Goal: Communication & Community: Answer question/provide support

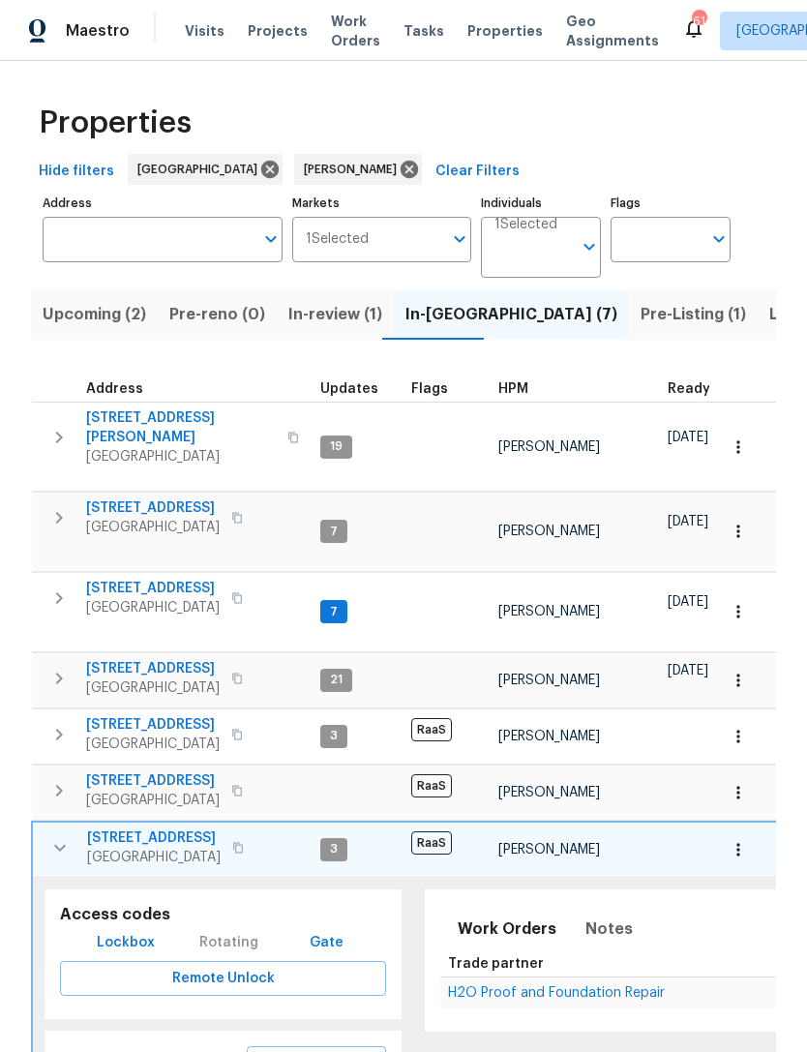
click at [59, 828] on button "button" at bounding box center [60, 847] width 39 height 39
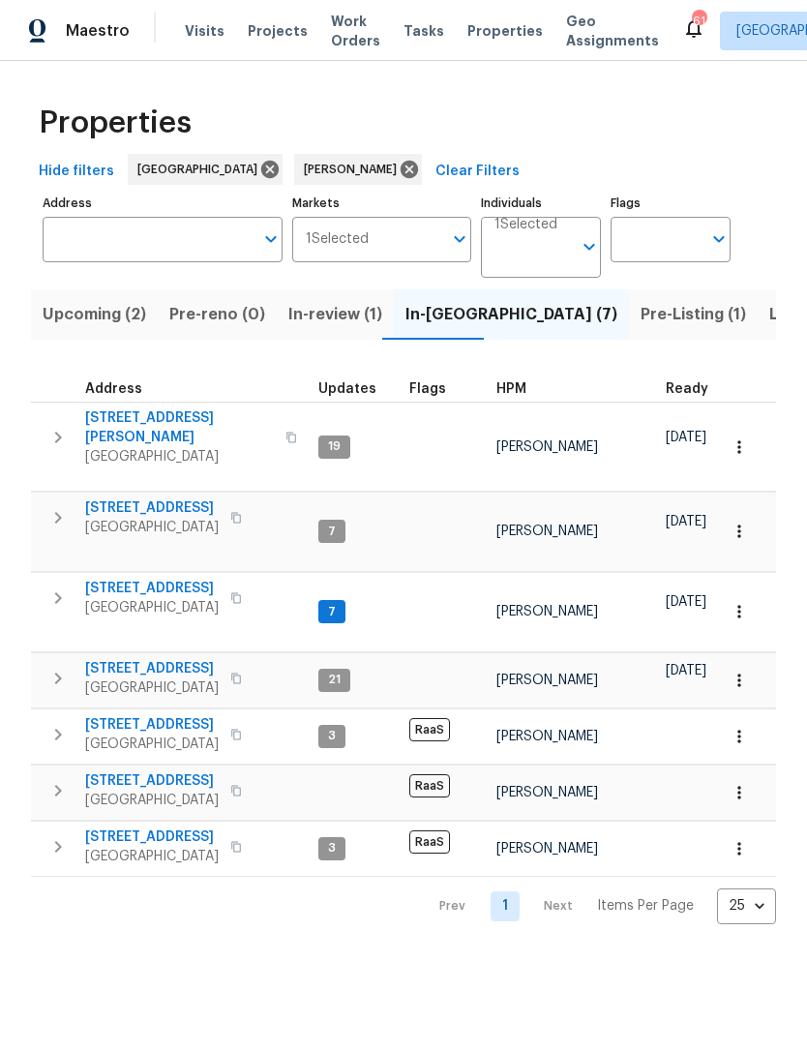
click at [61, 835] on icon "button" at bounding box center [57, 846] width 23 height 23
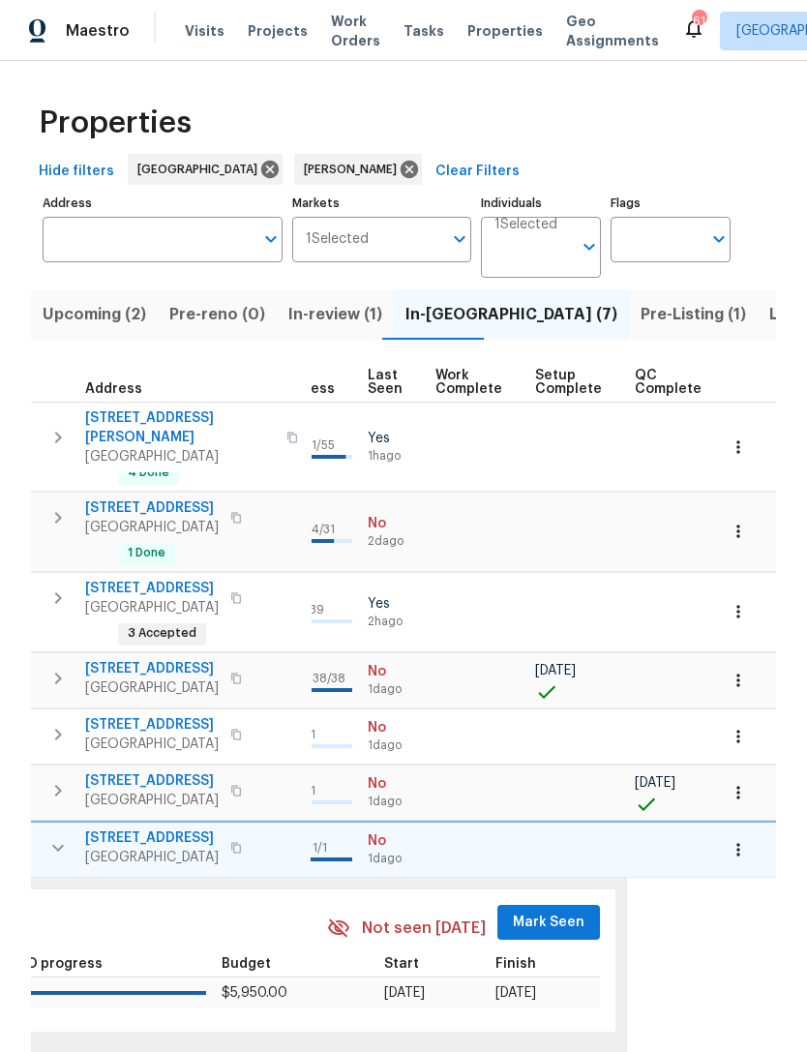
scroll to position [0, 927]
click at [544, 910] on span "Mark Seen" at bounding box center [550, 922] width 72 height 24
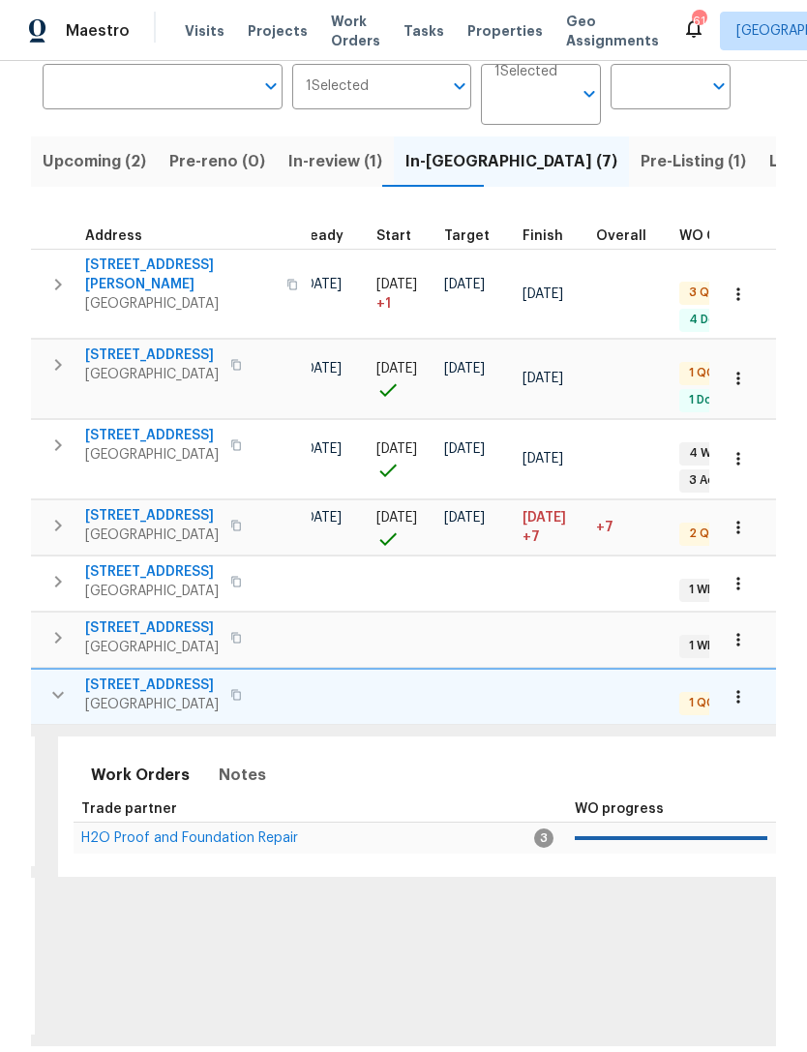
scroll to position [152, 0]
click at [231, 767] on span "Notes" at bounding box center [242, 775] width 47 height 27
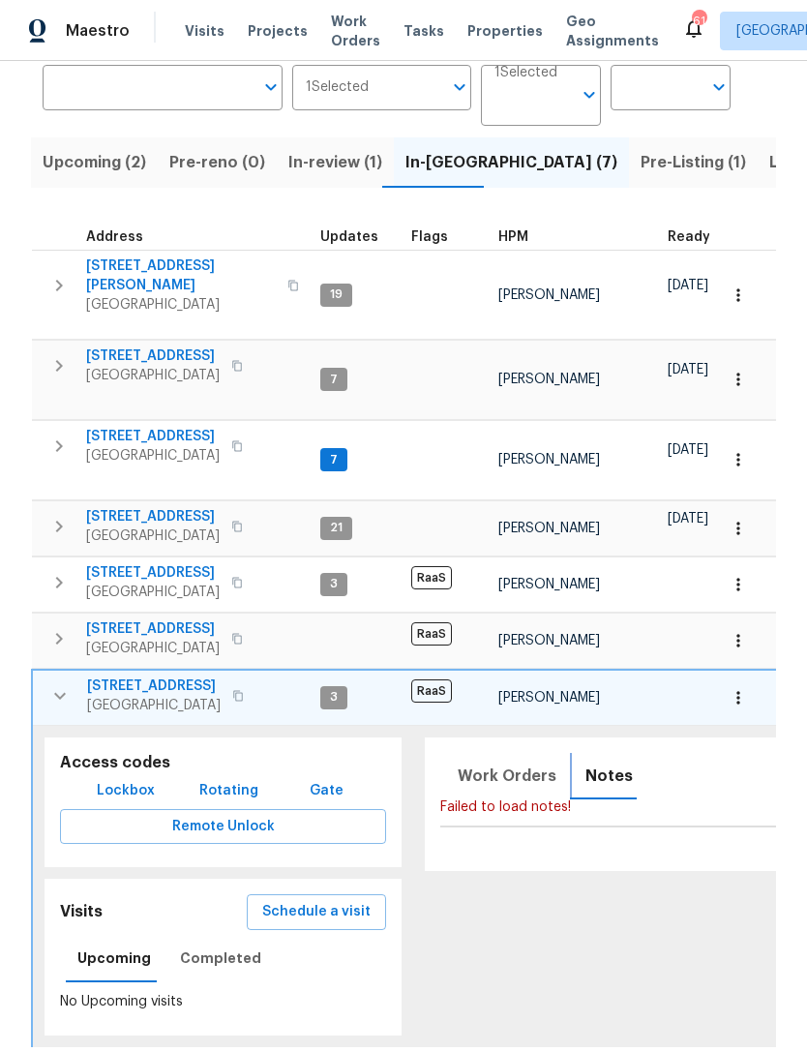
scroll to position [0, 0]
click at [150, 676] on span "[STREET_ADDRESS]" at bounding box center [154, 685] width 134 height 19
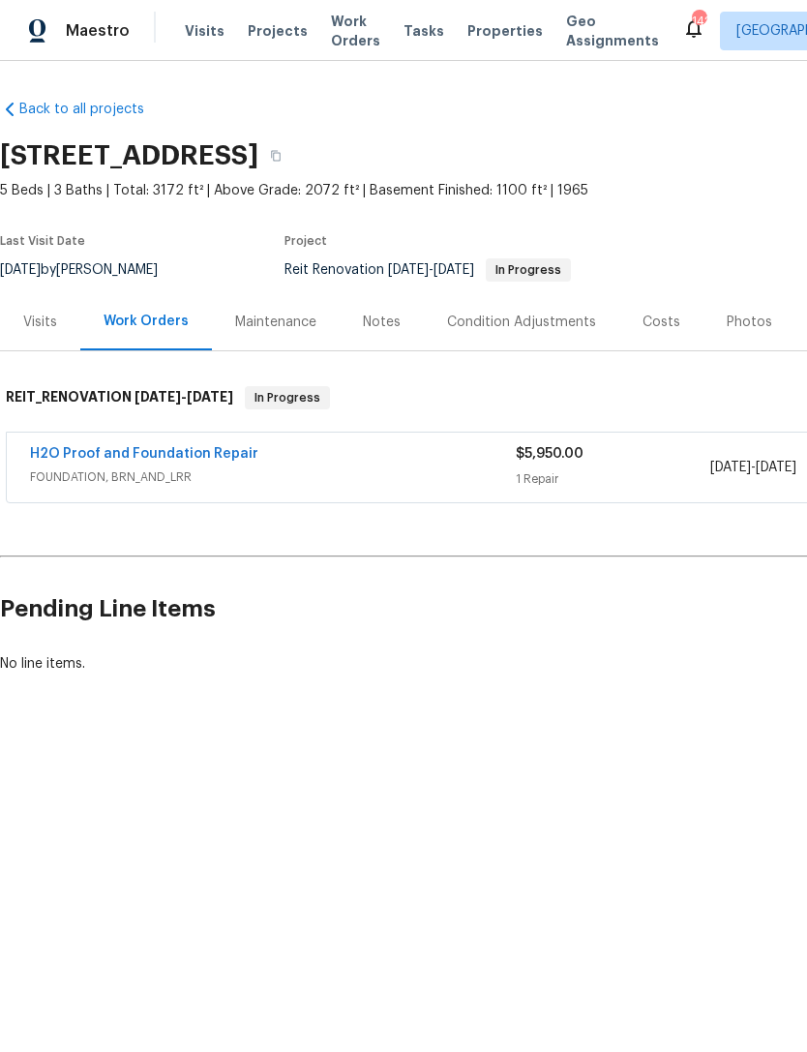
click at [375, 319] on div "Notes" at bounding box center [382, 321] width 38 height 19
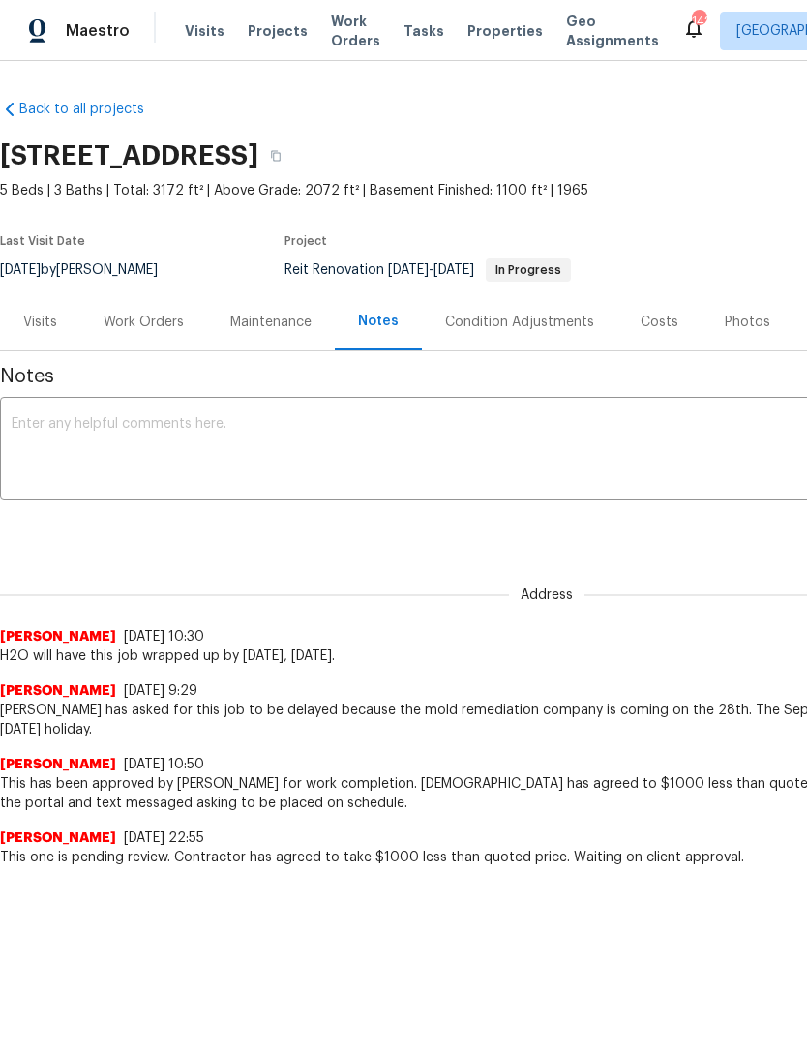
click at [424, 451] on textarea at bounding box center [547, 451] width 1070 height 68
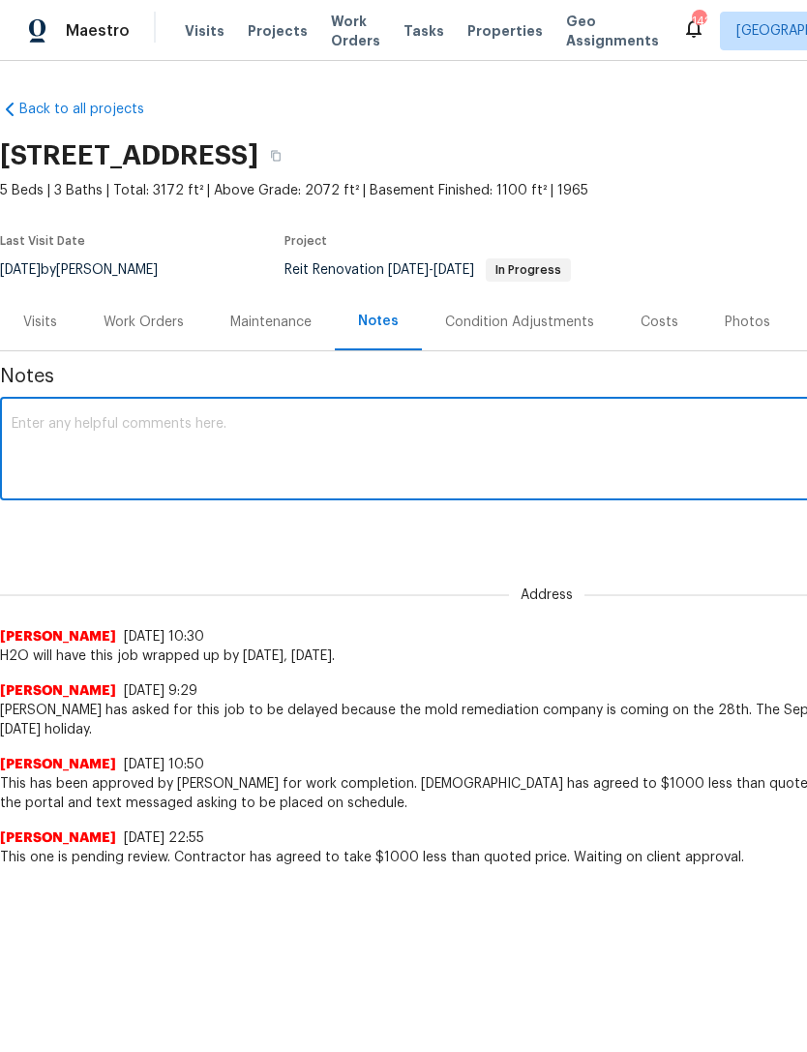
click at [358, 451] on textarea at bounding box center [547, 451] width 1070 height 68
paste textarea "Foundation work is completed. I stopped by to confirm. Everything looks good he…"
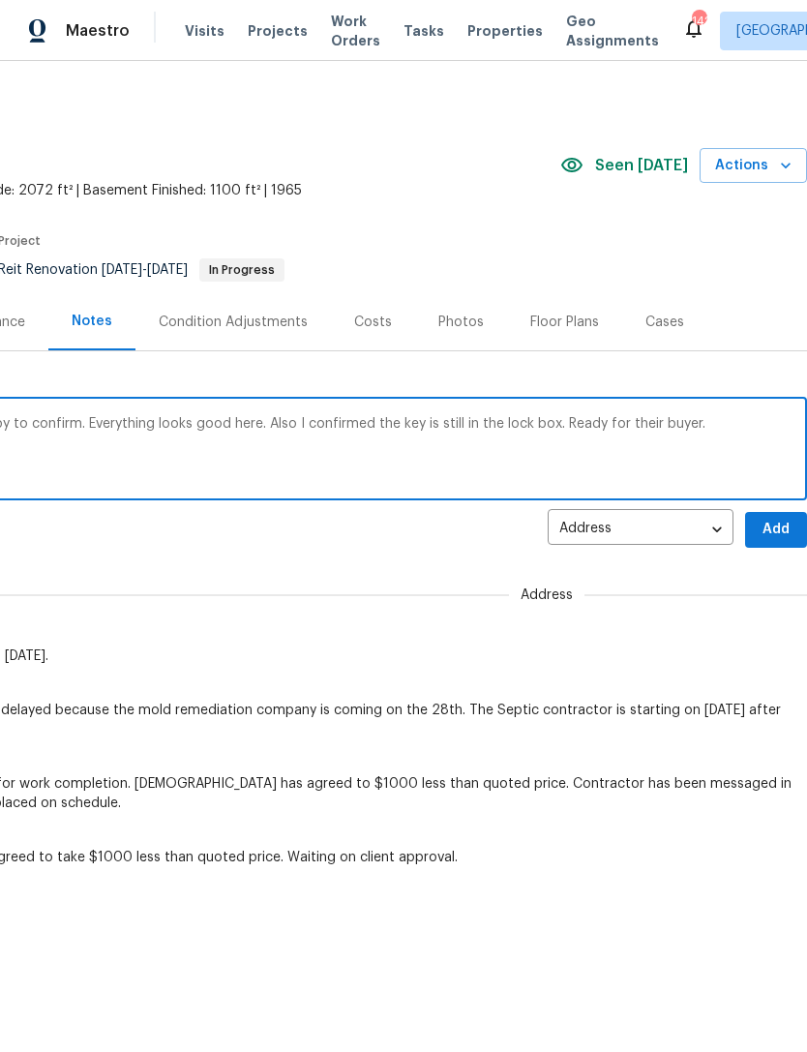
type textarea "Foundation work is completed. I stopped by to confirm. Everything looks good he…"
click at [762, 524] on span "Add" at bounding box center [775, 530] width 31 height 24
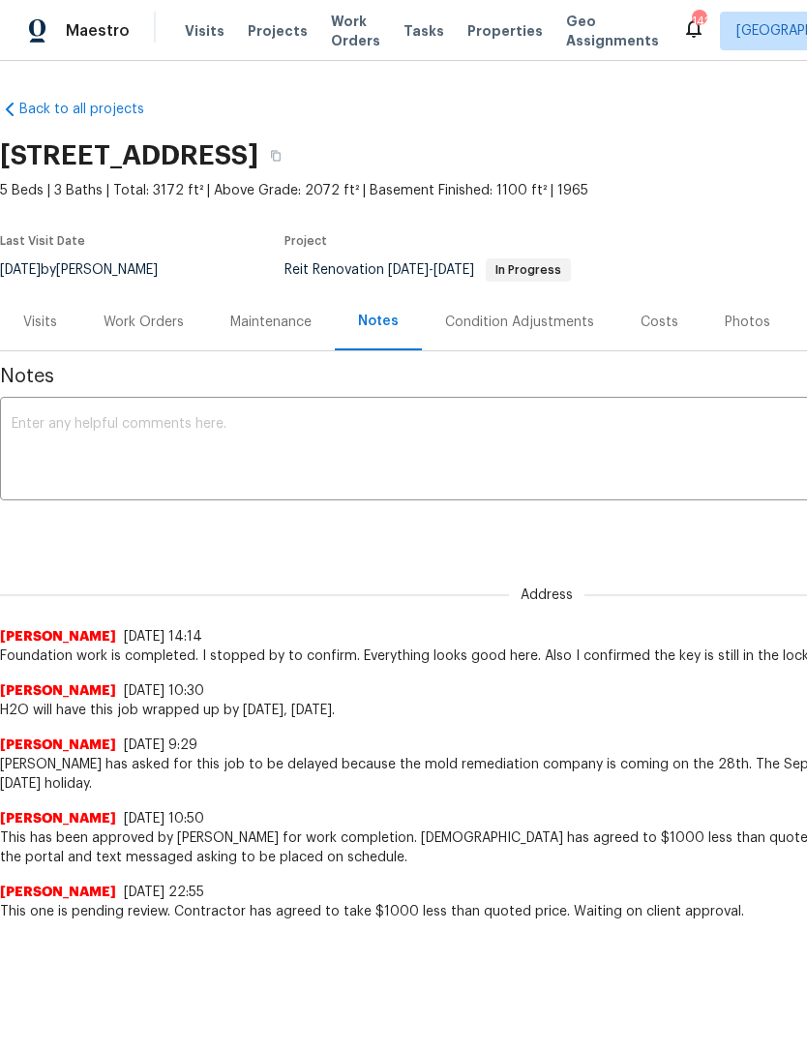
scroll to position [0, 0]
click at [157, 324] on div "Work Orders" at bounding box center [144, 321] width 80 height 19
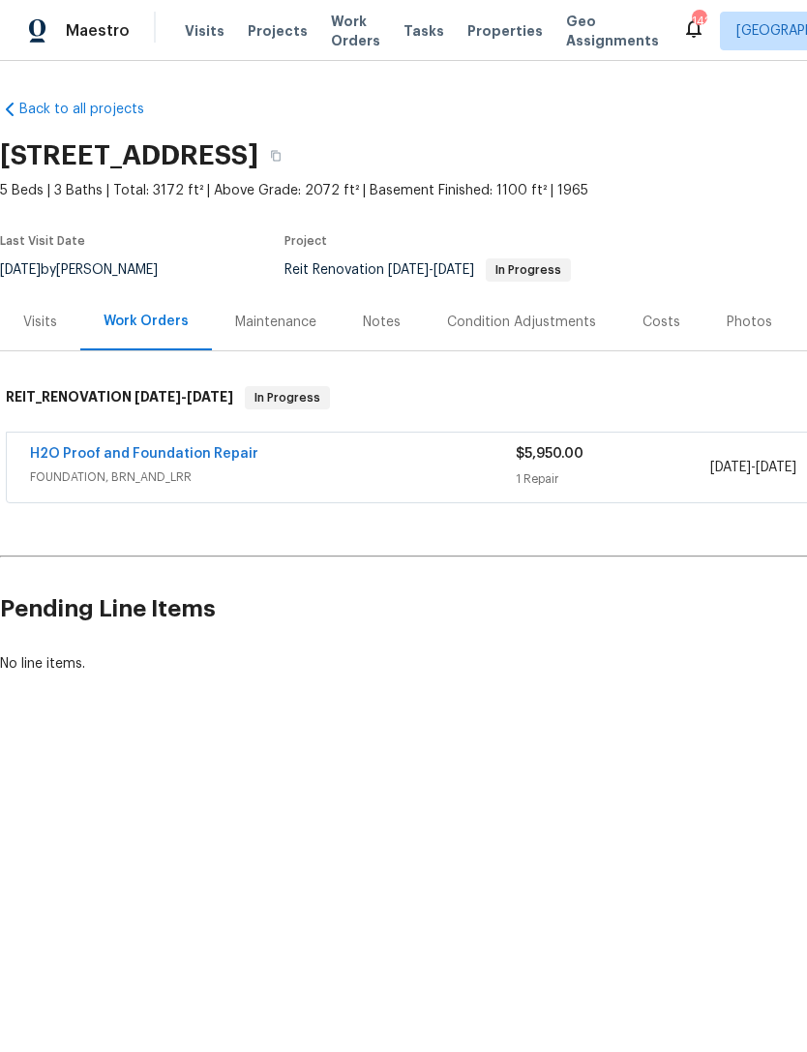
click at [189, 457] on link "H2O Proof and Foundation Repair" at bounding box center [144, 454] width 228 height 14
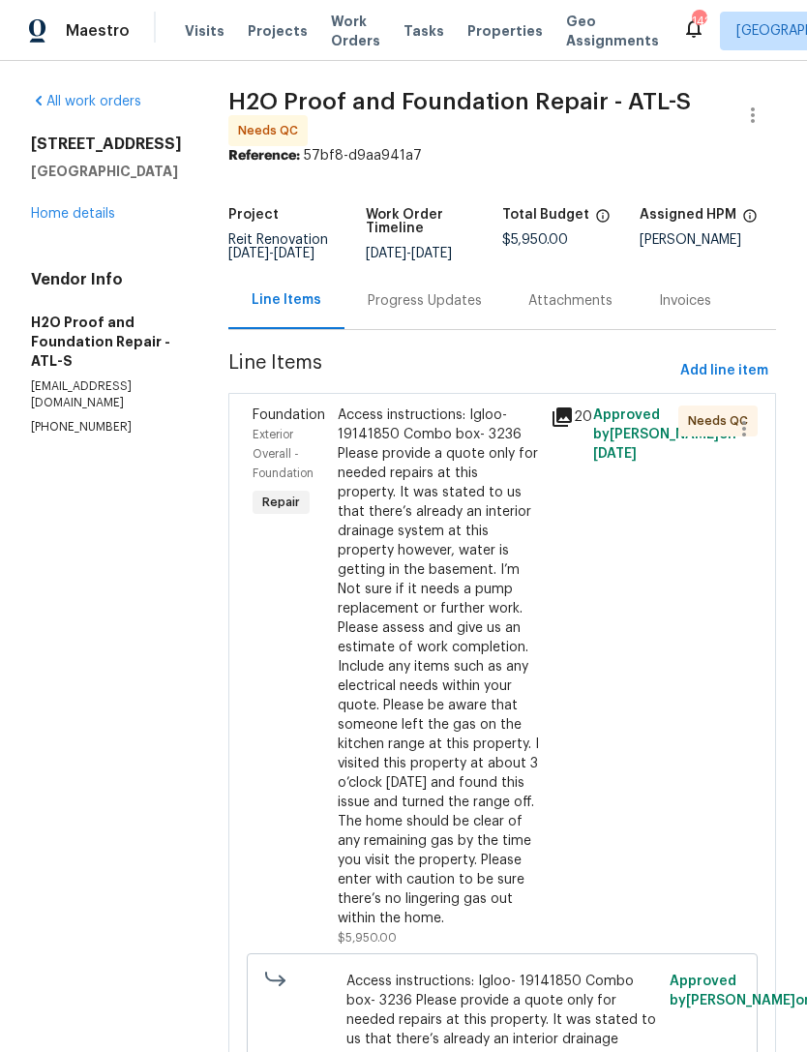
click at [432, 501] on div "Access instructions: Igloo- 19141850 Combo box- 3236 Please provide a quote onl…" at bounding box center [438, 666] width 201 height 522
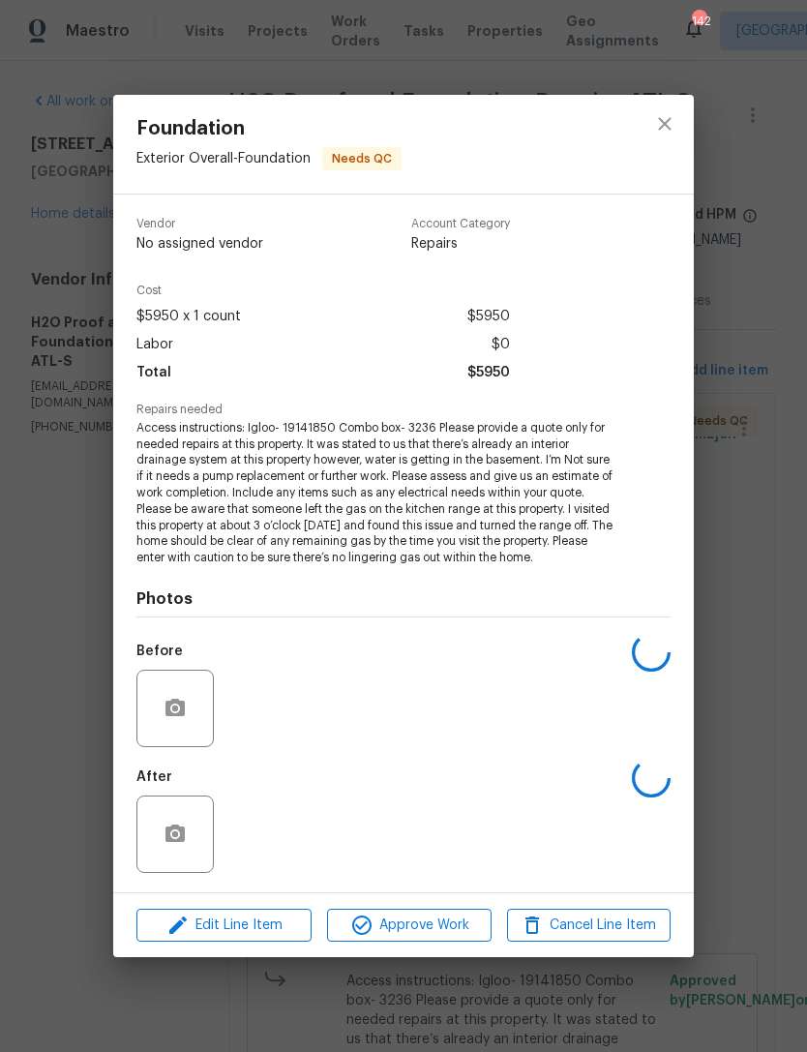
click at [412, 931] on span "Approve Work" at bounding box center [409, 925] width 152 height 24
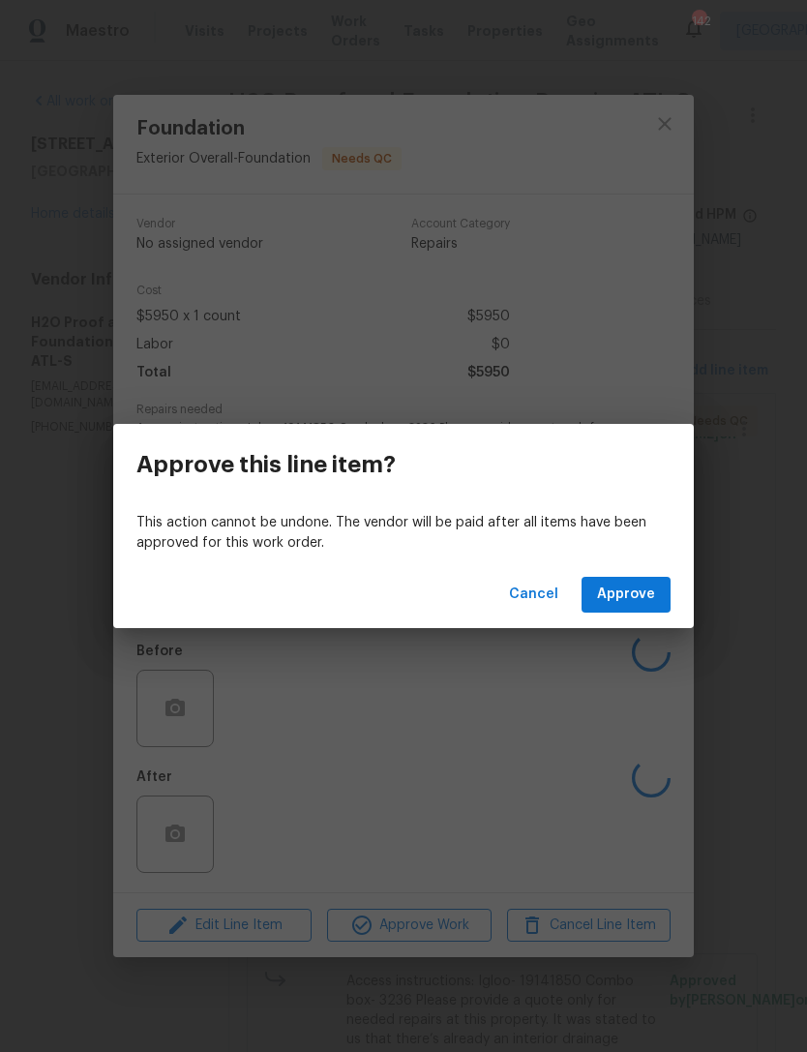
click at [625, 595] on span "Approve" at bounding box center [626, 594] width 58 height 24
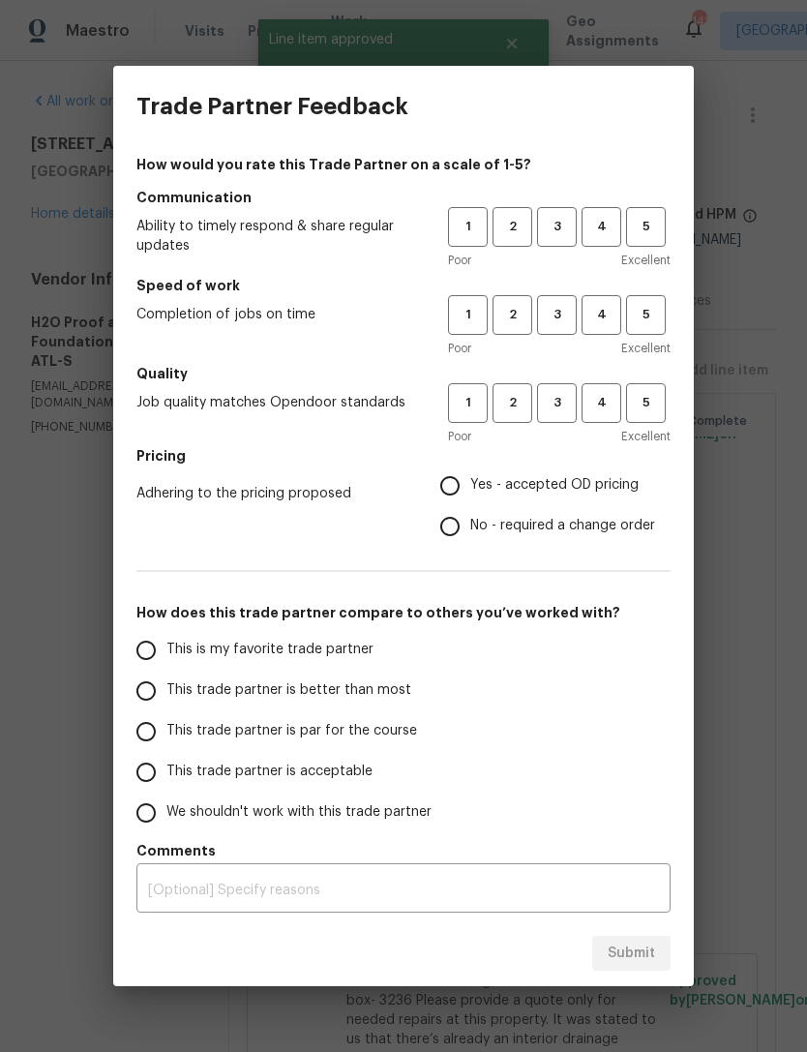
click at [556, 225] on span "3" at bounding box center [557, 227] width 36 height 22
click at [570, 317] on span "3" at bounding box center [557, 315] width 36 height 22
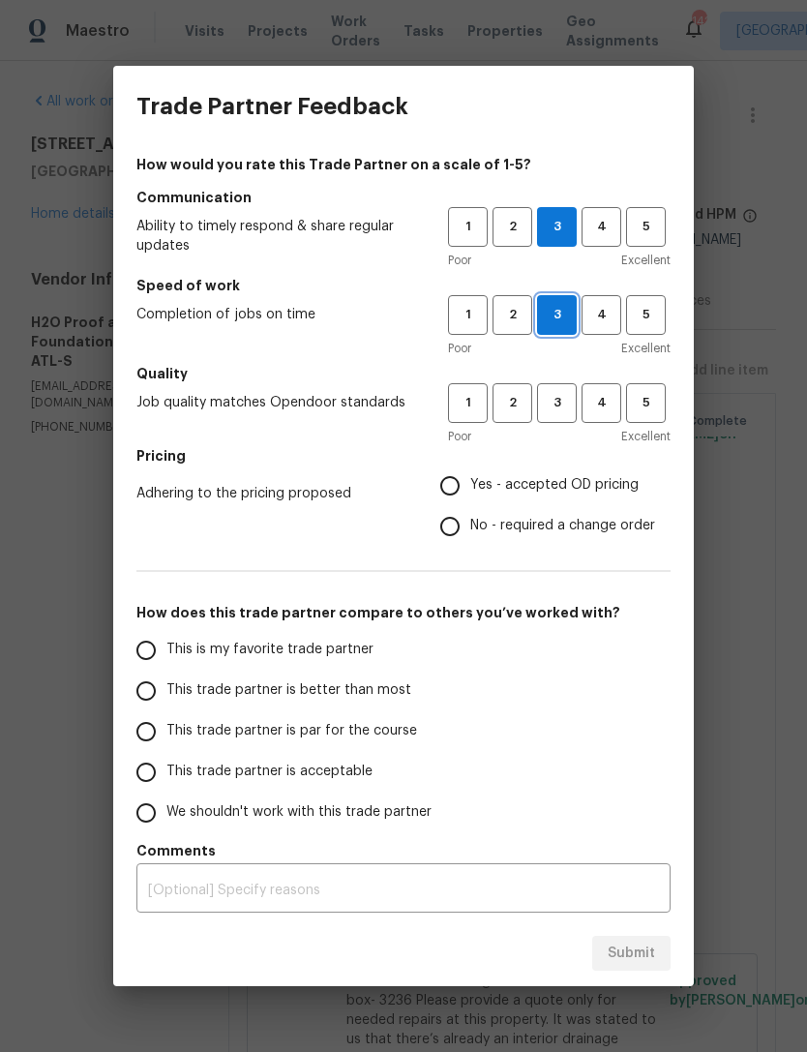
click at [507, 318] on span "2" at bounding box center [512, 315] width 36 height 22
click at [570, 407] on span "3" at bounding box center [557, 403] width 36 height 22
click at [457, 484] on input "Yes - accepted OD pricing" at bounding box center [450, 485] width 41 height 41
radio input "true"
click at [157, 699] on input "This trade partner is better than most" at bounding box center [146, 690] width 41 height 41
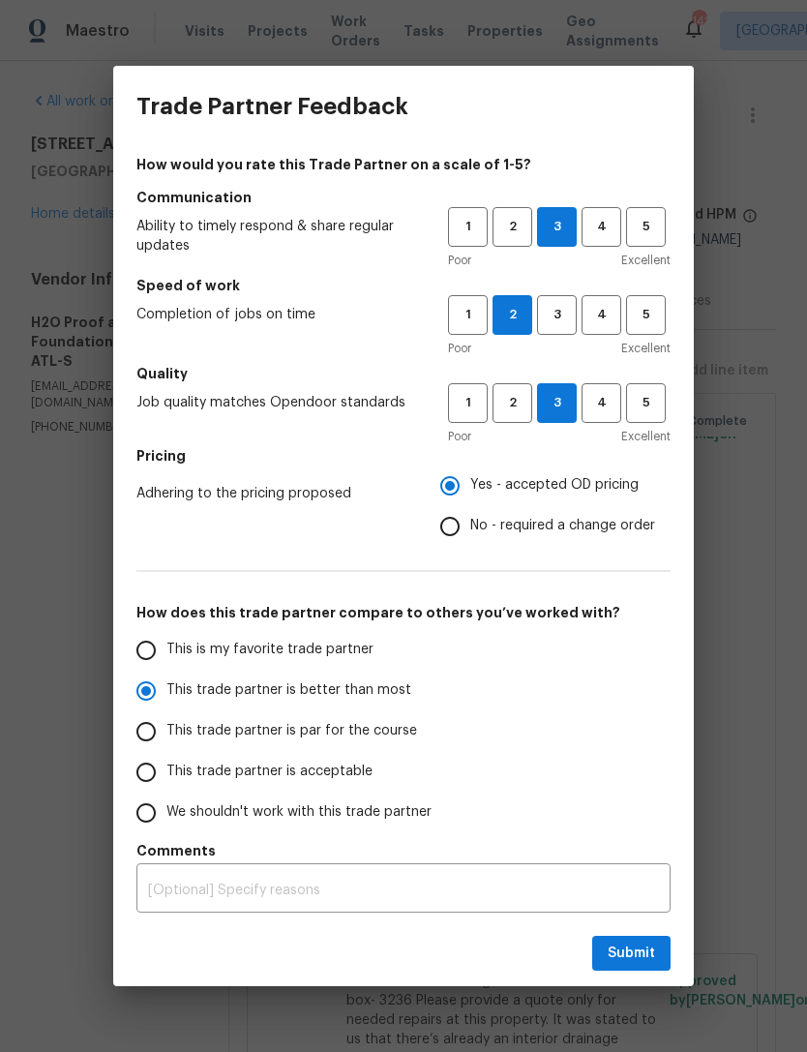
click at [638, 961] on span "Submit" at bounding box center [631, 953] width 47 height 24
radio input "true"
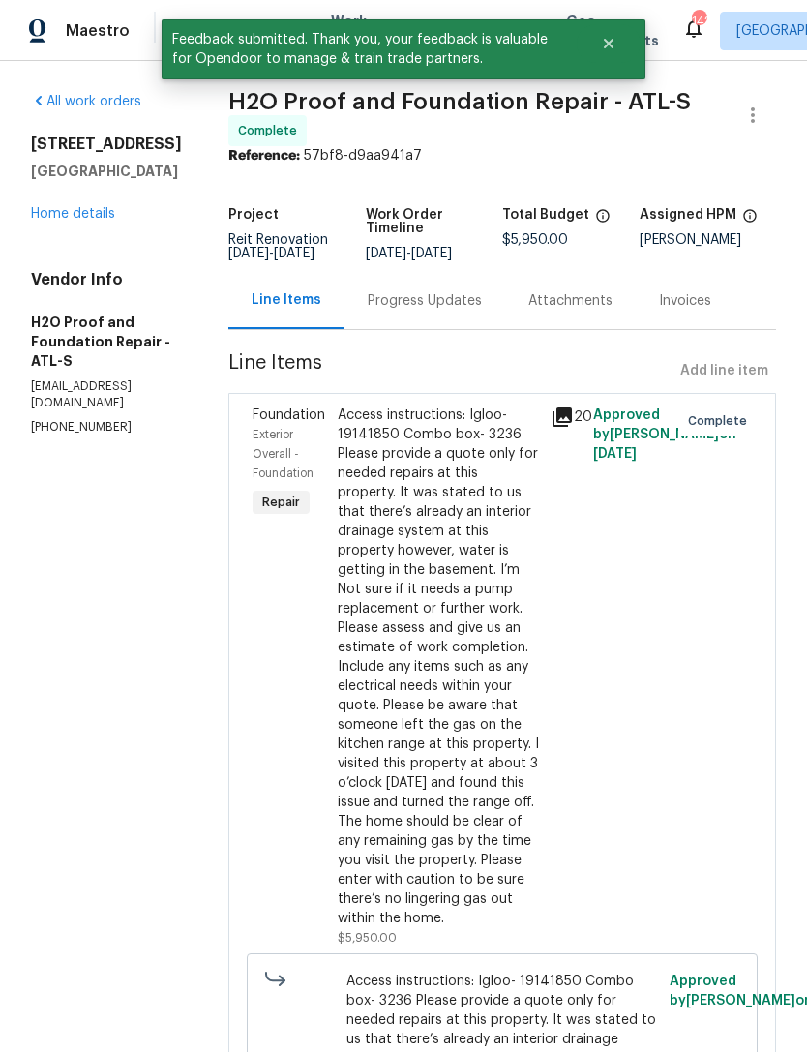
click at [63, 221] on link "Home details" at bounding box center [73, 214] width 84 height 14
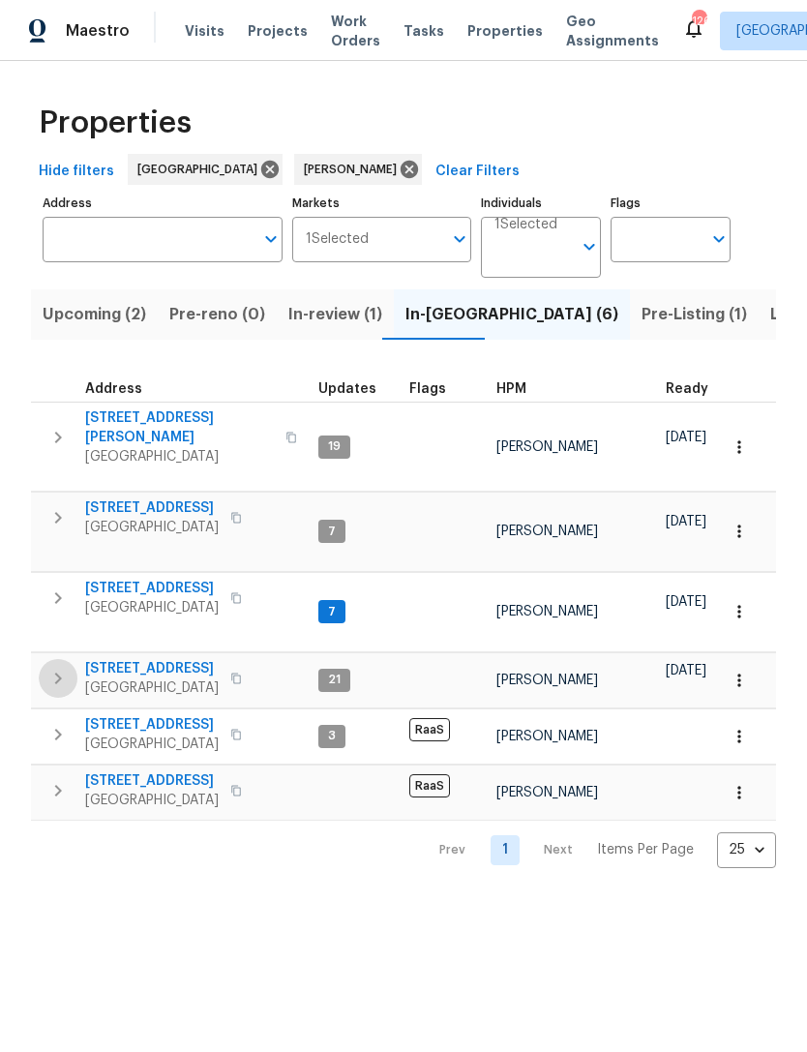
click at [64, 671] on icon "button" at bounding box center [57, 678] width 23 height 23
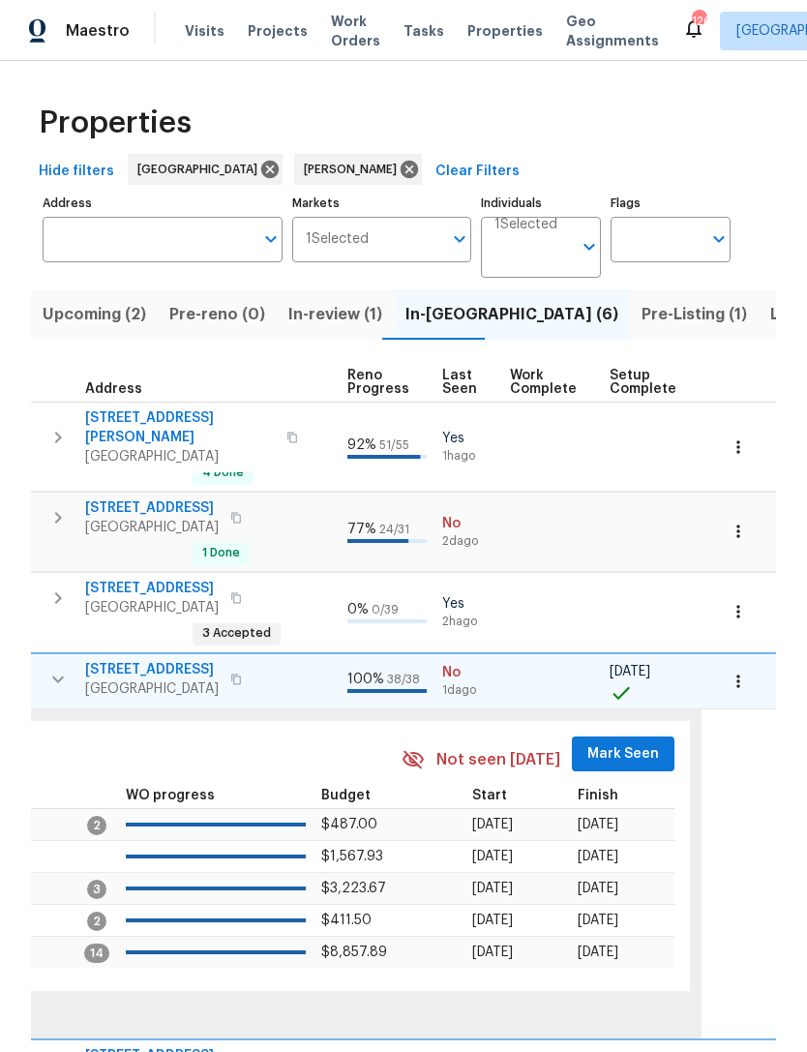
scroll to position [0, 921]
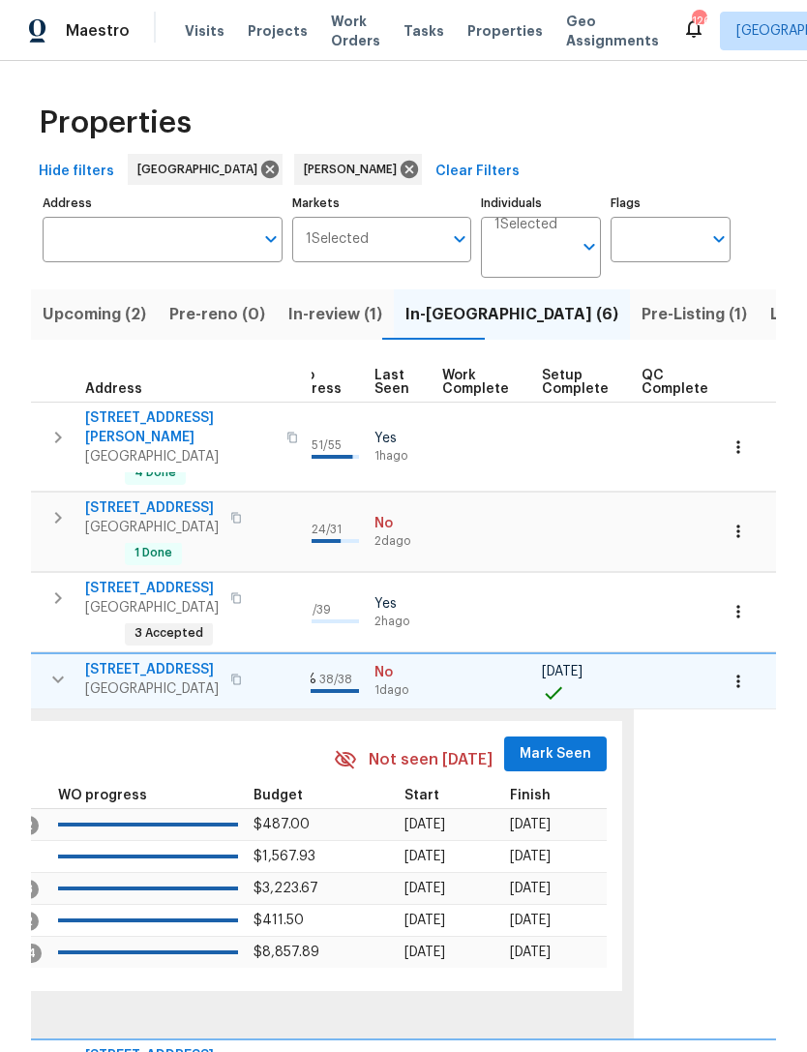
click at [546, 743] on span "Mark Seen" at bounding box center [556, 754] width 72 height 24
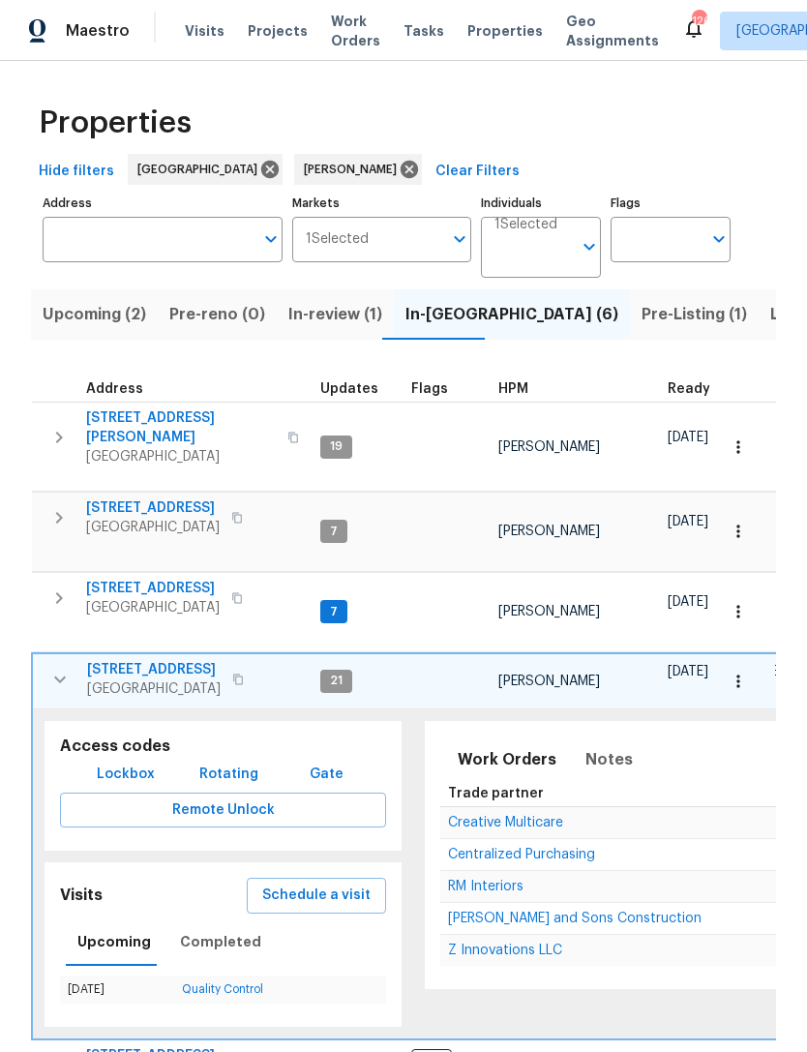
scroll to position [0, 0]
click at [505, 849] on span "Centralized Purchasing" at bounding box center [521, 854] width 147 height 14
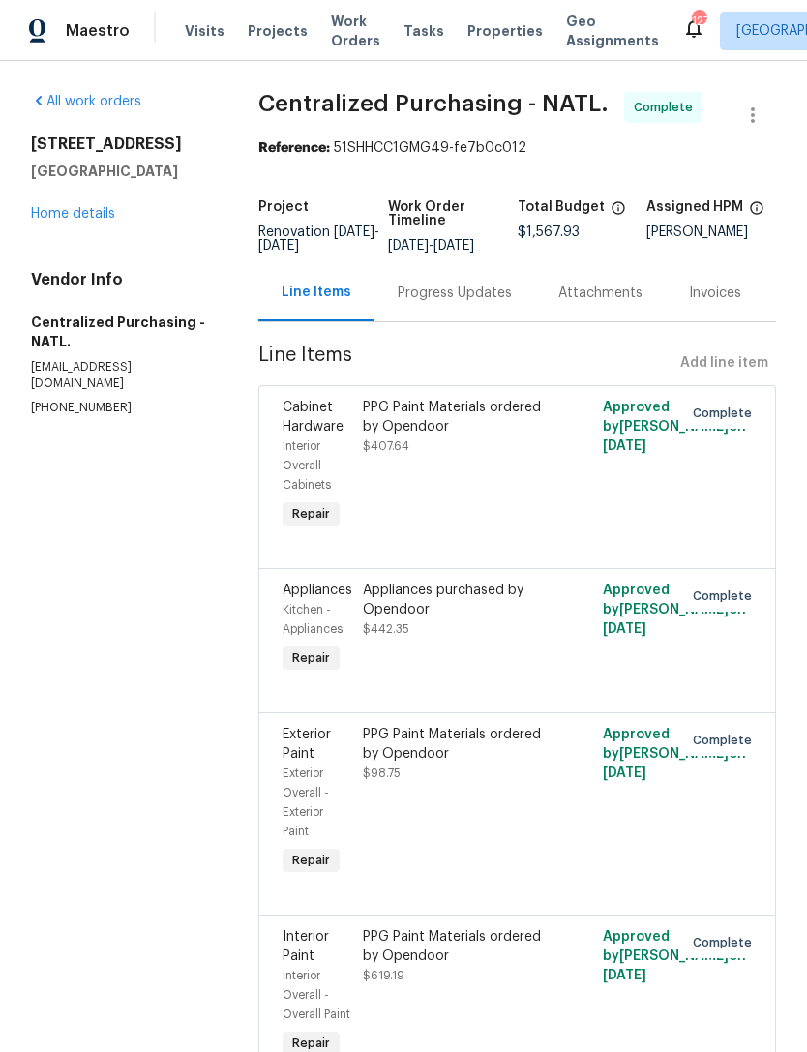
click at [113, 202] on div "[STREET_ADDRESS] Home details" at bounding box center [121, 178] width 181 height 89
click at [99, 217] on link "Home details" at bounding box center [73, 214] width 84 height 14
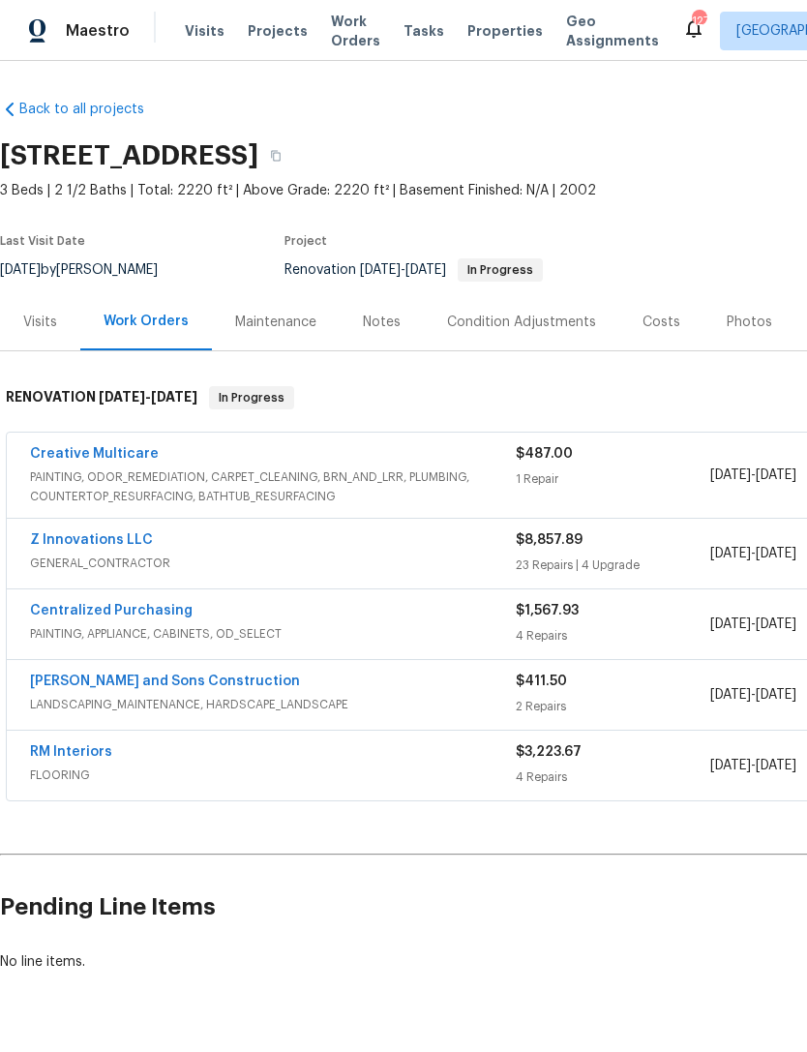
click at [105, 453] on link "Creative Multicare" at bounding box center [94, 454] width 129 height 14
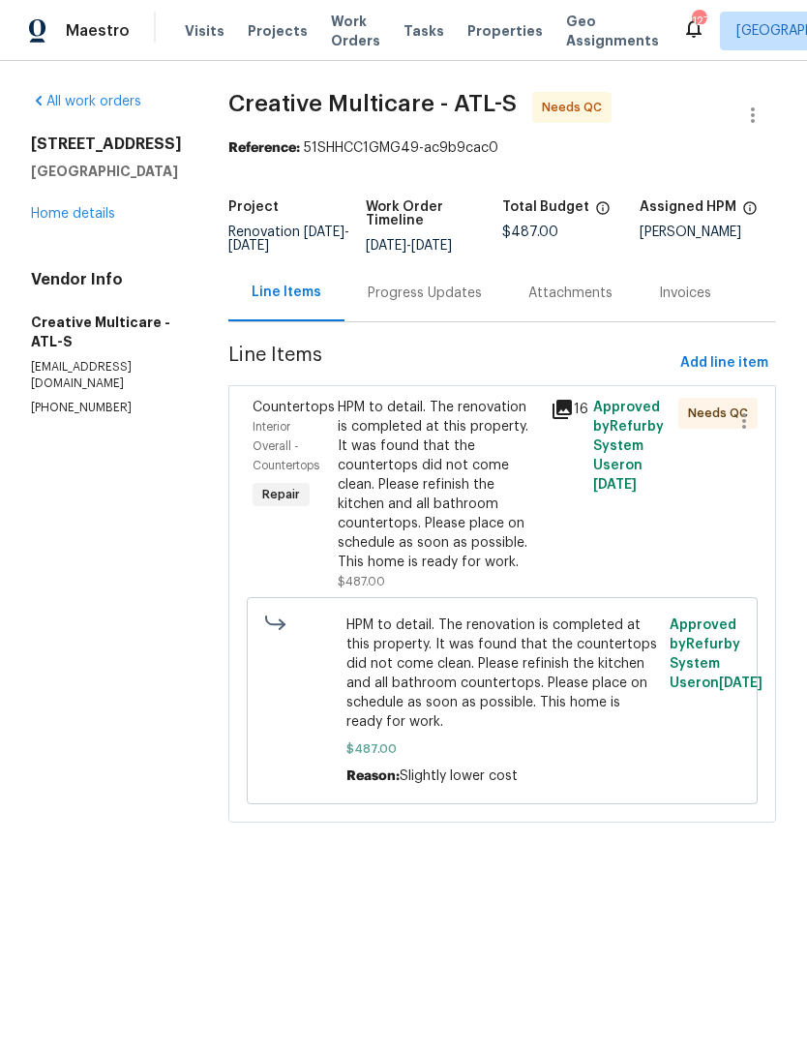
click at [460, 302] on div "Progress Updates" at bounding box center [425, 292] width 114 height 19
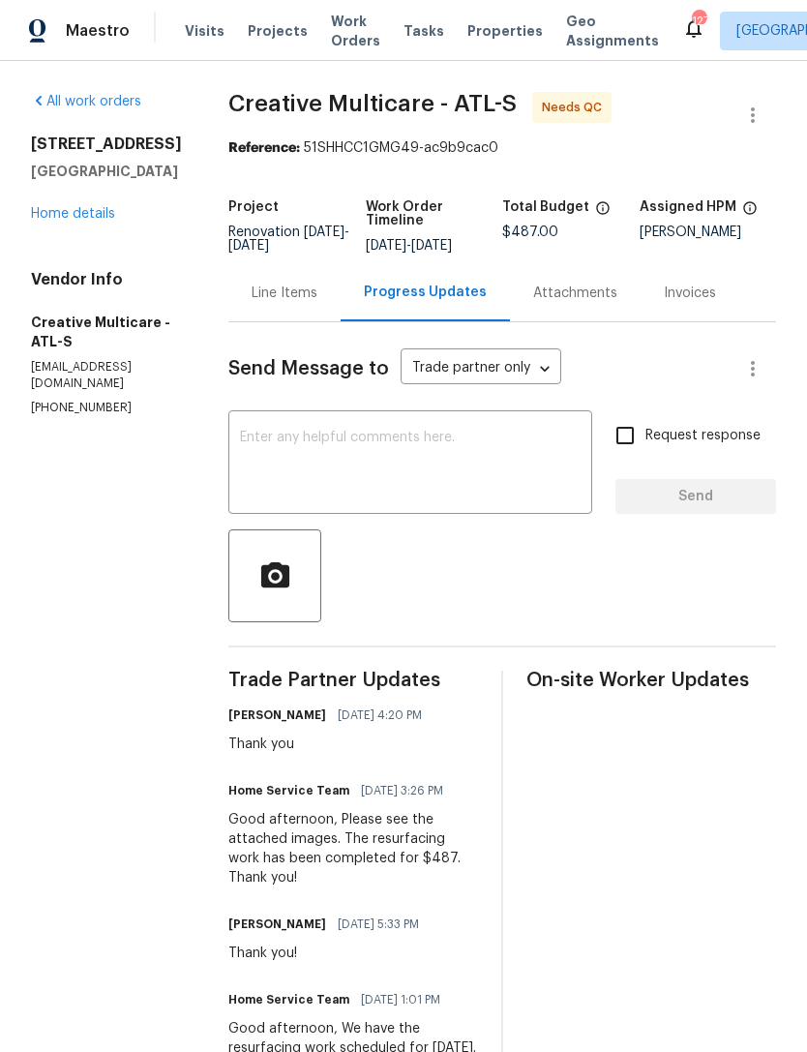
click at [105, 207] on link "Home details" at bounding box center [73, 214] width 84 height 14
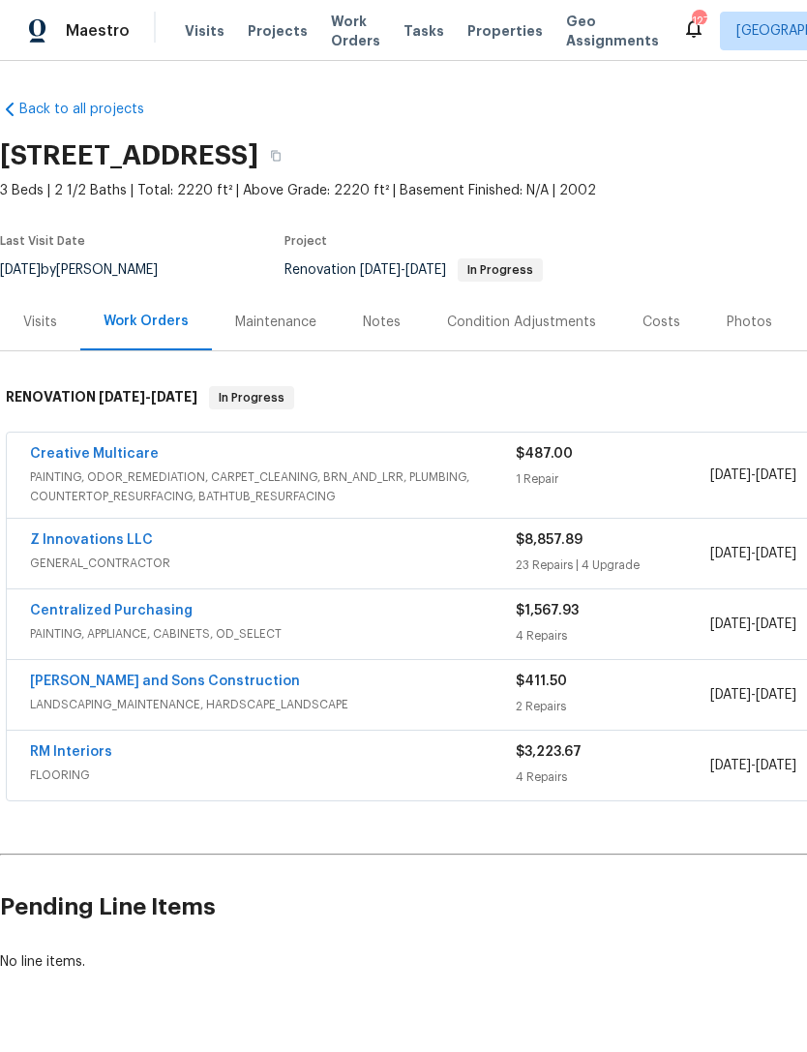
click at [113, 544] on link "Z Innovations LLC" at bounding box center [91, 540] width 123 height 14
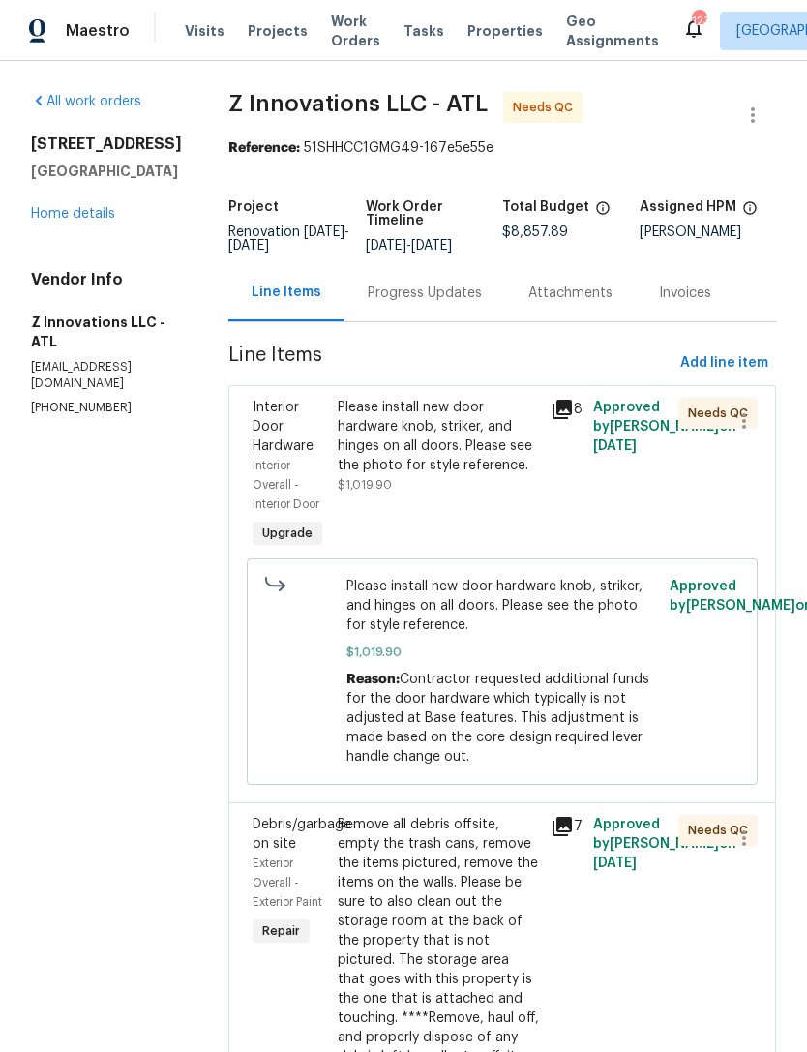
click at [87, 212] on link "Home details" at bounding box center [73, 214] width 84 height 14
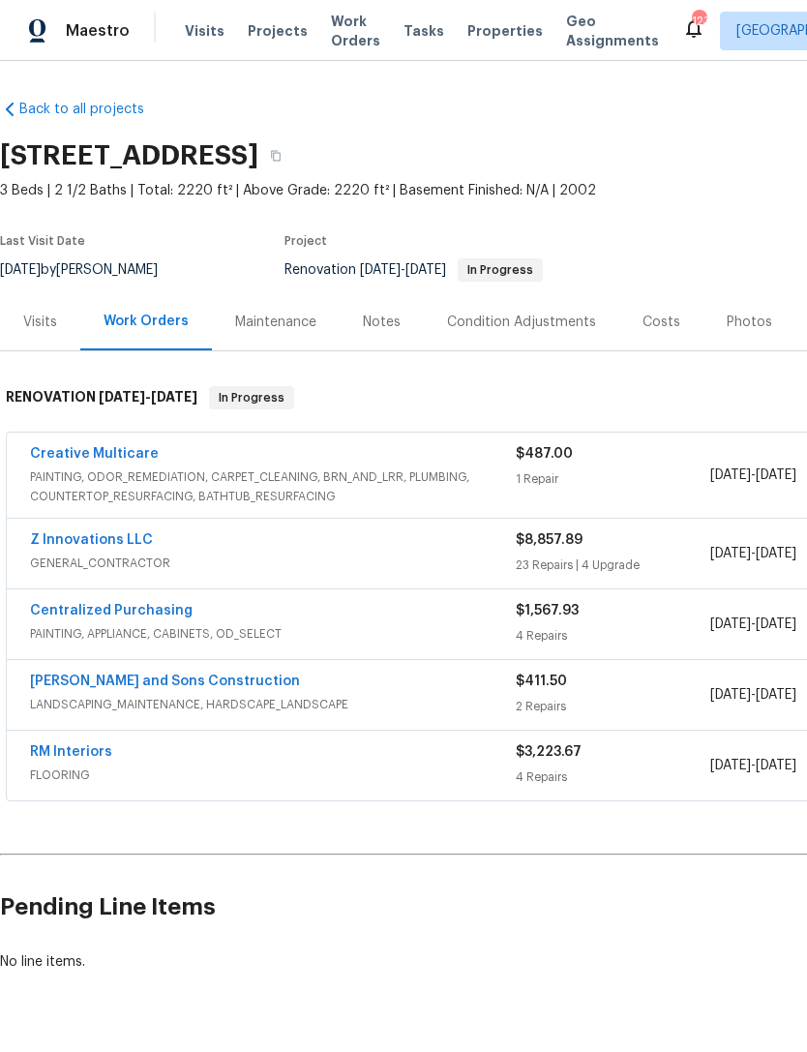
click at [110, 448] on link "Creative Multicare" at bounding box center [94, 454] width 129 height 14
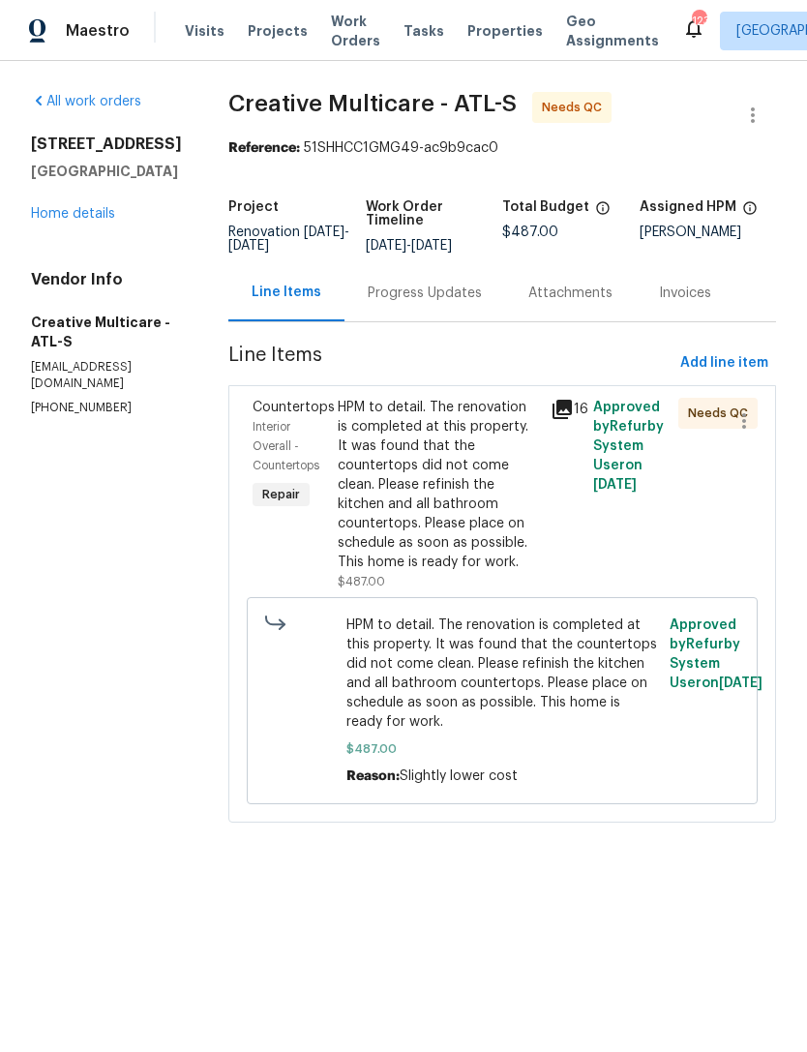
click at [464, 303] on div "Progress Updates" at bounding box center [425, 292] width 114 height 19
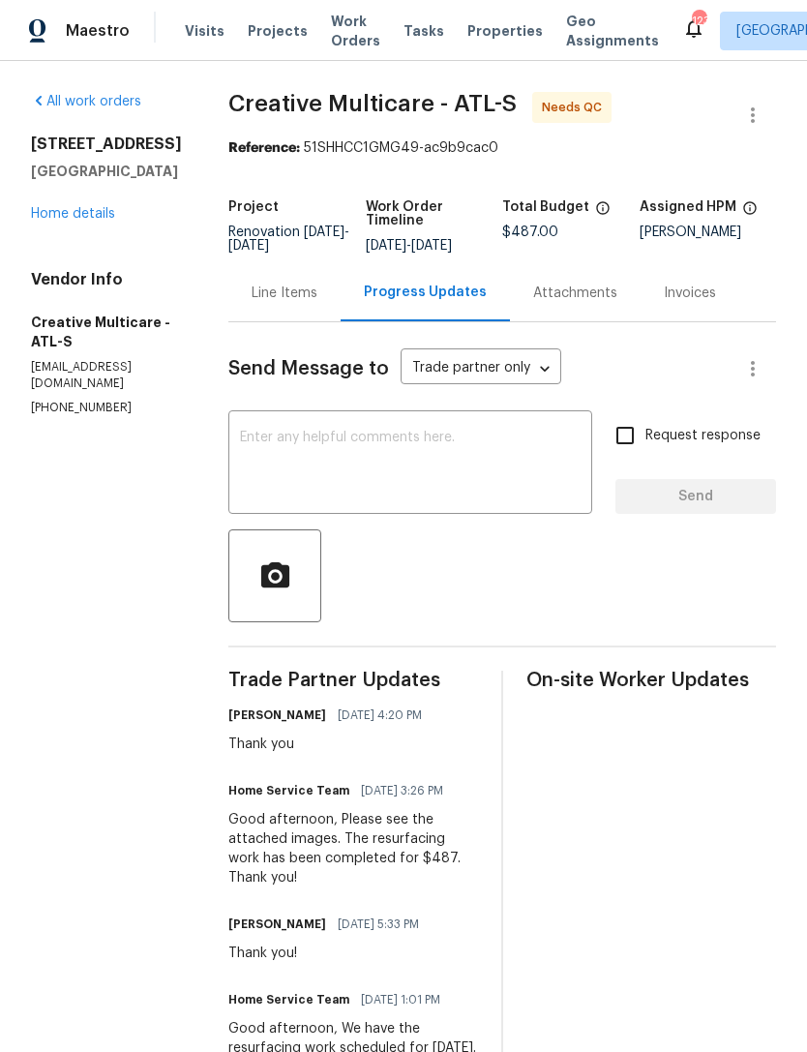
click at [493, 468] on textarea at bounding box center [410, 465] width 341 height 68
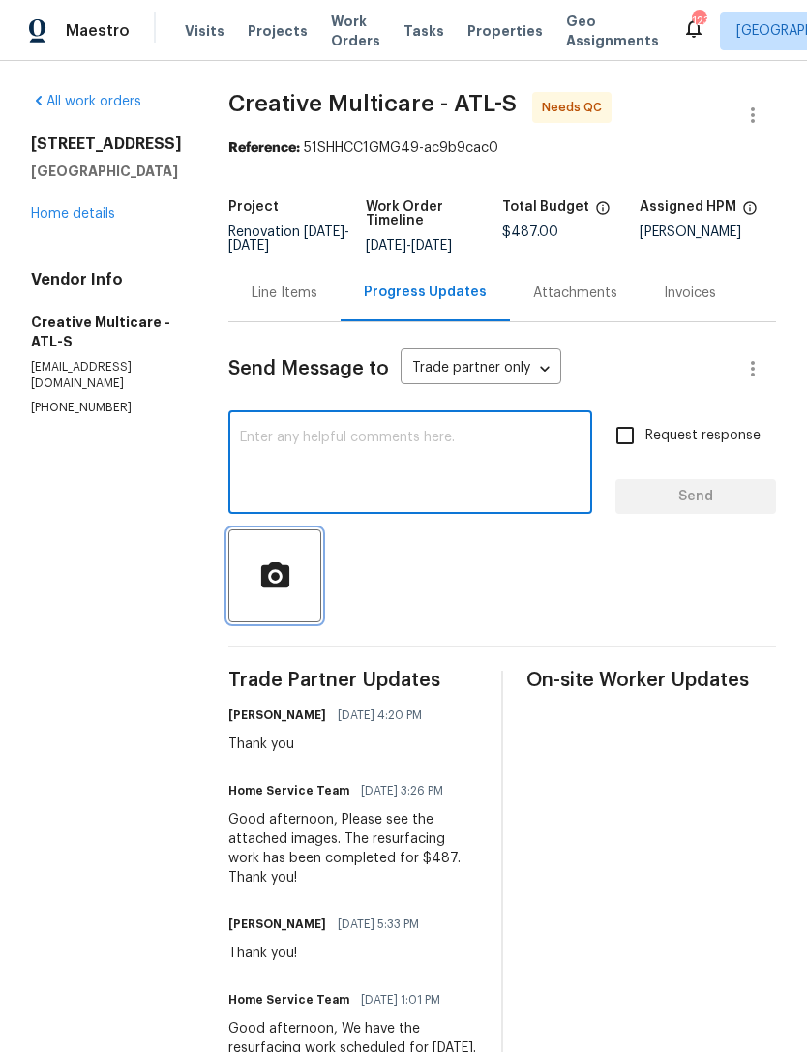
click at [288, 586] on icon "button" at bounding box center [274, 573] width 28 height 25
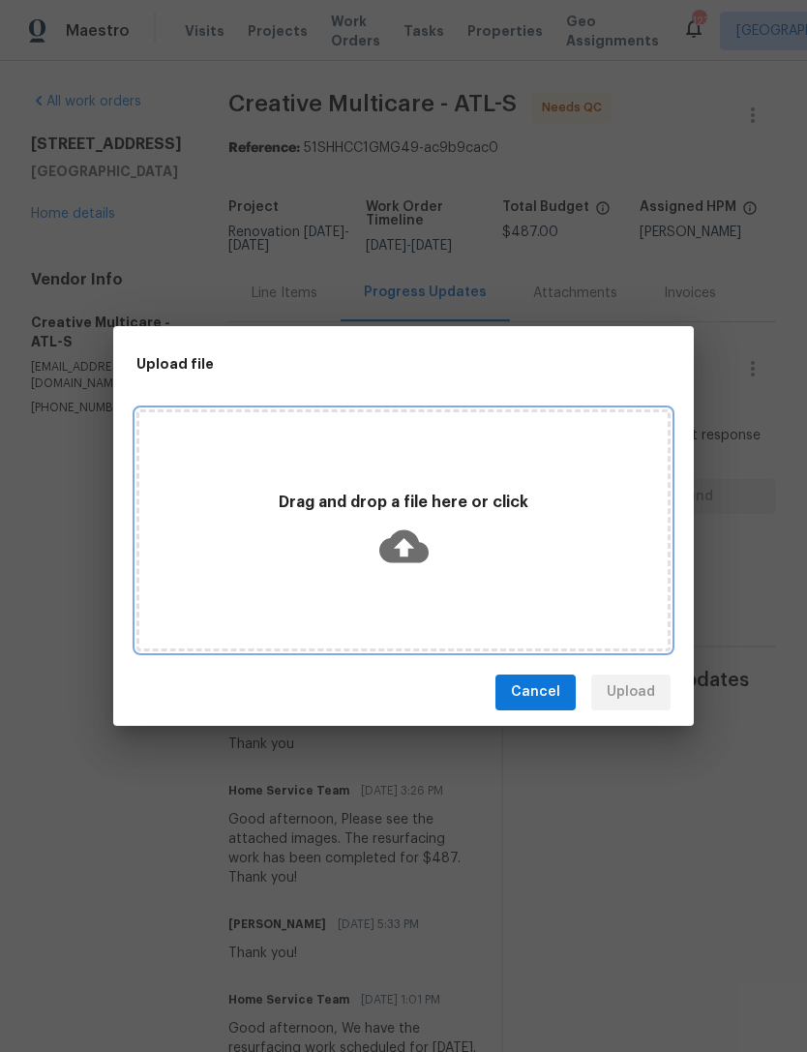
click at [419, 539] on icon at bounding box center [403, 545] width 49 height 49
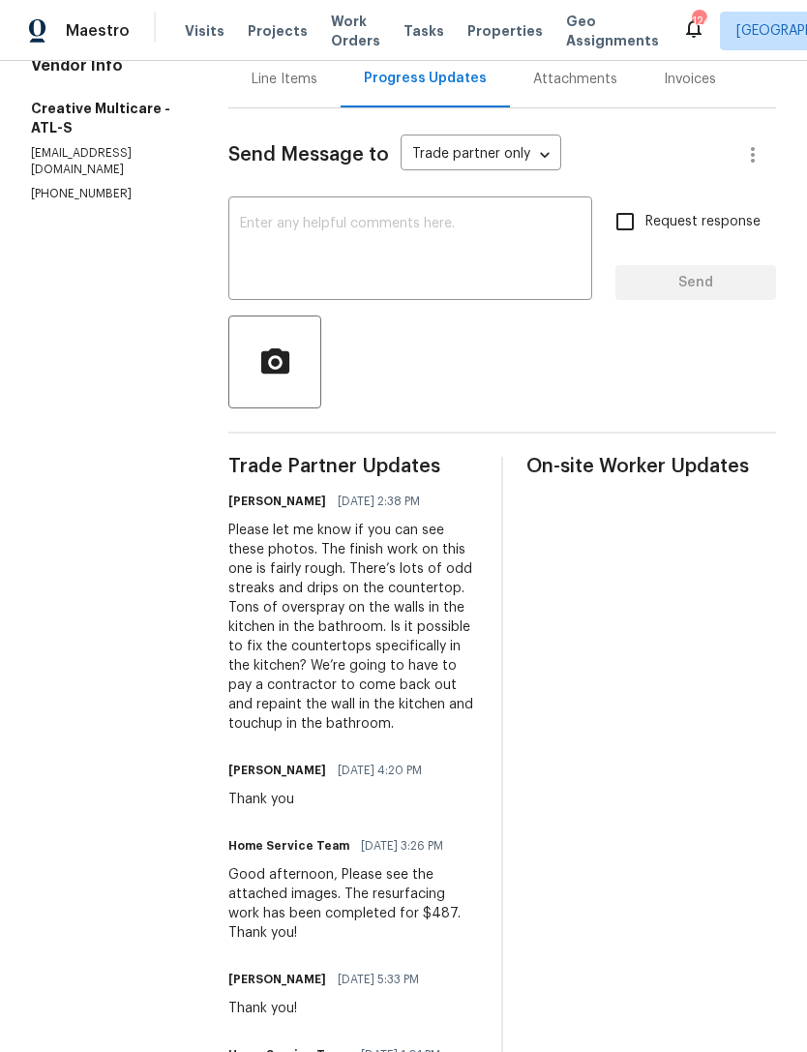
scroll to position [205, 0]
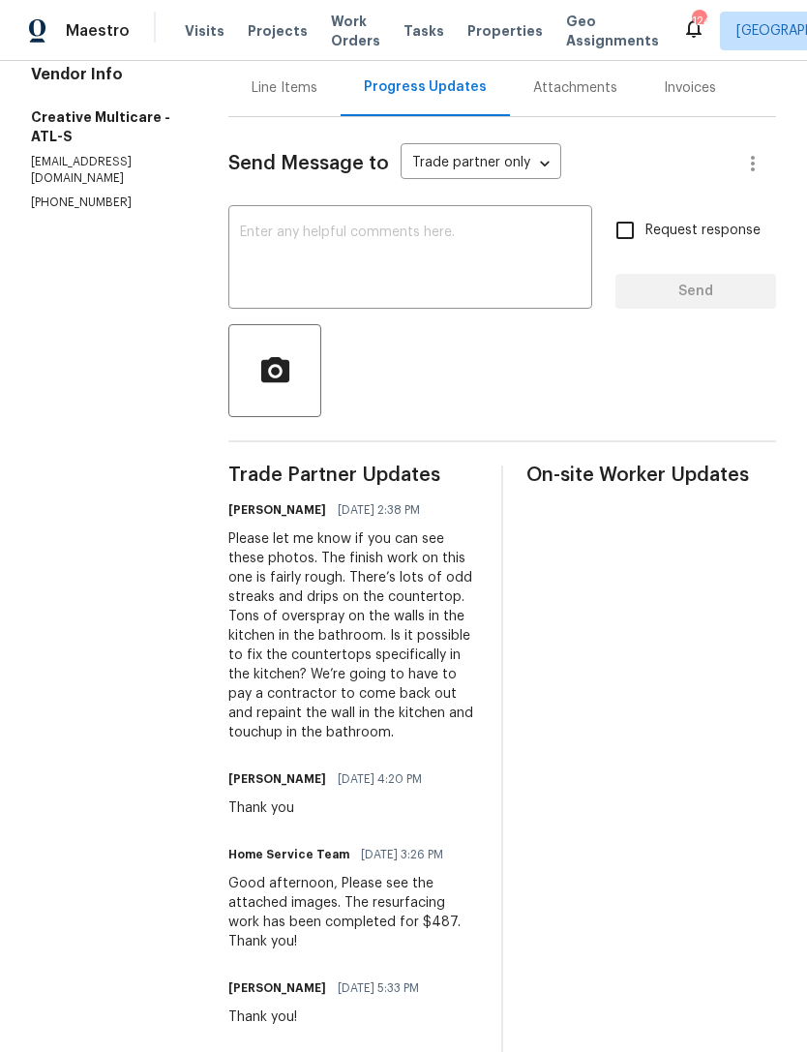
click at [321, 408] on button "button" at bounding box center [274, 370] width 93 height 93
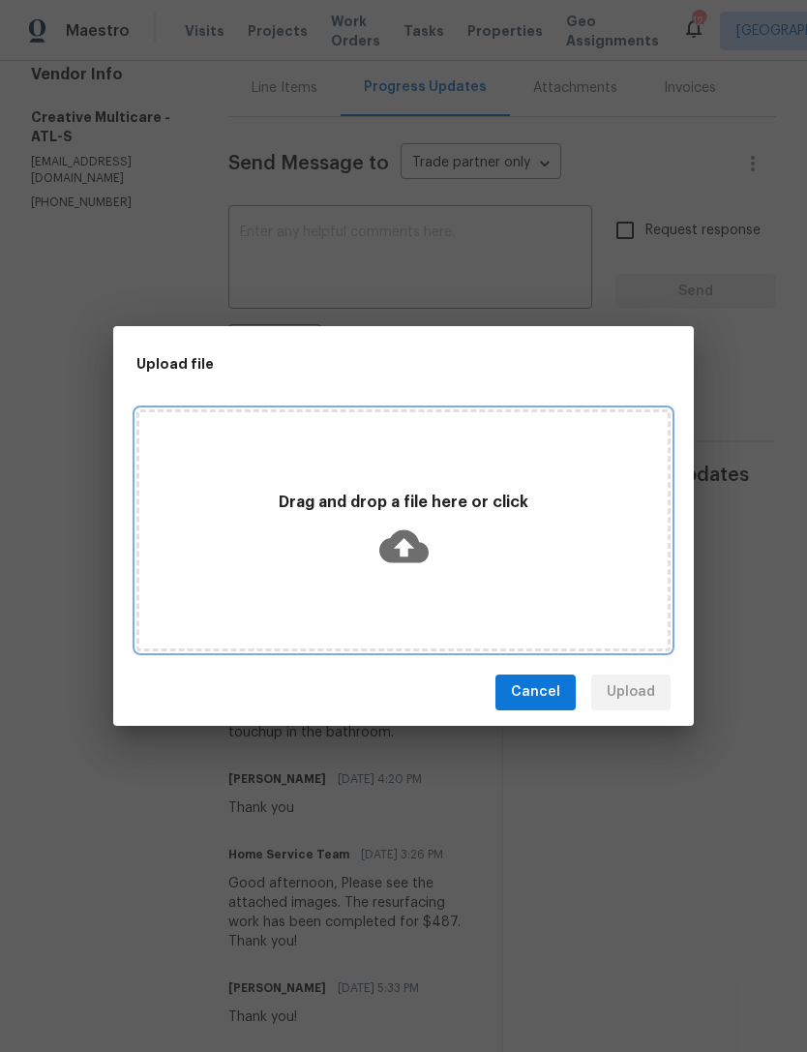
click at [408, 549] on icon at bounding box center [403, 545] width 49 height 33
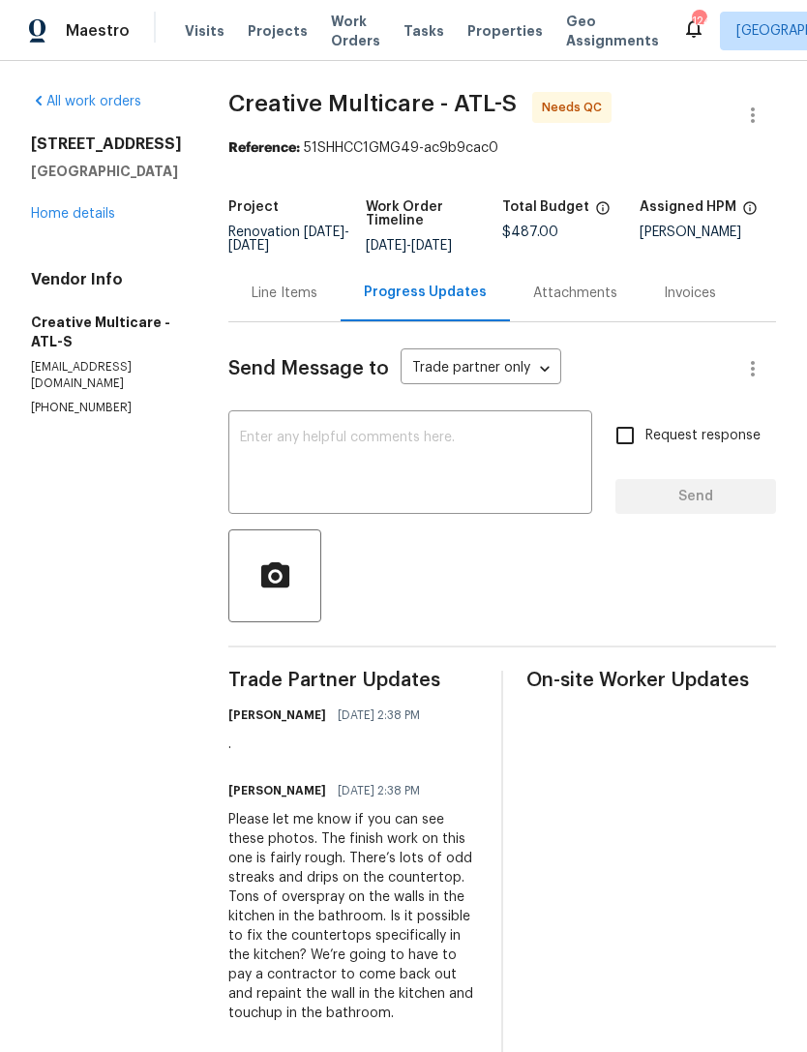
click at [474, 464] on textarea at bounding box center [410, 465] width 341 height 68
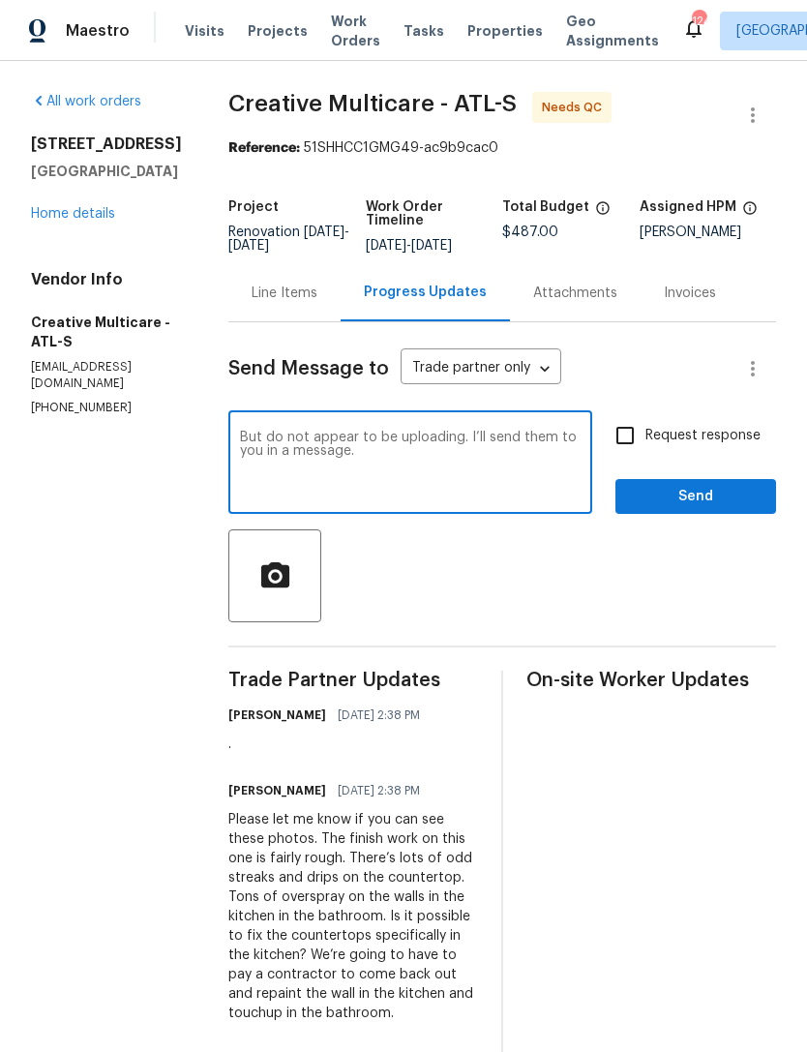
click at [301, 439] on div "But do not appear to be uploading. I’ll send them to you in a message. x ​" at bounding box center [410, 464] width 364 height 99
click at [324, 445] on textarea "But do not appear to be uploading. I’ll send them to you in a message." at bounding box center [410, 465] width 341 height 68
click at [451, 464] on textarea "Photos do not appear to be uploading. I’ll send them to you in a message." at bounding box center [410, 465] width 341 height 68
type textarea "Photos do not appear to be uploading. I’ll send them to you in an email."
click at [672, 505] on span "Send" at bounding box center [696, 497] width 130 height 24
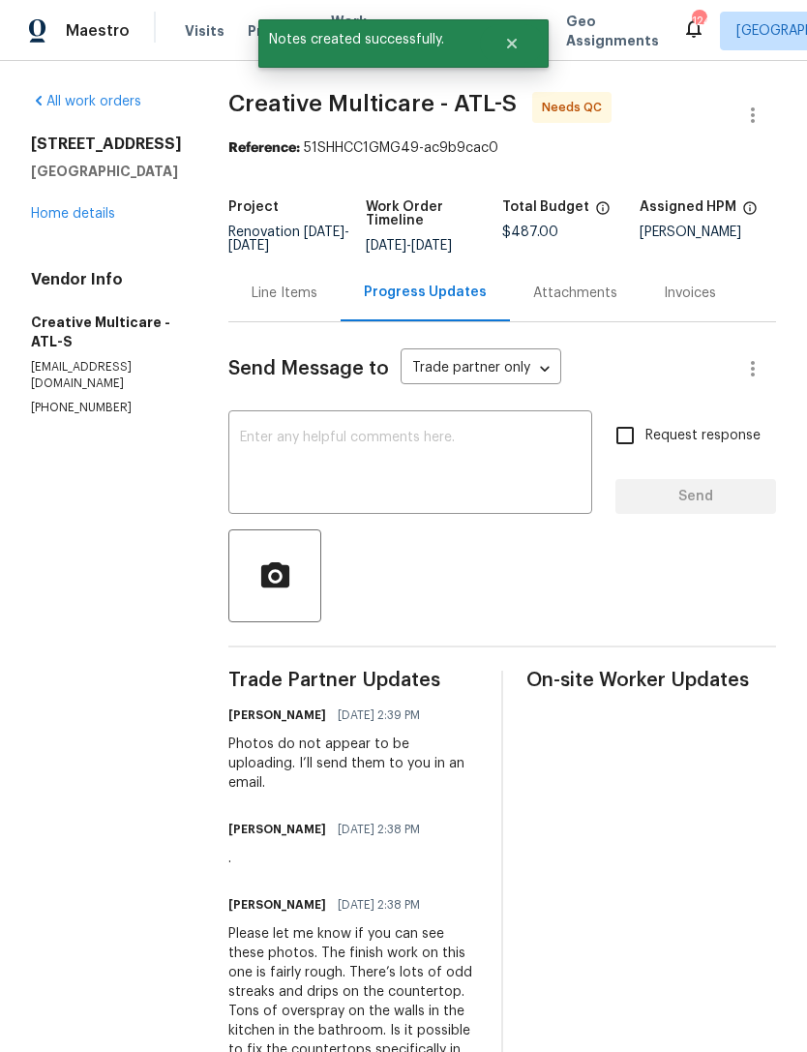
click at [89, 213] on link "Home details" at bounding box center [73, 214] width 84 height 14
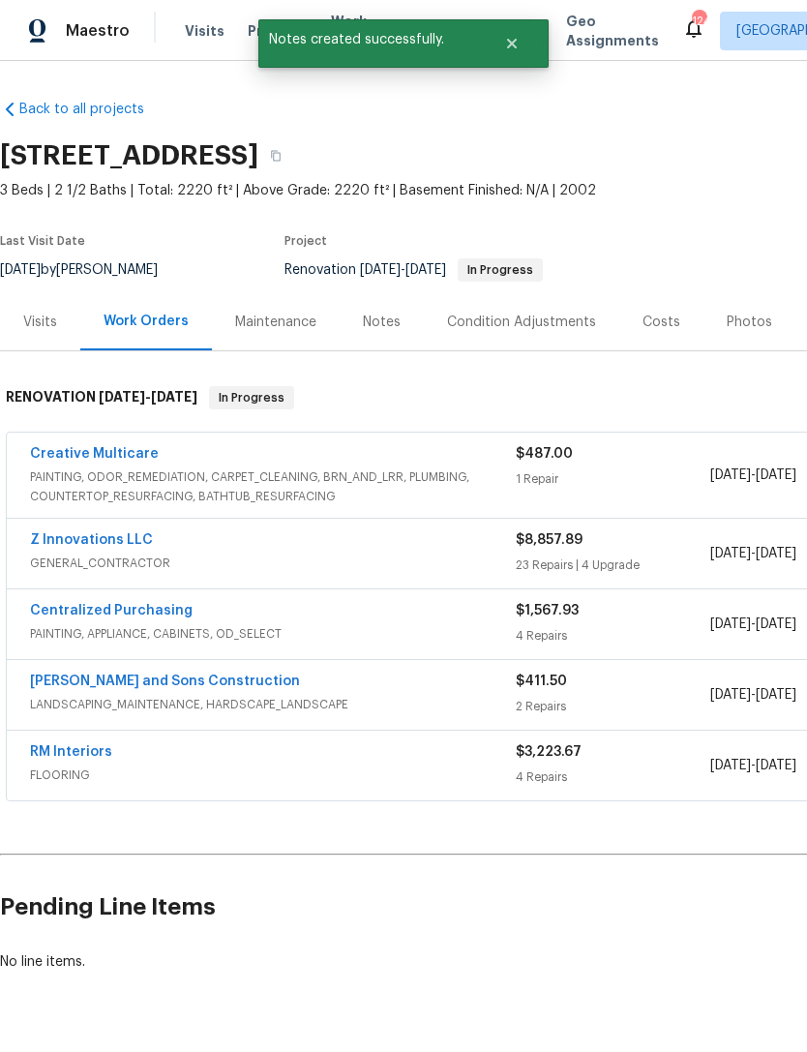
click at [380, 324] on div "Notes" at bounding box center [382, 321] width 38 height 19
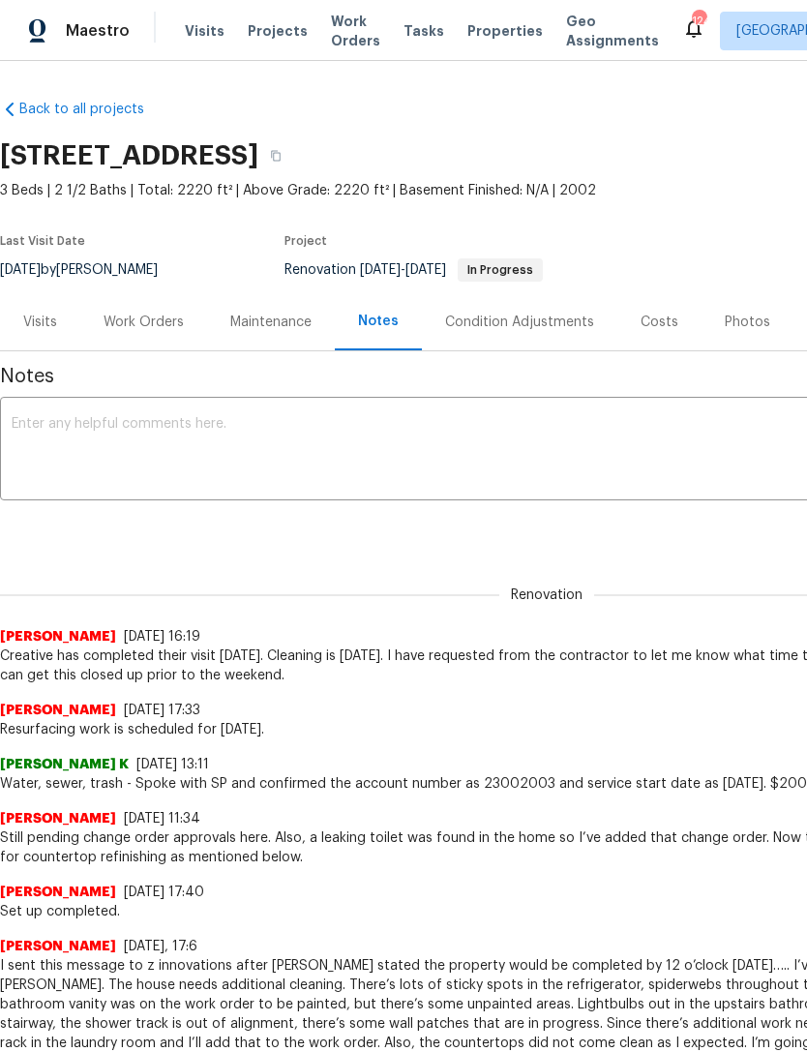
click at [354, 440] on textarea at bounding box center [547, 451] width 1070 height 68
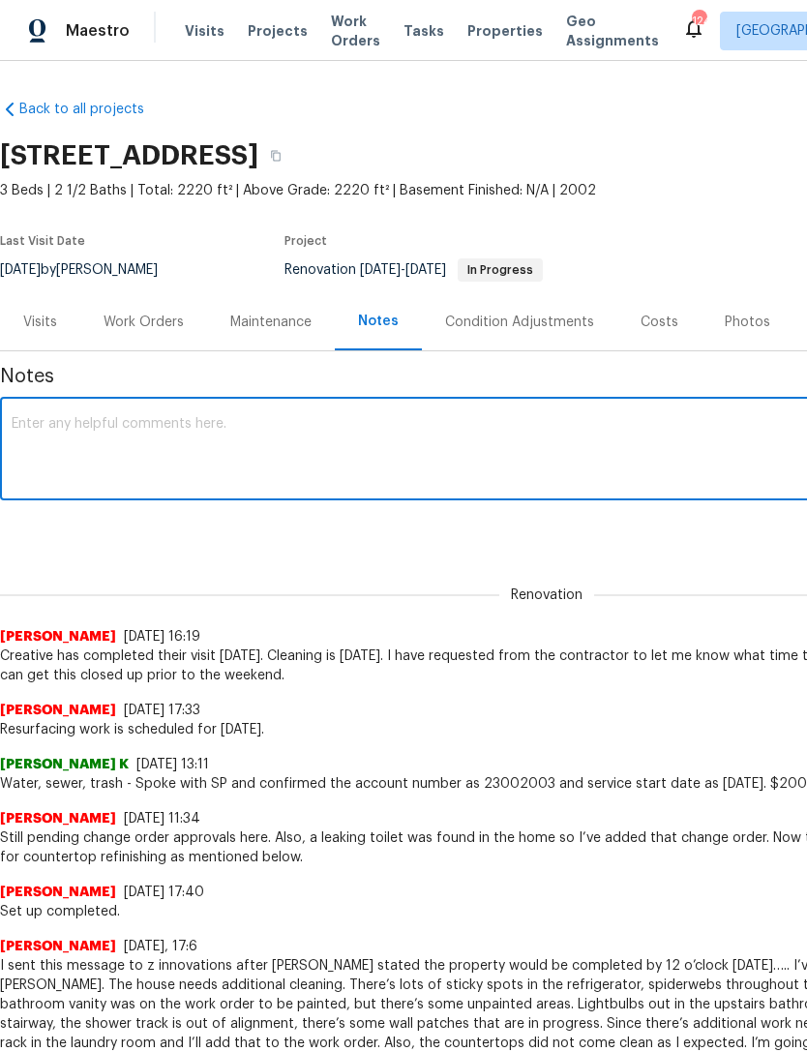
click at [322, 441] on textarea at bounding box center [547, 451] width 1070 height 68
paste textarea "Please let me know if you can see these photos. The finish work on this one is …"
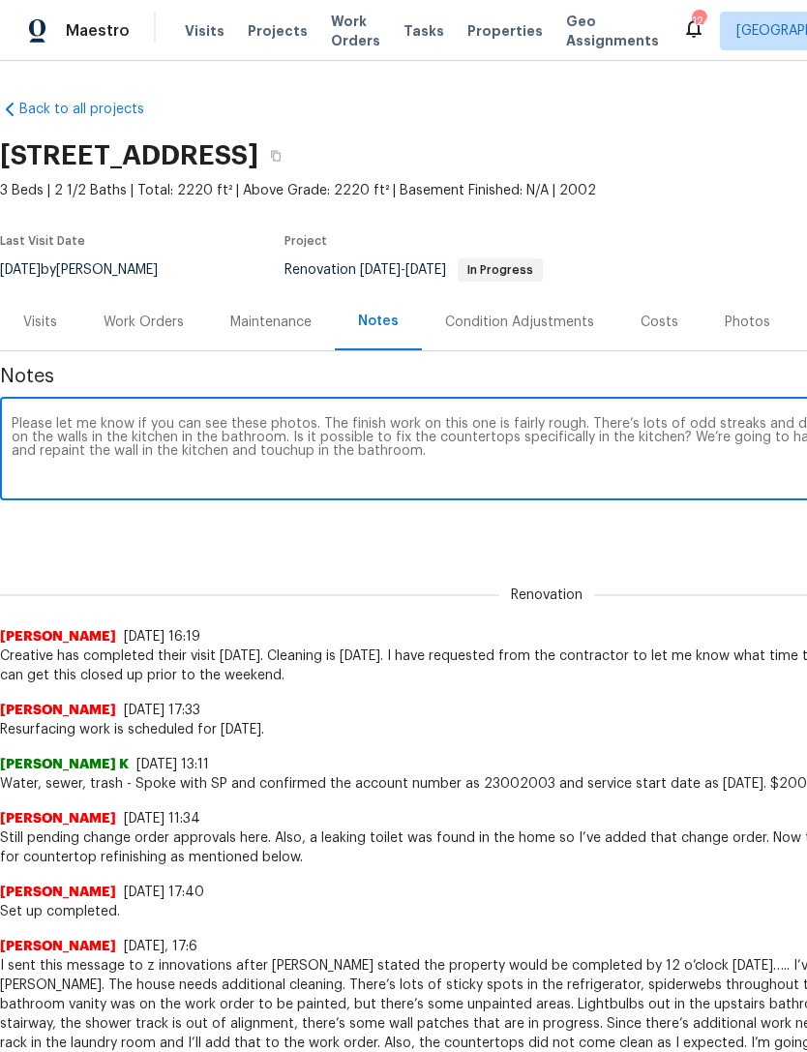
click at [20, 420] on textarea "Please let me know if you can see these photos. The finish work on this one is …" at bounding box center [547, 451] width 1070 height 68
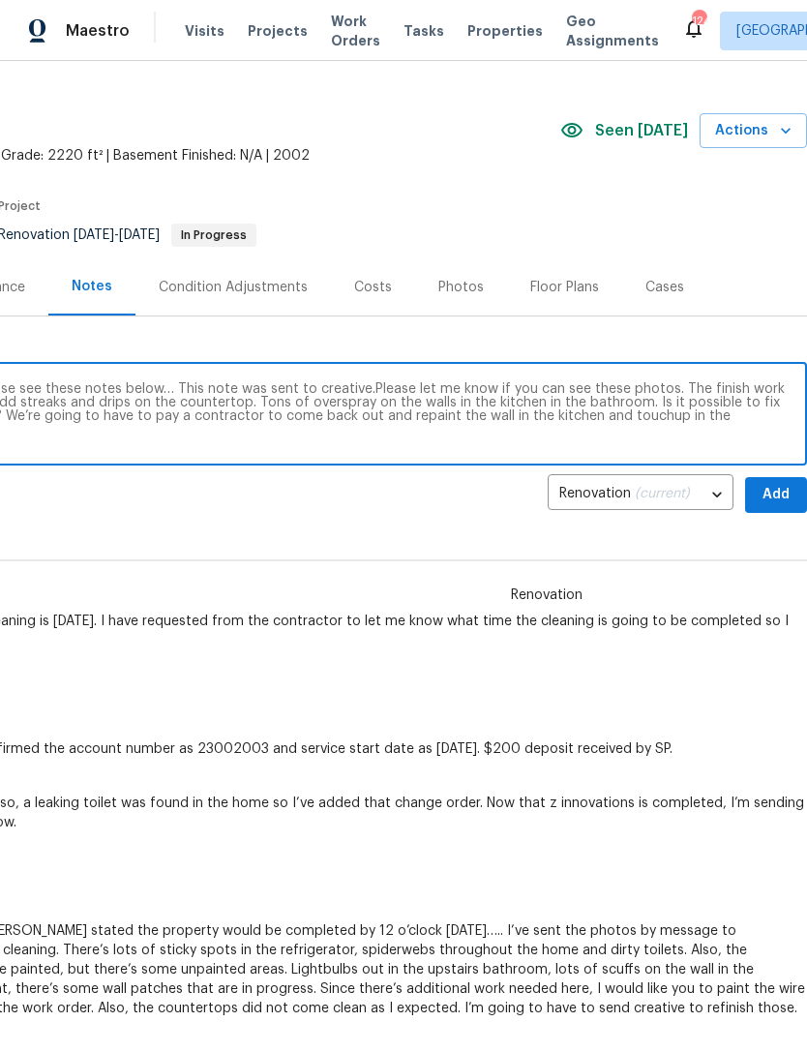
scroll to position [33, 286]
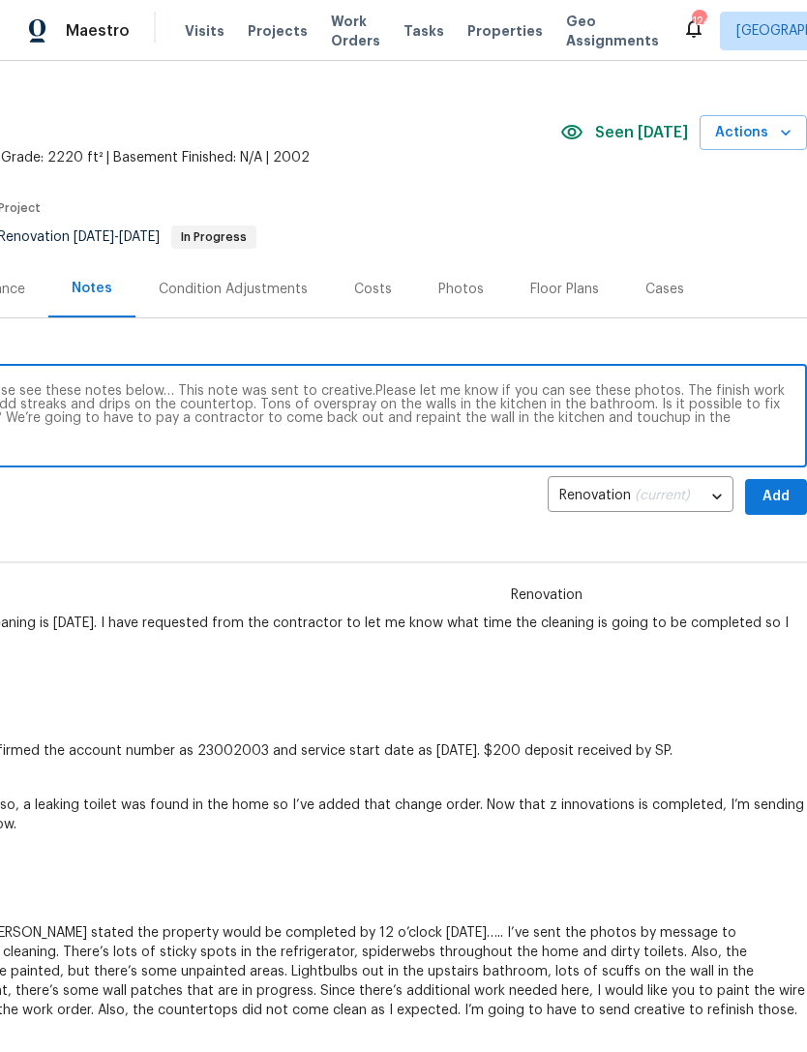
type textarea "Unfortunately his home is still delayed. Please see these notes below… This not…"
click at [776, 495] on span "Add" at bounding box center [775, 497] width 31 height 24
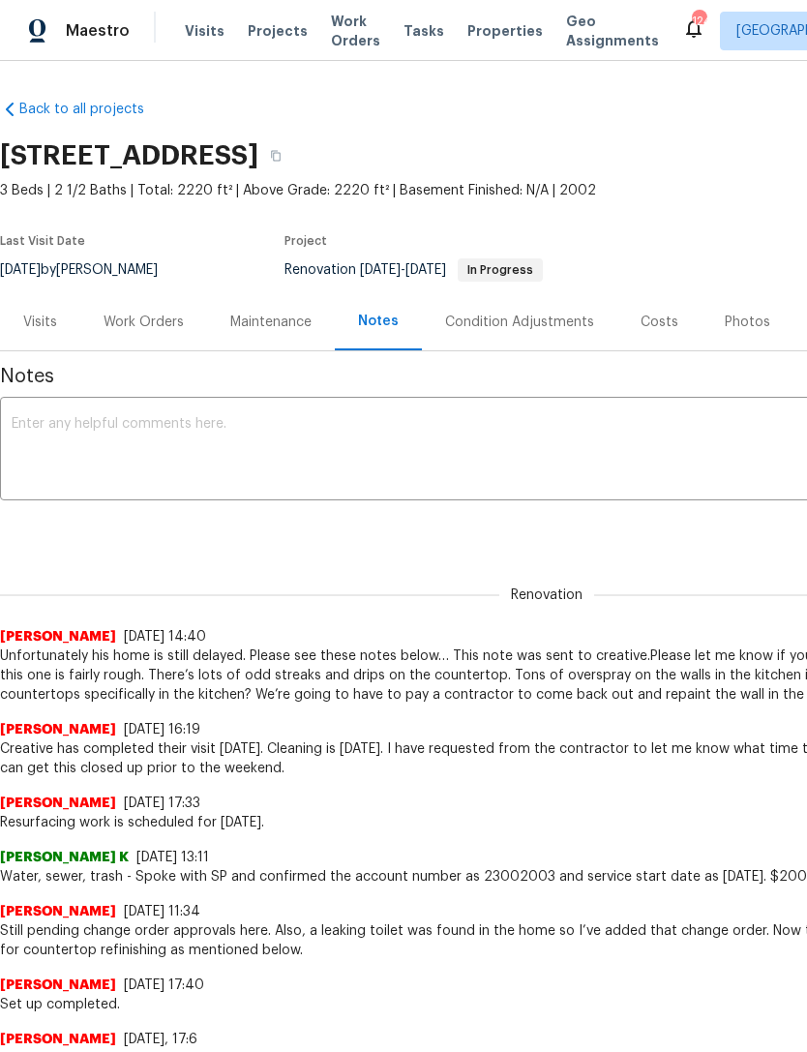
scroll to position [0, 0]
click at [95, 435] on textarea at bounding box center [547, 451] width 1070 height 68
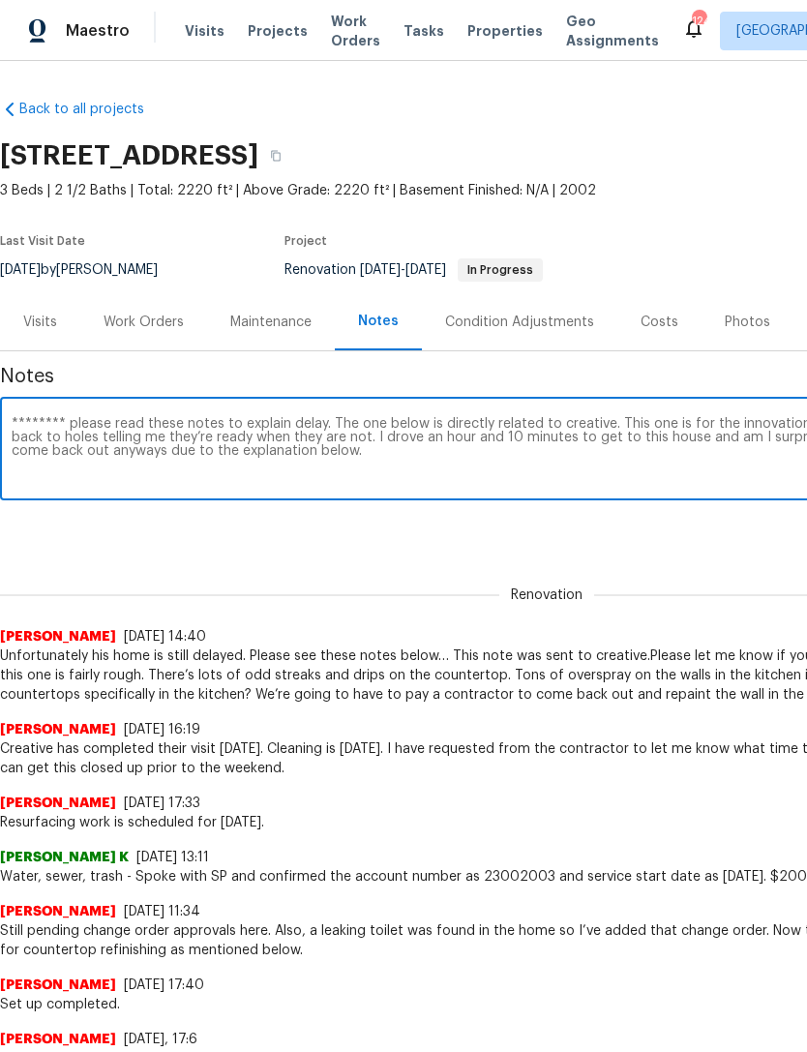
click at [60, 417] on textarea "******** please read these notes to explain delay. The one below is directly re…" at bounding box center [547, 451] width 1070 height 68
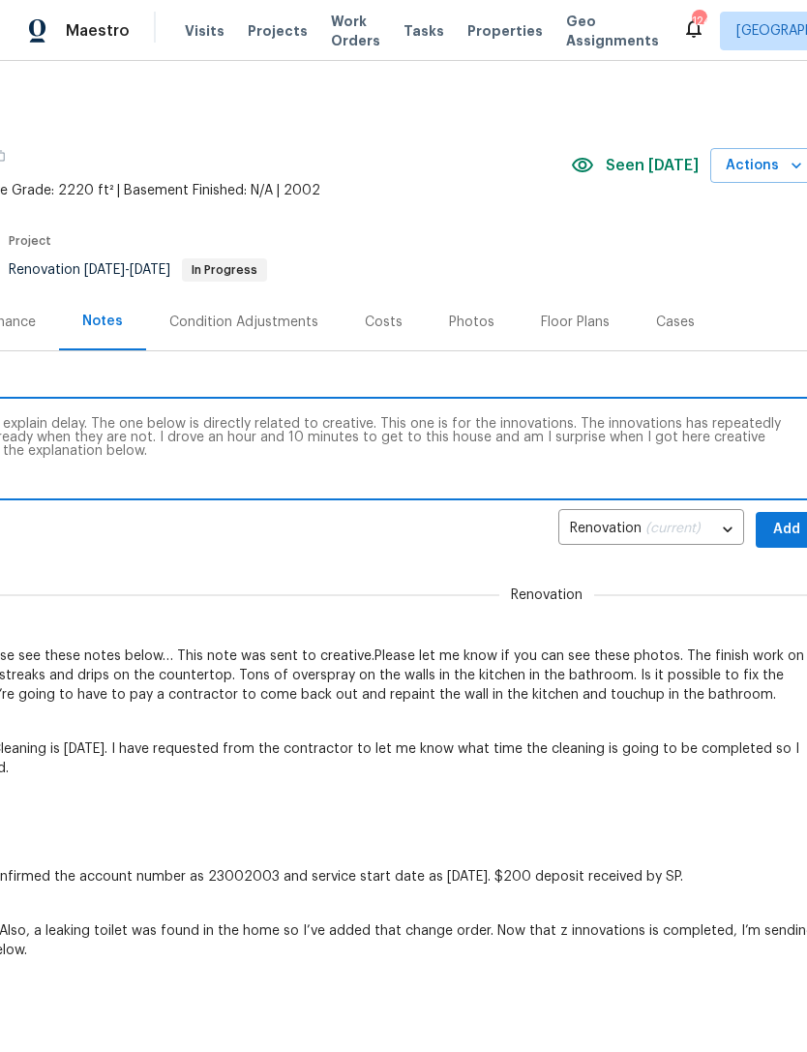
scroll to position [0, 277]
click at [136, 426] on textarea "********!!!!!!!!!!! please read these notes to explain delay. The one below is …" at bounding box center [270, 451] width 1070 height 68
click at [487, 428] on textarea "********!!!!!!!!!!! please read these notes to explain delay. The note below is…" at bounding box center [270, 451] width 1070 height 68
click at [585, 421] on textarea "********!!!!!!!!!!! please read these notes to explain delay. The note below is…" at bounding box center [270, 451] width 1070 height 68
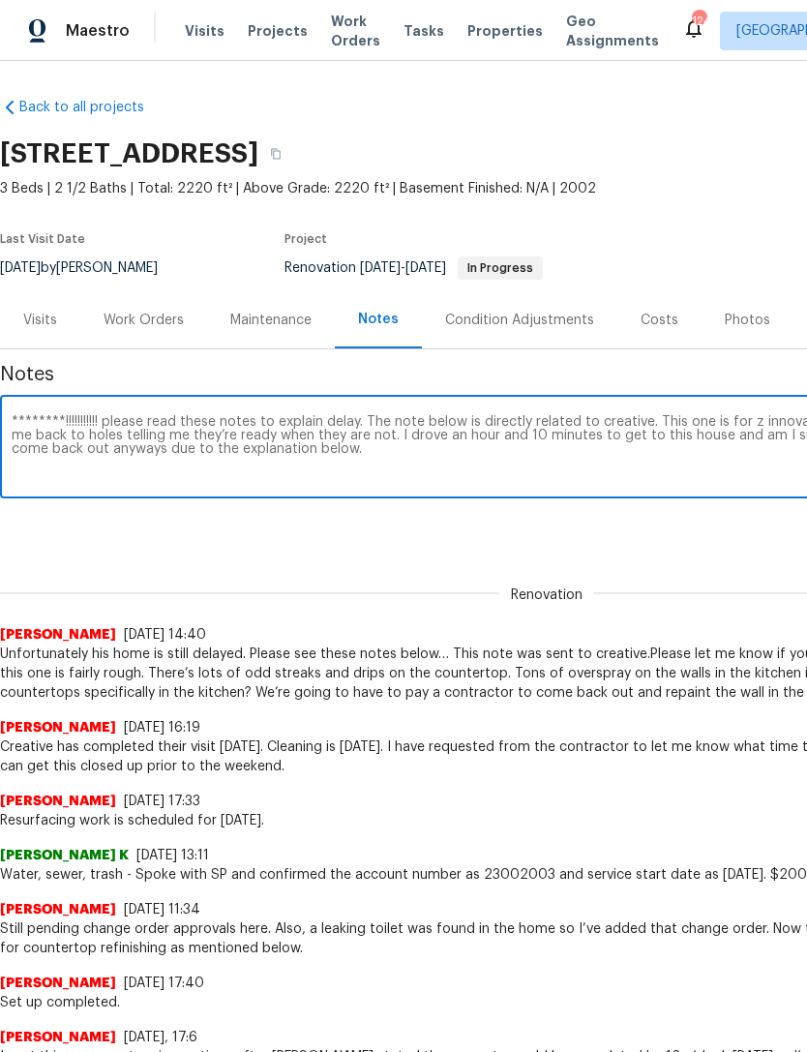
scroll to position [2, 0]
click at [223, 446] on textarea "********!!!!!!!!!!! please read these notes to explain delay. The note below is…" at bounding box center [547, 449] width 1070 height 68
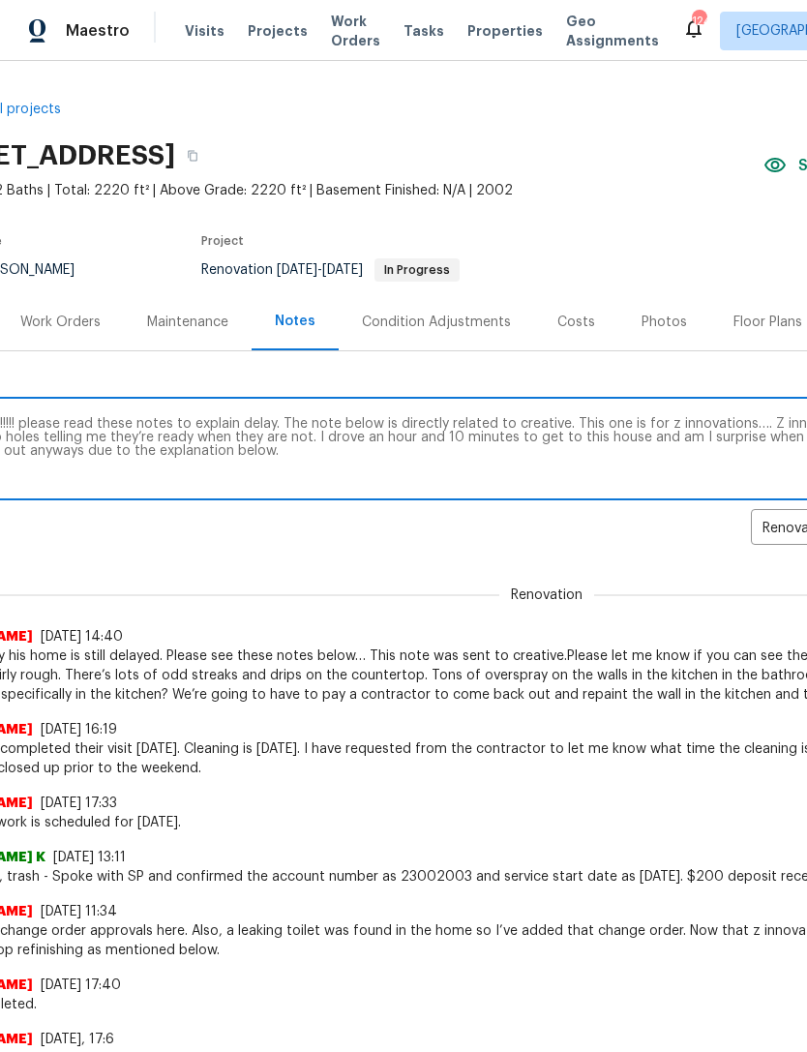
scroll to position [0, 81]
click at [380, 449] on textarea "********!!!!!!!!!!! please read these notes to explain delay. The note below is…" at bounding box center [465, 451] width 1070 height 68
click at [145, 437] on textarea "********!!!!!!!!!!! please read these notes to explain delay. The note below is…" at bounding box center [465, 451] width 1070 height 68
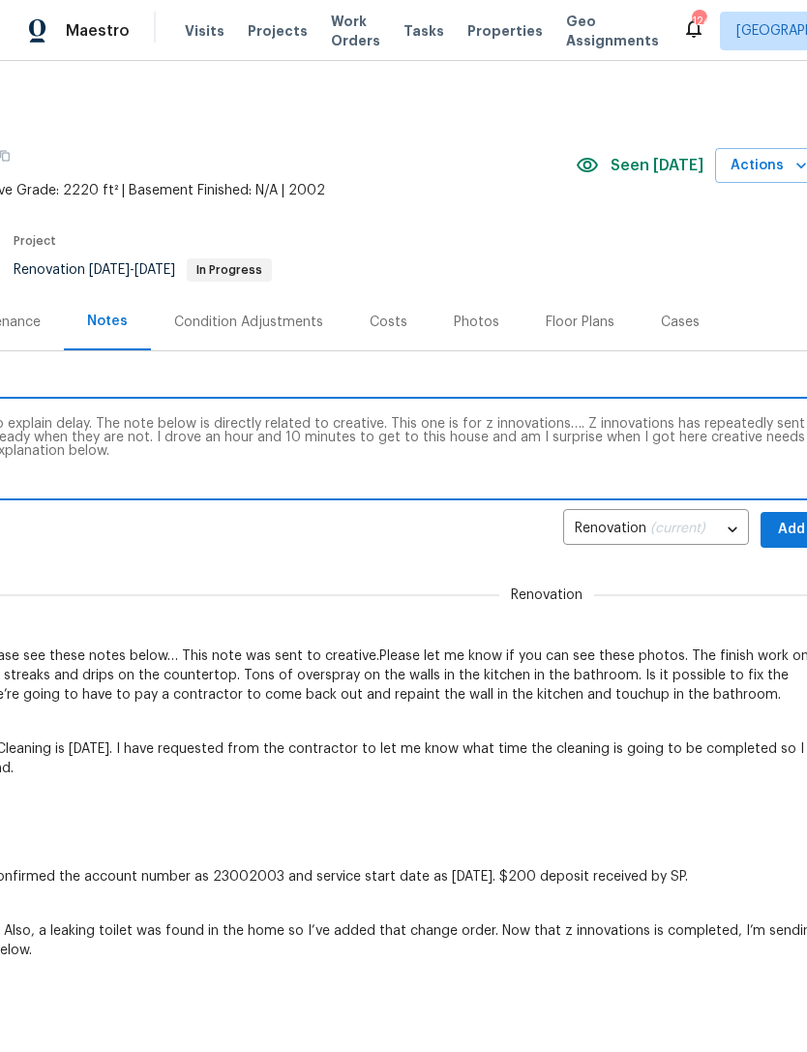
scroll to position [0, 271]
click at [512, 431] on textarea "********!!!!!!!!!!! please read these notes to explain delay. The note below is…" at bounding box center [276, 451] width 1070 height 68
click at [520, 437] on textarea "********!!!!!!!!!!! please read these notes to explain delay. The note below is…" at bounding box center [276, 451] width 1070 height 68
click at [621, 438] on textarea "********!!!!!!!!!!! please read these notes to explain delay. The note below is…" at bounding box center [276, 451] width 1070 height 68
click at [577, 441] on textarea "********!!!!!!!!!!! please read these notes to explain delay. The note below is…" at bounding box center [276, 451] width 1070 height 68
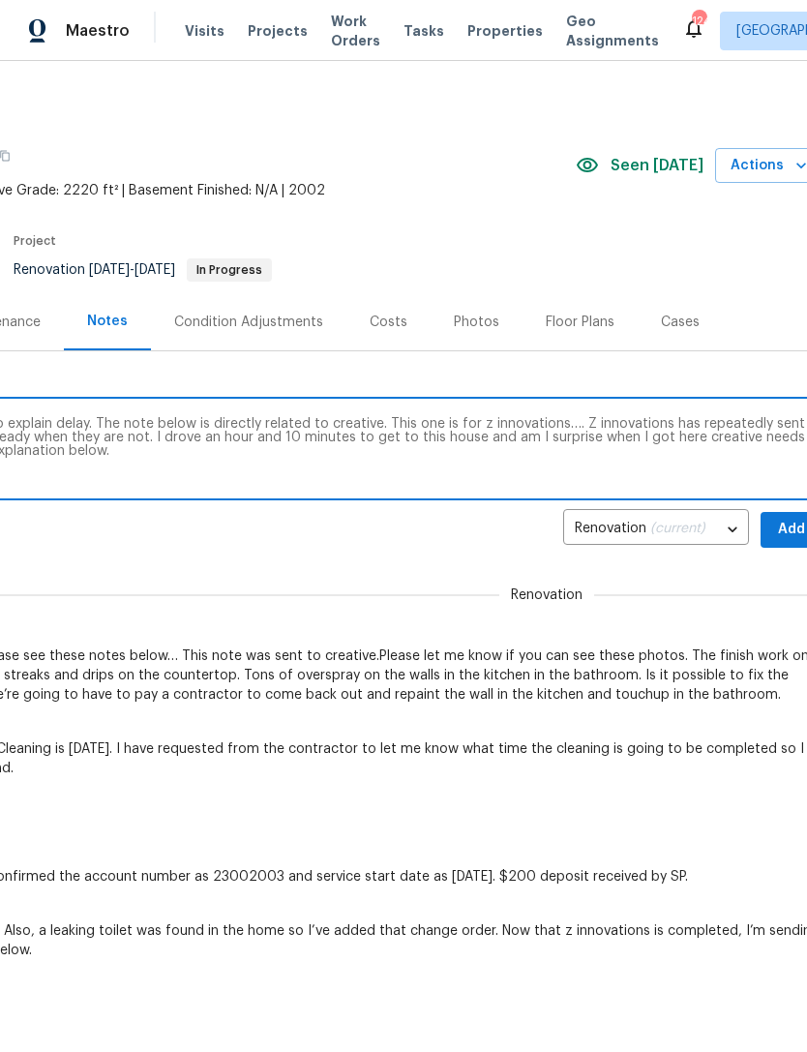
click at [528, 435] on textarea "********!!!!!!!!!!! please read these notes to explain delay. The note below is…" at bounding box center [276, 451] width 1070 height 68
click at [642, 439] on textarea "********!!!!!!!!!!! please read these notes to explain delay. The note below is…" at bounding box center [276, 451] width 1070 height 68
click at [541, 434] on textarea "********!!!!!!!!!!! please read these notes to explain delay. The note below is…" at bounding box center [276, 451] width 1070 height 68
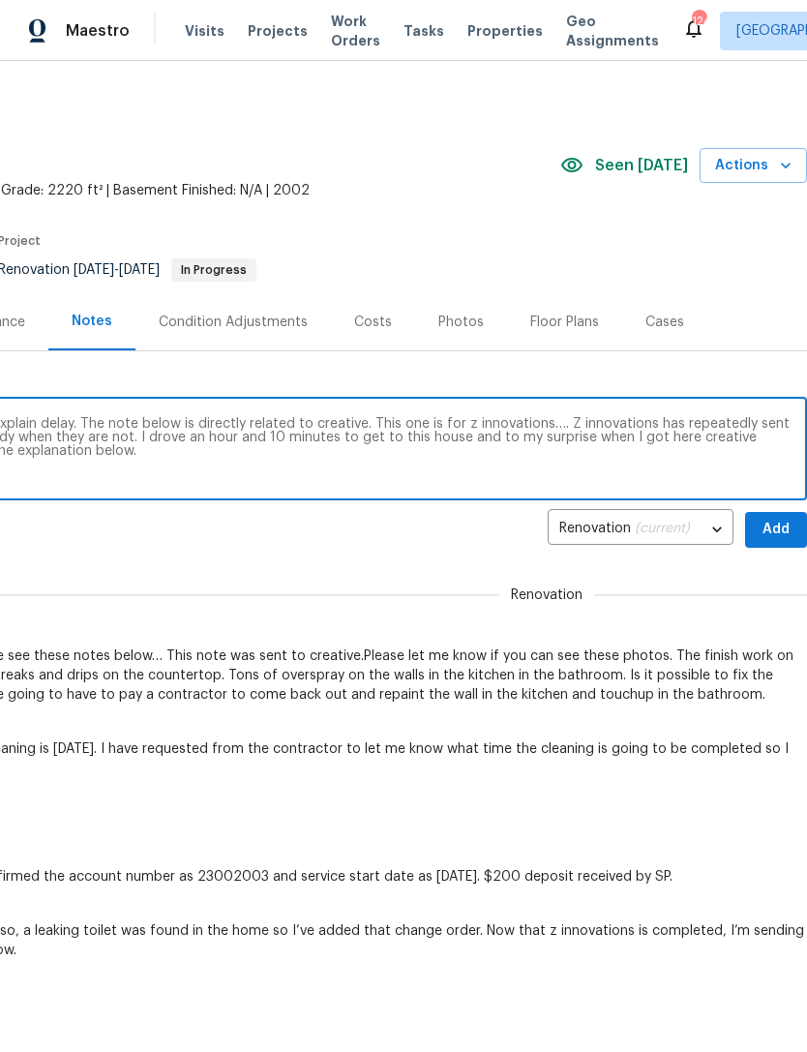
scroll to position [0, 286]
type textarea "********!!!!!!!!!!! please read these notes to explain delay. The note below is…"
click at [778, 529] on span "Add" at bounding box center [775, 530] width 31 height 24
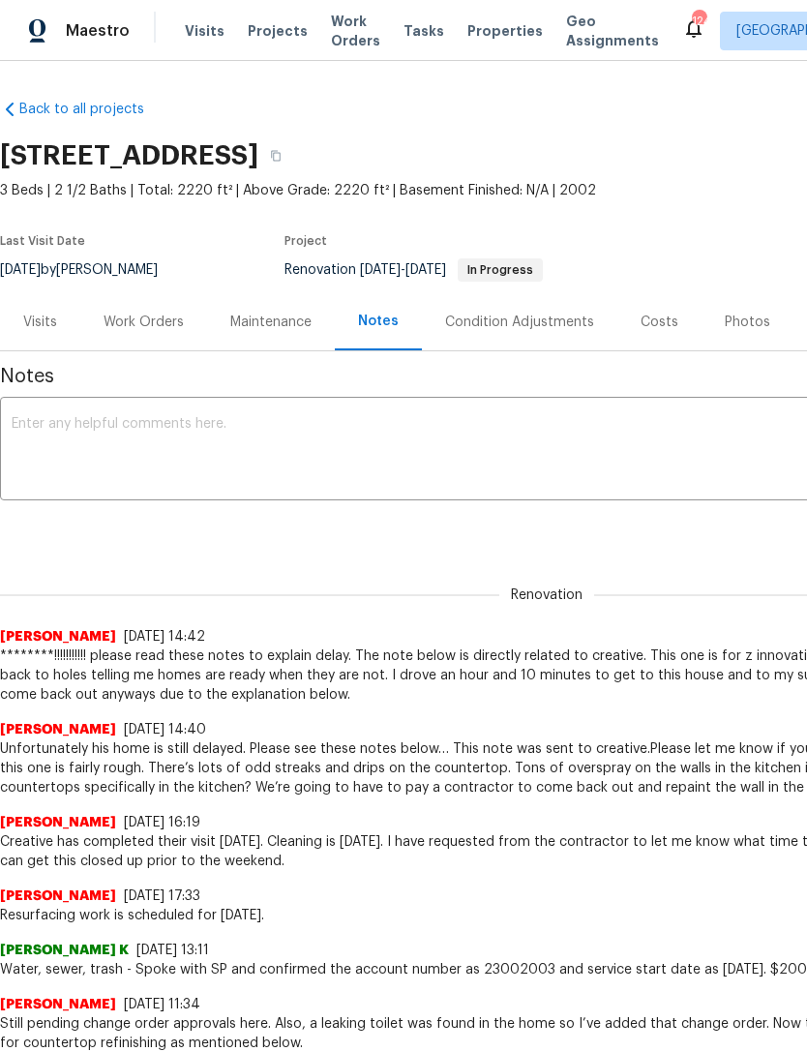
scroll to position [0, 0]
click at [132, 331] on div "Work Orders" at bounding box center [144, 321] width 80 height 19
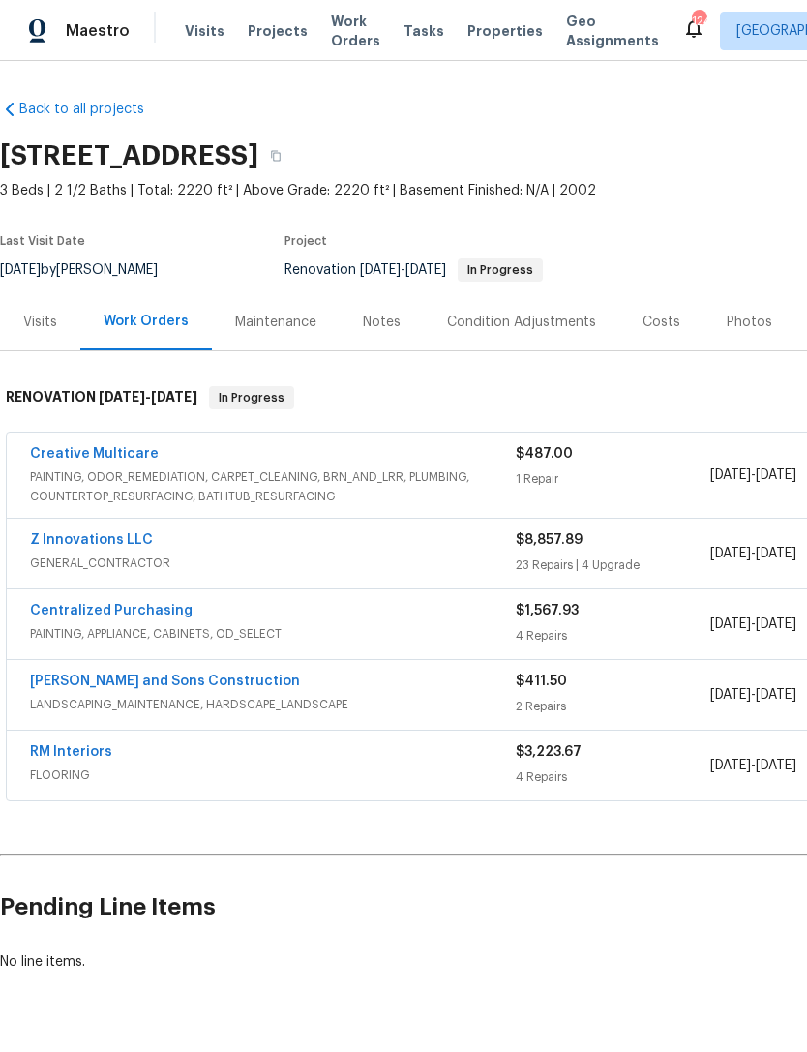
click at [114, 542] on link "Z Innovations LLC" at bounding box center [91, 540] width 123 height 14
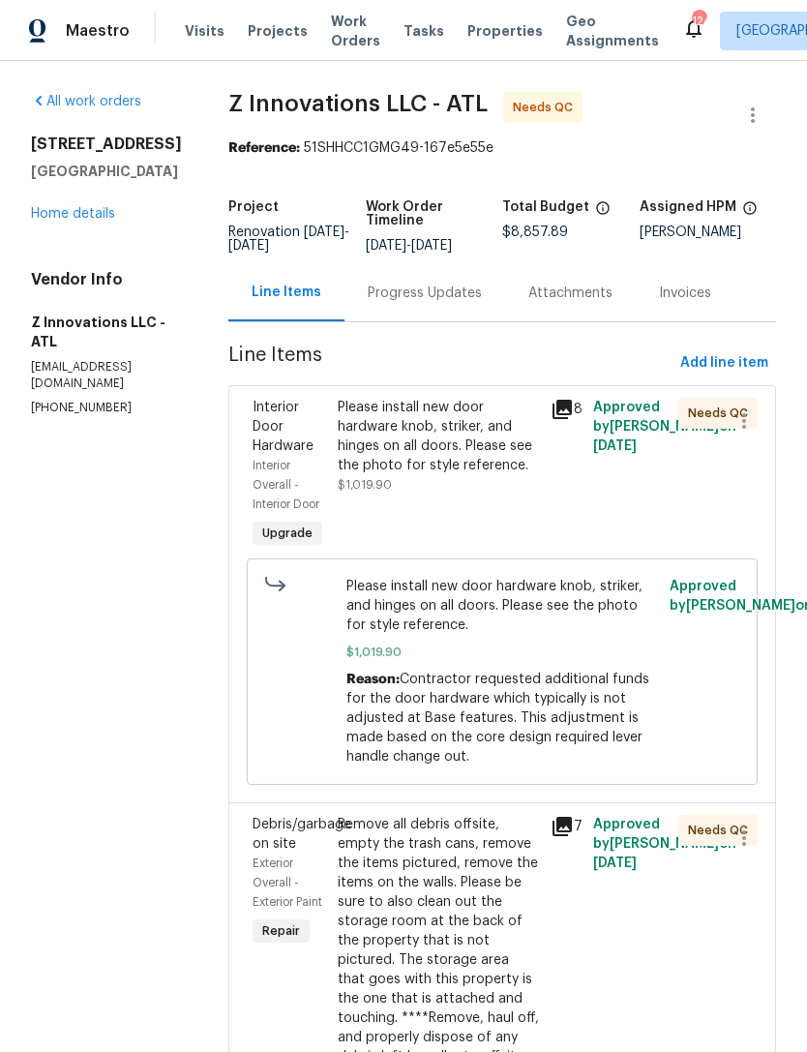
click at [440, 291] on div "Progress Updates" at bounding box center [425, 292] width 114 height 19
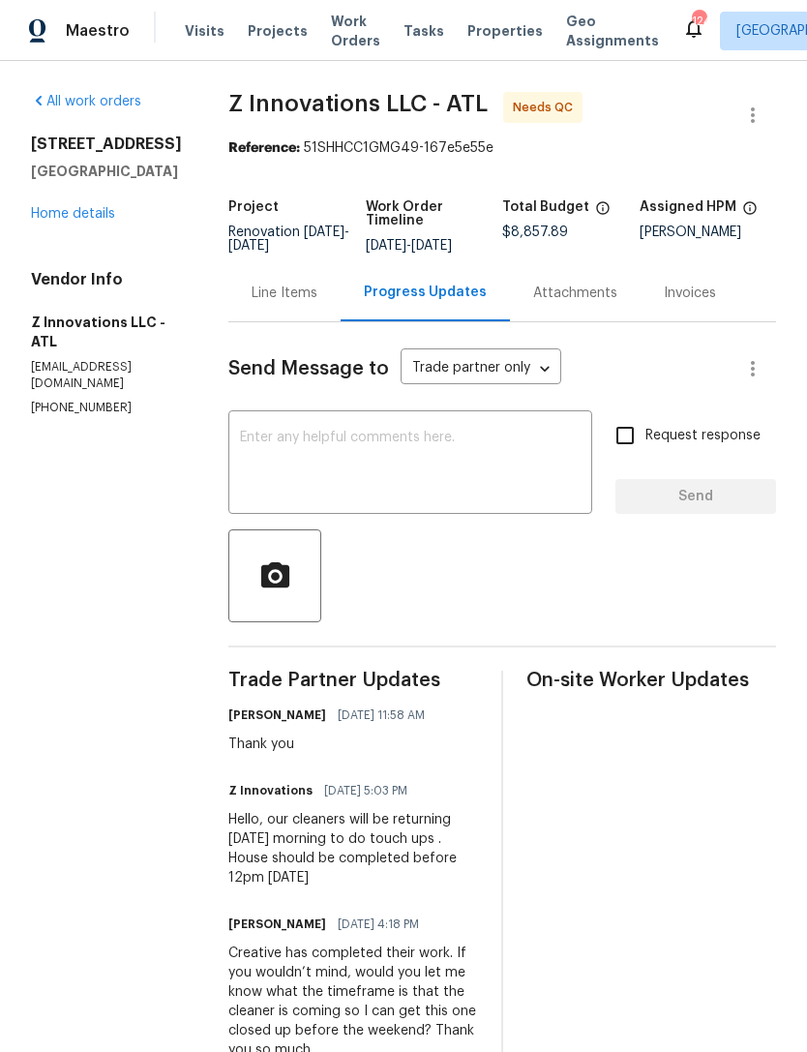
click at [496, 443] on textarea at bounding box center [410, 465] width 341 height 68
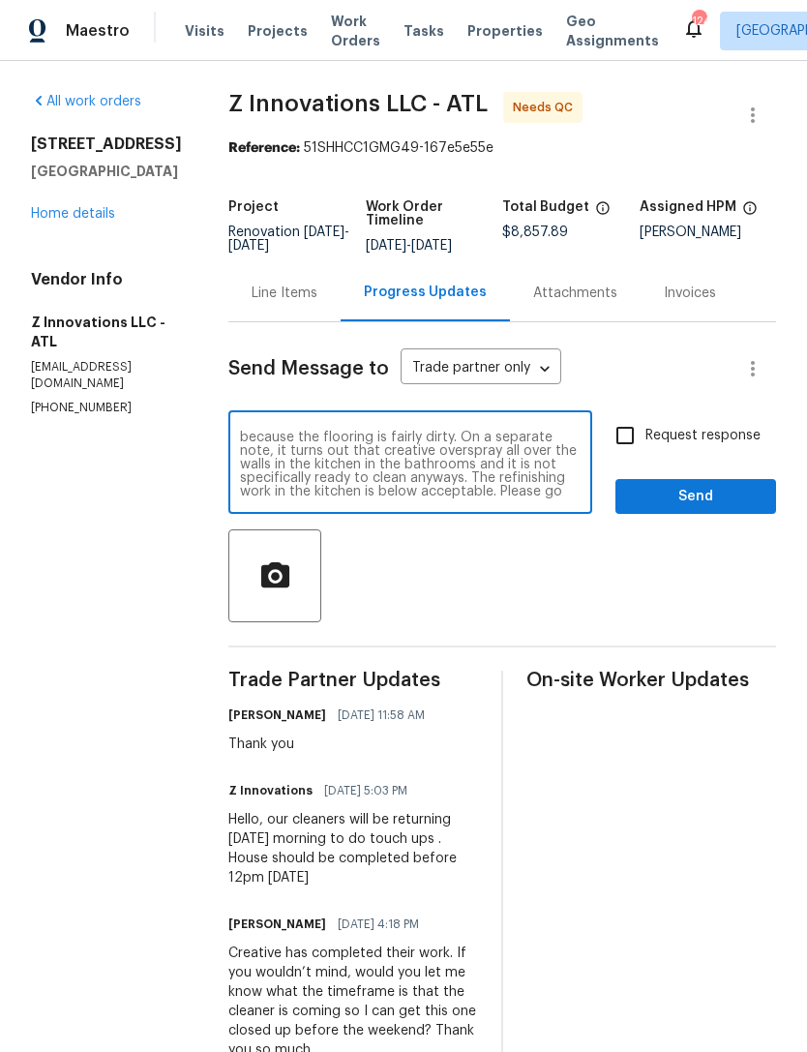
scroll to position [68, 0]
click at [410, 511] on div "Hello, I just wanted to ask a favor of you. I drove a little over an hour to ge…" at bounding box center [410, 464] width 364 height 99
click at [437, 462] on textarea "Hello, I just wanted to ask a favor of you. I drove a little over an hour to ge…" at bounding box center [410, 465] width 341 height 68
click at [514, 474] on textarea "Hello, I just wanted to ask a favor of you. I drove a little over an hour to ge…" at bounding box center [410, 465] width 341 height 68
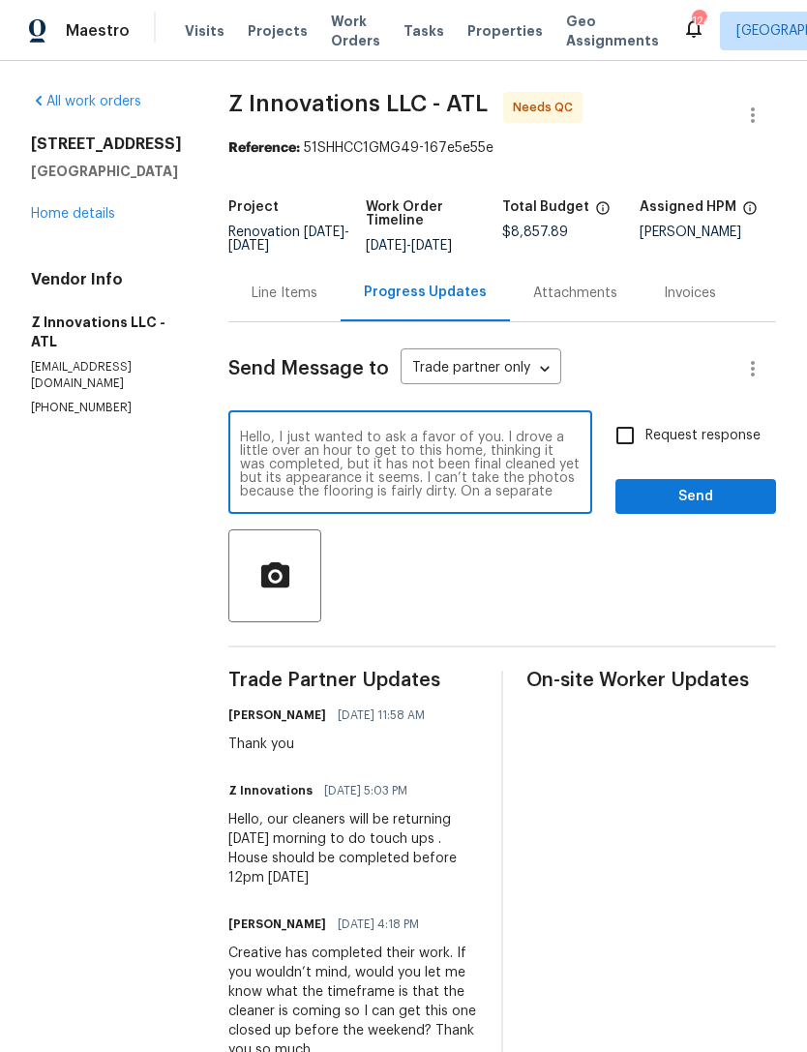
click at [442, 459] on textarea "Hello, I just wanted to ask a favor of you. I drove a little over an hour to ge…" at bounding box center [410, 465] width 341 height 68
click at [349, 467] on textarea "Hello, I just wanted to ask a favor of you. I drove a little over an hour to ge…" at bounding box center [410, 465] width 341 height 68
click at [441, 444] on textarea "Hello, I just wanted to ask a favor of you. I drove a little over an hour to ge…" at bounding box center [410, 465] width 341 height 68
click at [307, 466] on textarea "Hello, I just wanted to ask a favor of you. I drove a little over an hour to ge…" at bounding box center [410, 465] width 341 height 68
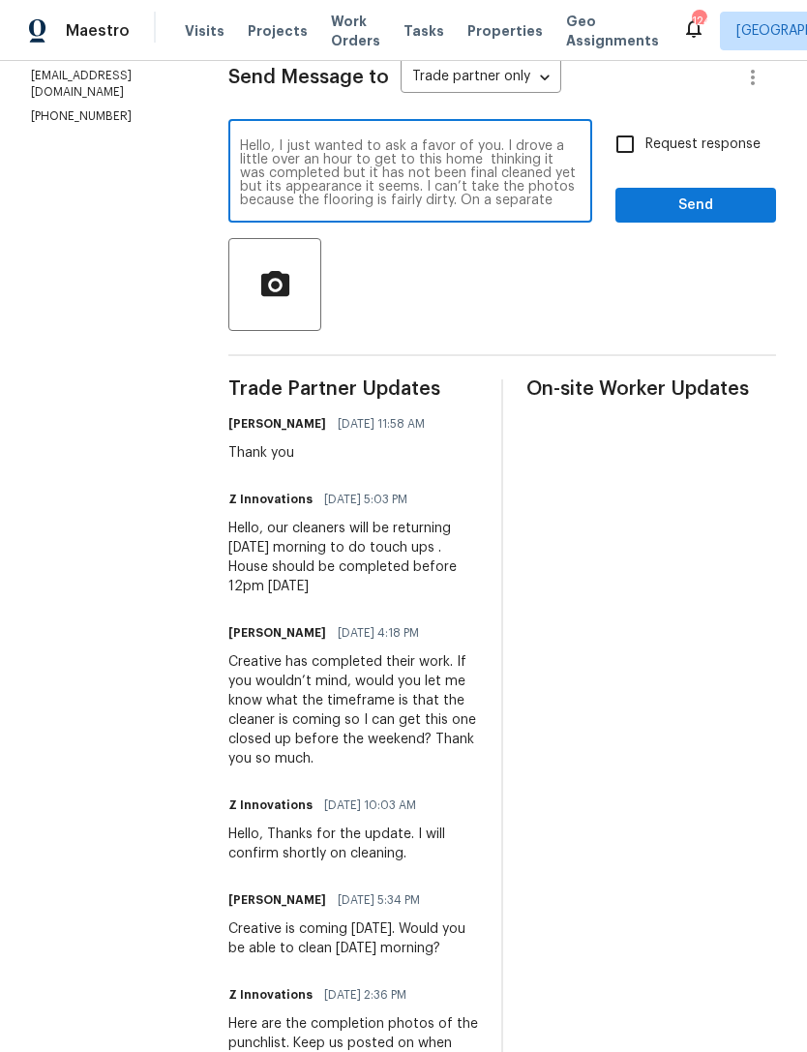
scroll to position [158, 0]
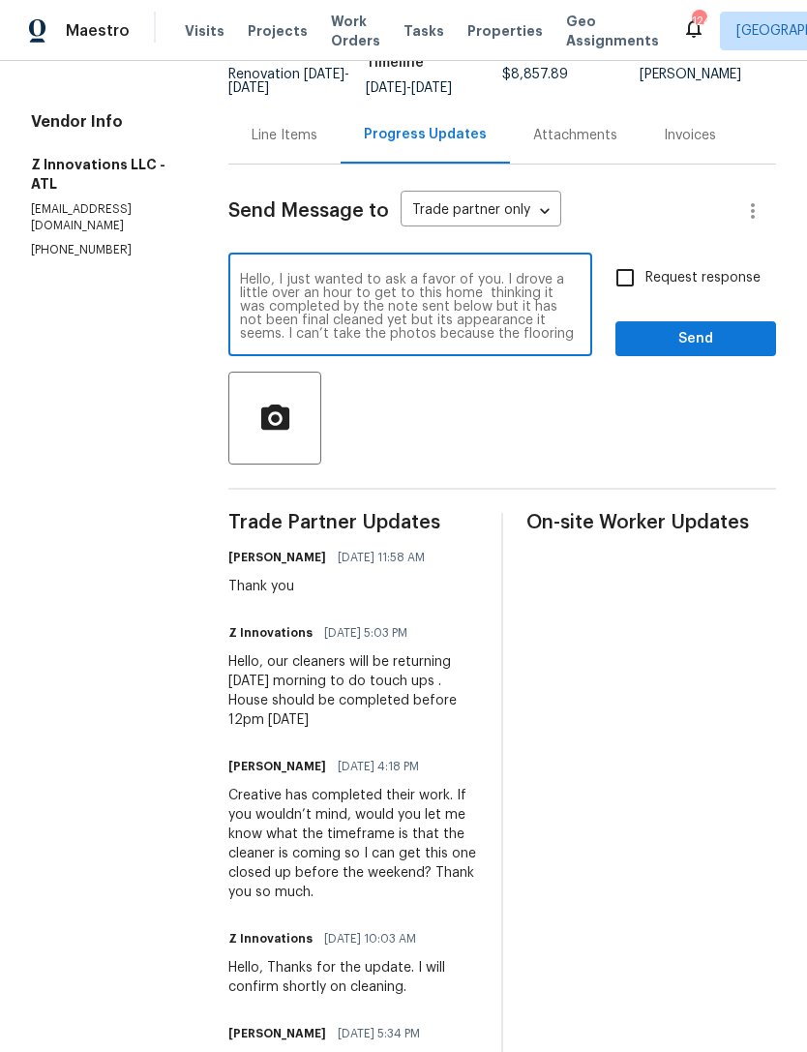
click at [364, 323] on textarea "Hello, I just wanted to ask a favor of you. I drove a little over an hour to ge…" at bounding box center [410, 307] width 341 height 68
click at [514, 315] on textarea "Hello, I just wanted to ask a favor of you. I drove a little over an hour to ge…" at bounding box center [410, 307] width 341 height 68
click at [550, 312] on textarea "Hello, I just wanted to ask a favor of you. I drove a little over an hour to ge…" at bounding box center [410, 307] width 341 height 68
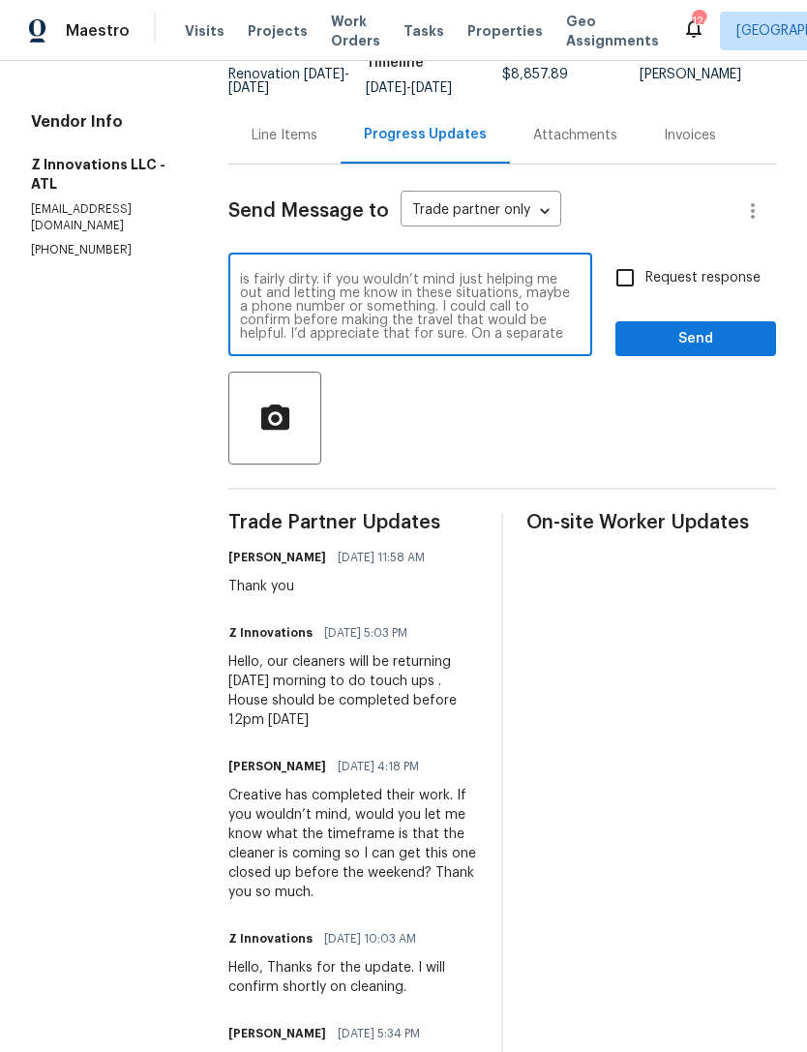
click at [321, 282] on textarea "Hello, I just wanted to ask a favor of you. I drove a little over an hour to ge…" at bounding box center [410, 307] width 341 height 68
click at [445, 317] on textarea "Hello, I just wanted to ask a favor of you. I drove a little over an hour to ge…" at bounding box center [410, 307] width 341 height 68
click at [303, 312] on textarea "Hello, I just wanted to ask a favor of you. I drove a little over an hour to ge…" at bounding box center [410, 307] width 341 height 68
click at [295, 309] on textarea "Hello, I just wanted to ask a favor of you. I drove a little over an hour to ge…" at bounding box center [410, 307] width 341 height 68
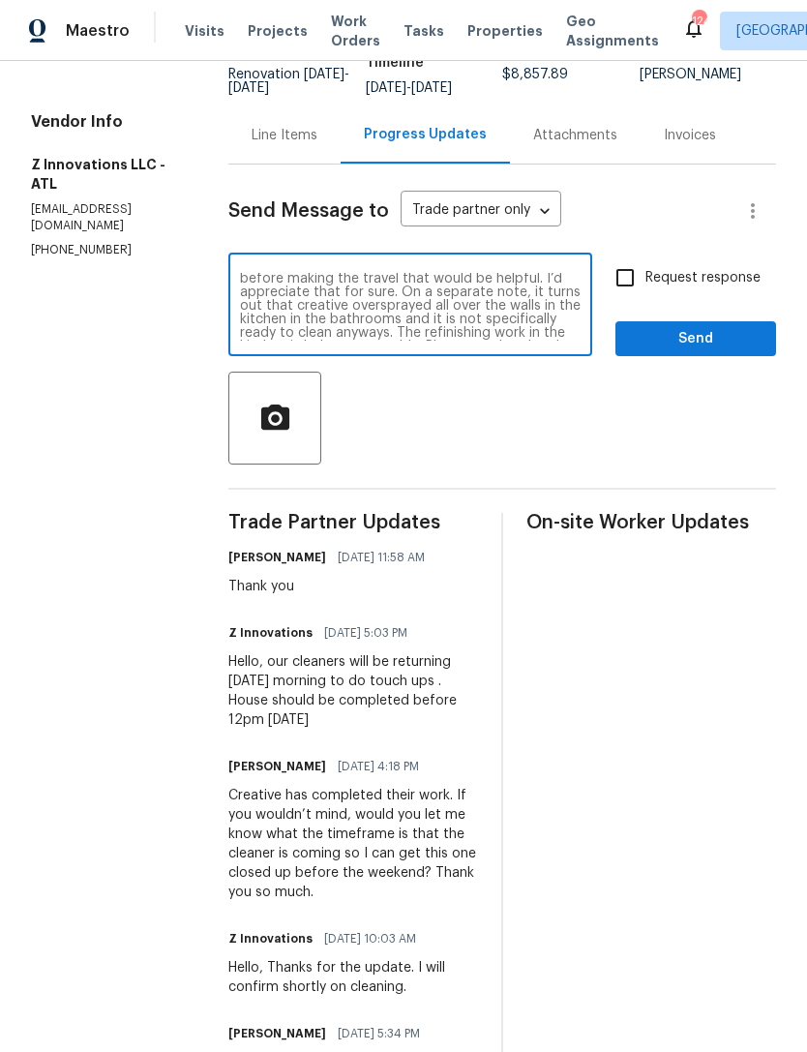
click at [286, 317] on textarea "Hello, I just wanted to ask a favor of you. I drove a little over an hour to ge…" at bounding box center [410, 307] width 341 height 68
click at [406, 320] on textarea "Hello, I just wanted to ask a favor of you. I drove a little over an hour to ge…" at bounding box center [410, 307] width 341 height 68
click at [290, 303] on textarea "Hello, I just wanted to ask a favor of you. I drove a little over an hour to ge…" at bounding box center [410, 307] width 341 height 68
click at [528, 314] on textarea "Hello, I just wanted to ask a favor of you. I drove a little over an hour to ge…" at bounding box center [410, 307] width 341 height 68
click at [449, 319] on textarea "Hello, I just wanted to ask a favor of you. I drove a little over an hour to ge…" at bounding box center [410, 307] width 341 height 68
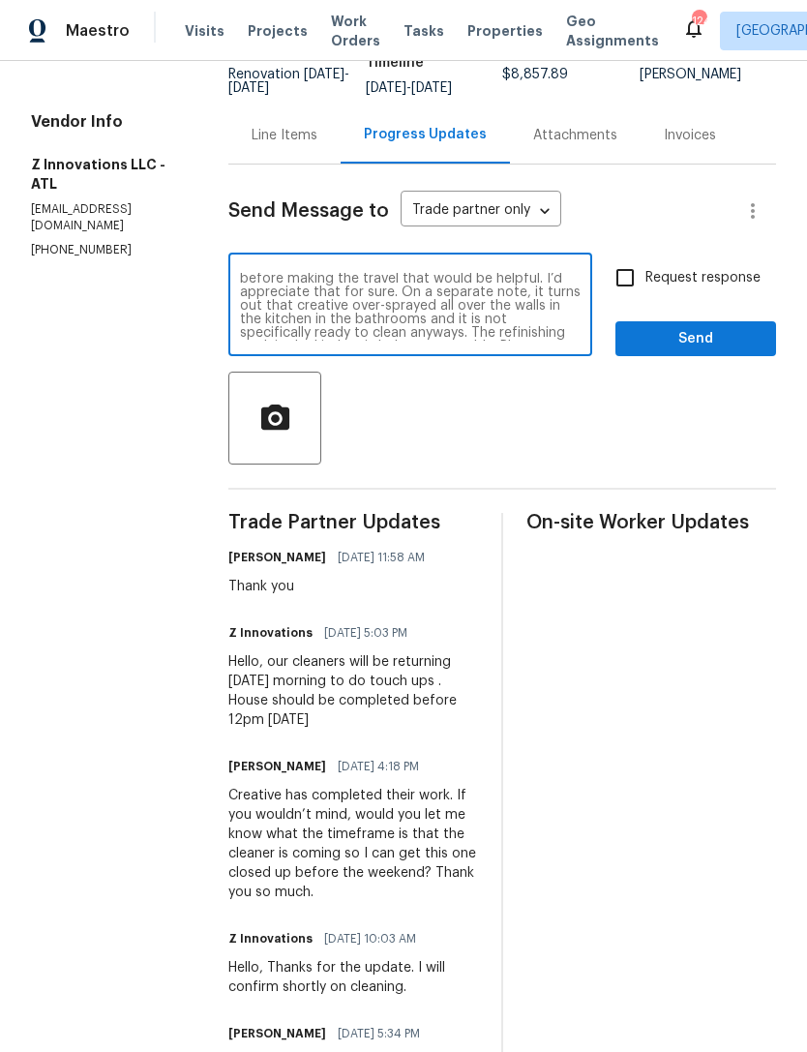
click at [536, 311] on textarea "Hello, I just wanted to ask a favor of you. I drove a little over an hour to ge…" at bounding box center [410, 307] width 341 height 68
click at [449, 322] on textarea "Hello, I just wanted to ask a favor of you. I drove a little over an hour to ge…" at bounding box center [410, 307] width 341 height 68
click at [554, 314] on textarea "Hello, I just wanted to ask a favor of you. I drove a little over an hour to ge…" at bounding box center [410, 307] width 341 height 68
click at [562, 320] on textarea "Hello, I just wanted to ask a favor of you. I drove a little over an hour to ge…" at bounding box center [410, 307] width 341 height 68
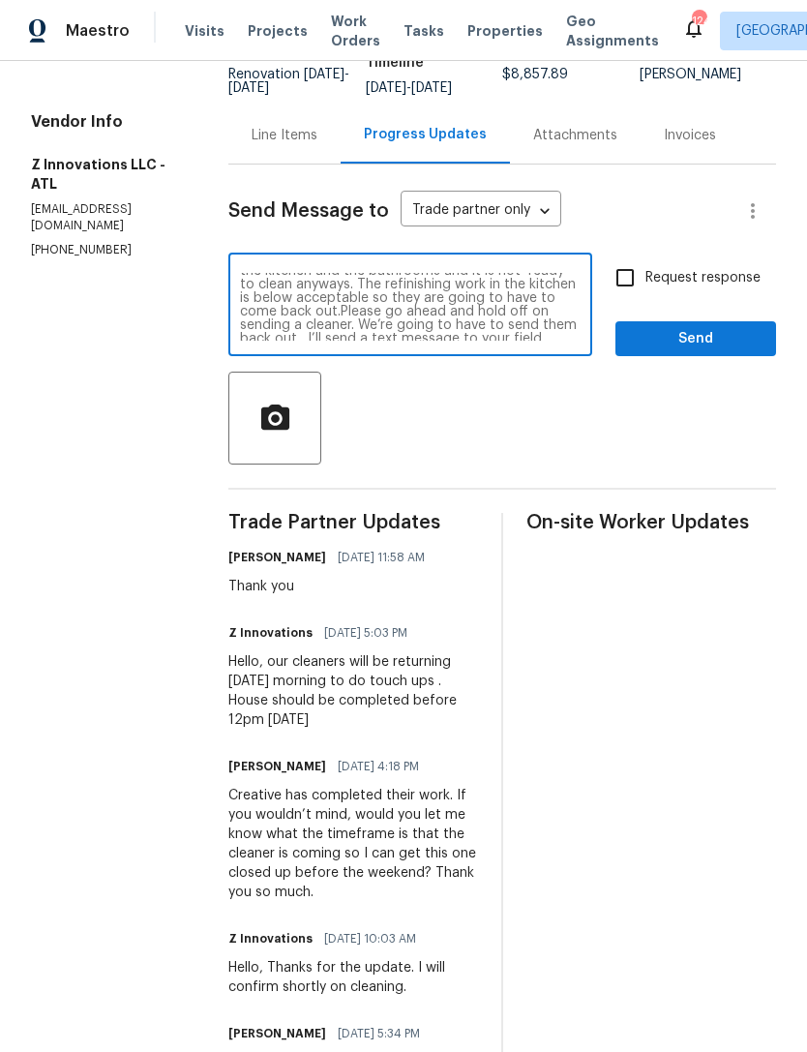
scroll to position [160, 0]
click at [368, 325] on textarea "Hello, I just wanted to ask a favor of you. I drove a little over an hour to ge…" at bounding box center [410, 307] width 341 height 68
click at [452, 295] on textarea "Hello, I just wanted to ask a favor of you. I drove a little over an hour to ge…" at bounding box center [410, 307] width 341 height 68
click at [451, 294] on textarea "Hello, I just wanted to ask a favor of you. I drove a little over an hour to ge…" at bounding box center [410, 307] width 341 height 68
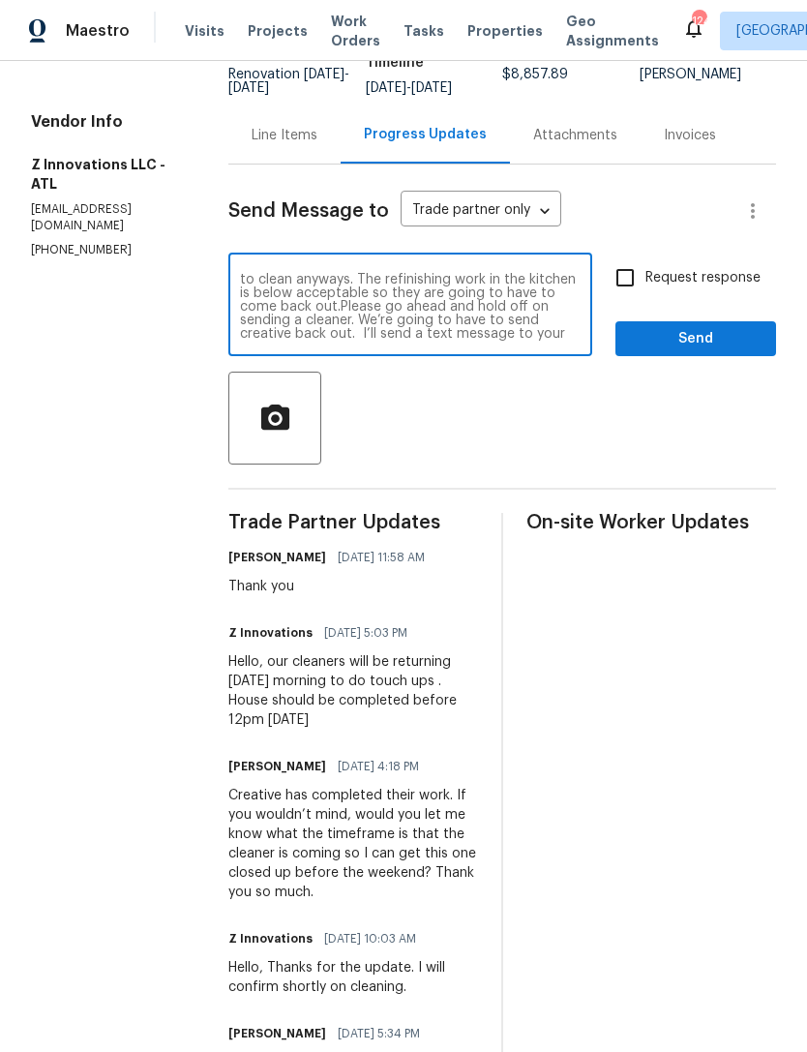
type textarea "Hello, I just wanted to ask a favor of you. I drove a little over an hour to ge…"
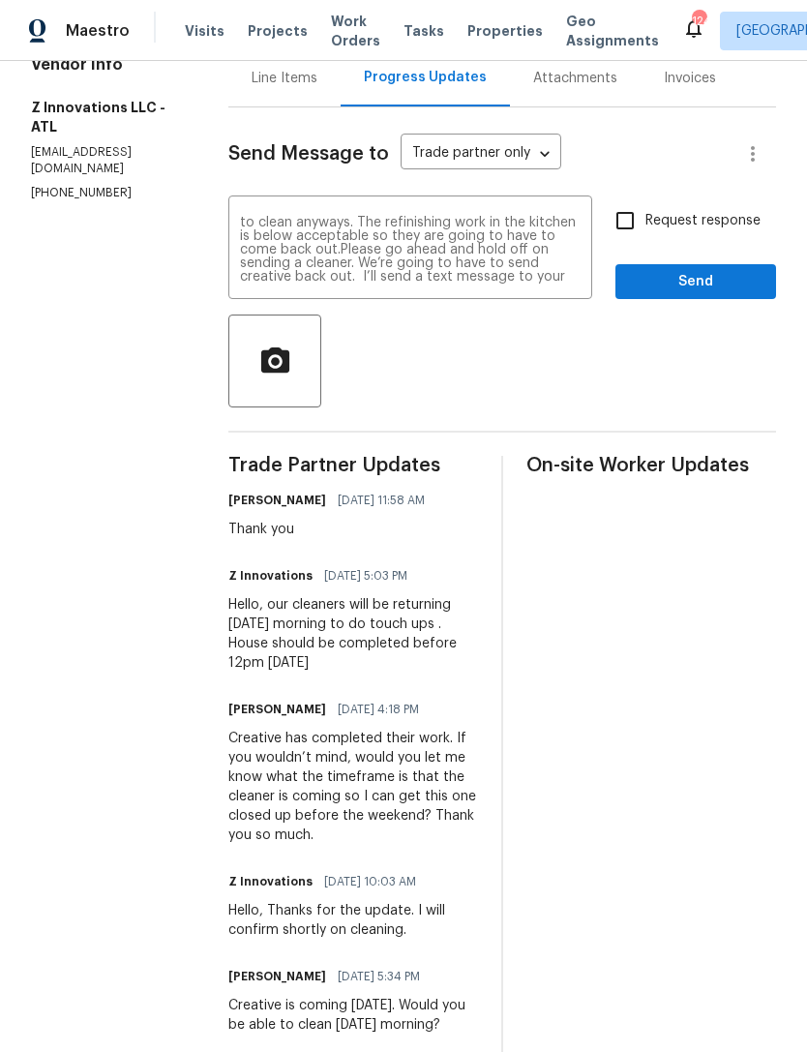
scroll to position [218, 0]
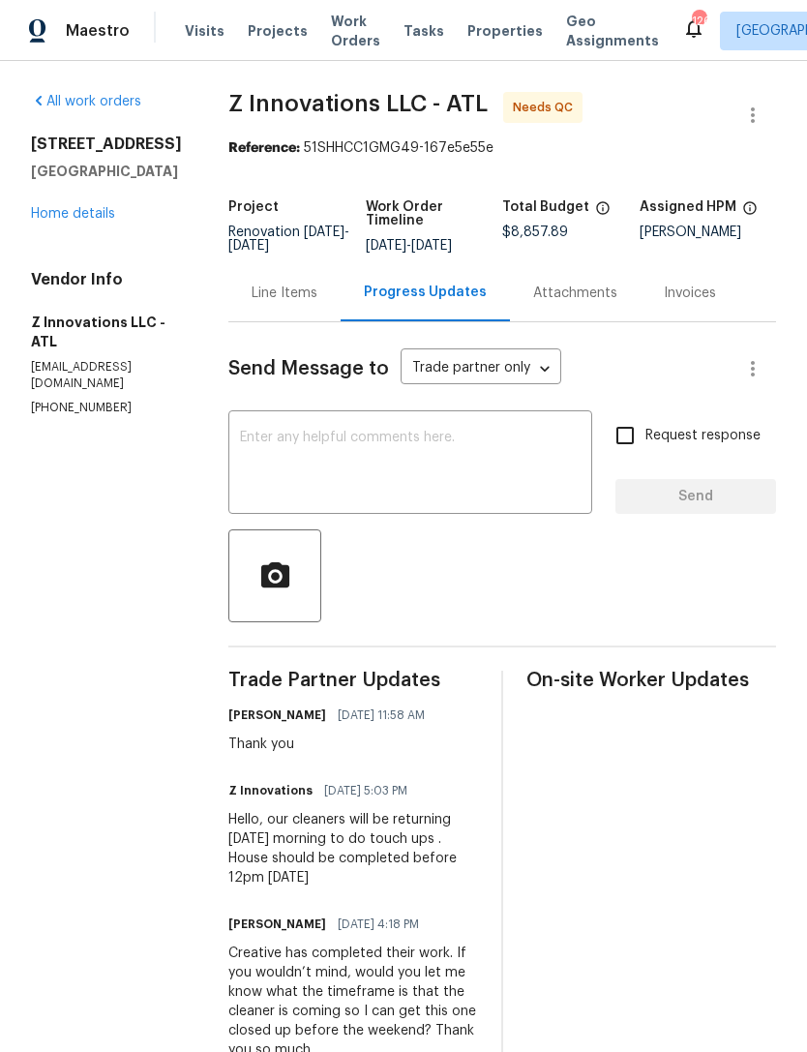
click at [449, 451] on textarea at bounding box center [410, 465] width 341 height 68
click at [414, 421] on div "x ​" at bounding box center [410, 464] width 364 height 99
click at [280, 462] on textarea at bounding box center [410, 465] width 341 height 68
paste textarea "Hello, I just wanted to ask a favor of you. I drove a little over an hour to ge…"
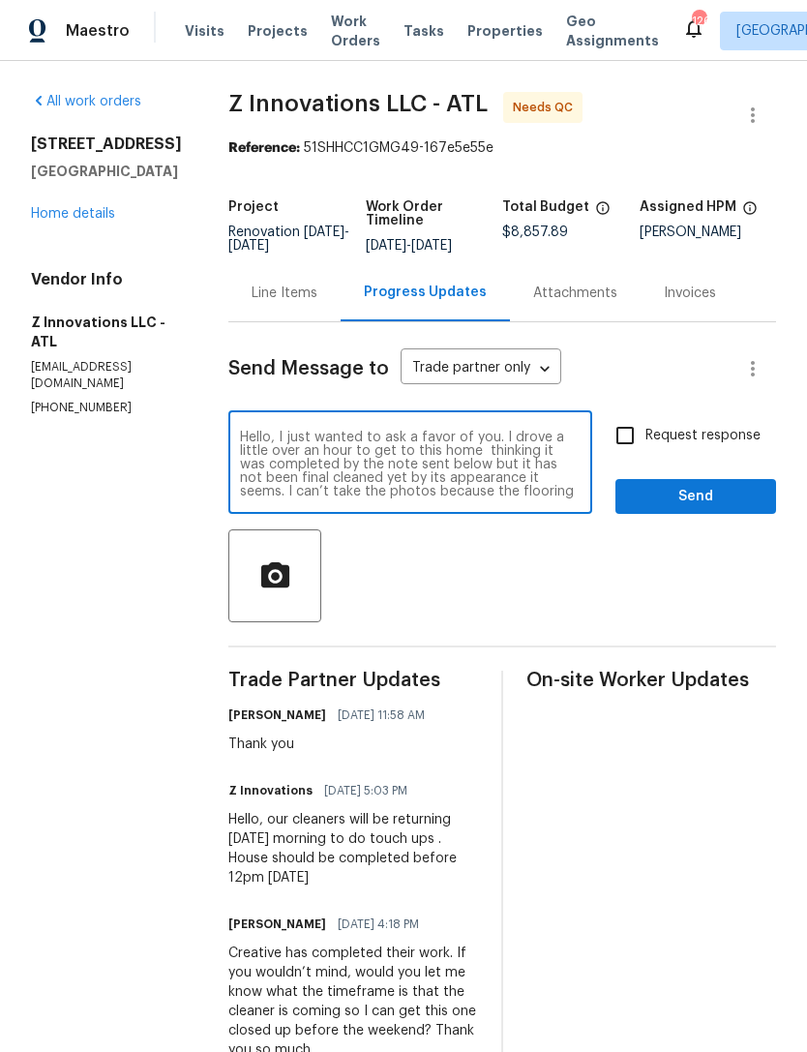
scroll to position [163, 0]
type textarea "Hello, I just wanted to ask a favor of you. I drove a little over an hour to ge…"
click at [627, 436] on input "Request response" at bounding box center [625, 435] width 41 height 41
checkbox input "true"
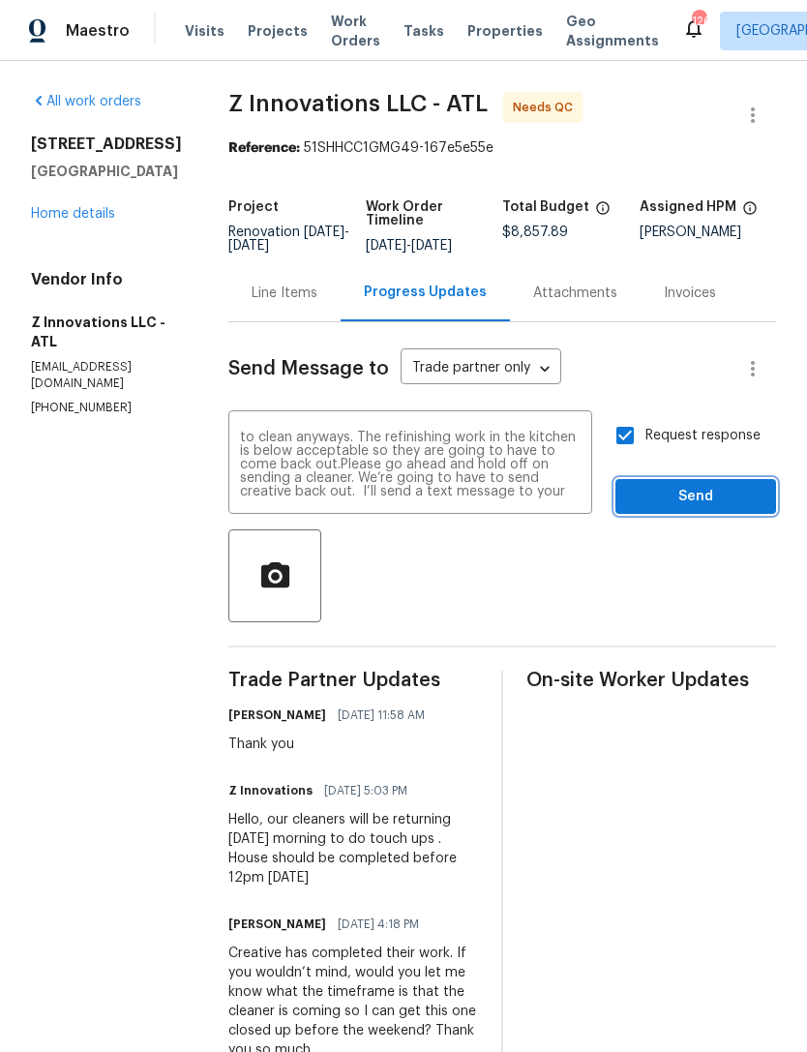
click at [705, 491] on span "Send" at bounding box center [696, 497] width 130 height 24
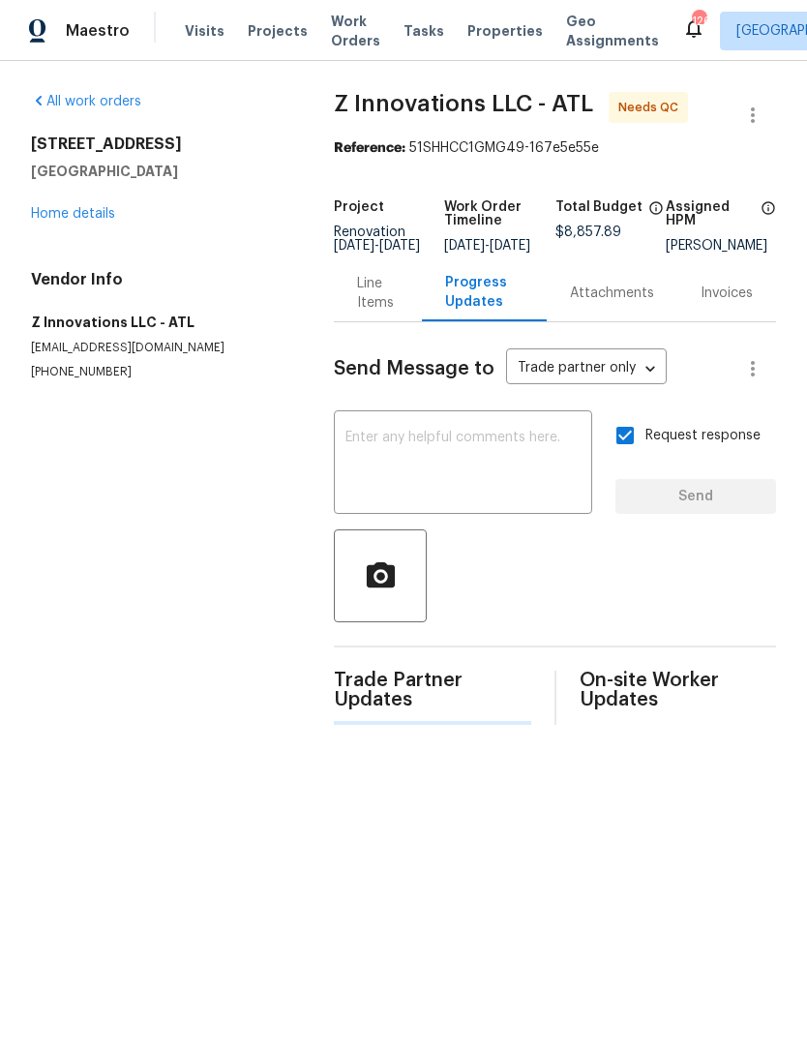
scroll to position [0, 0]
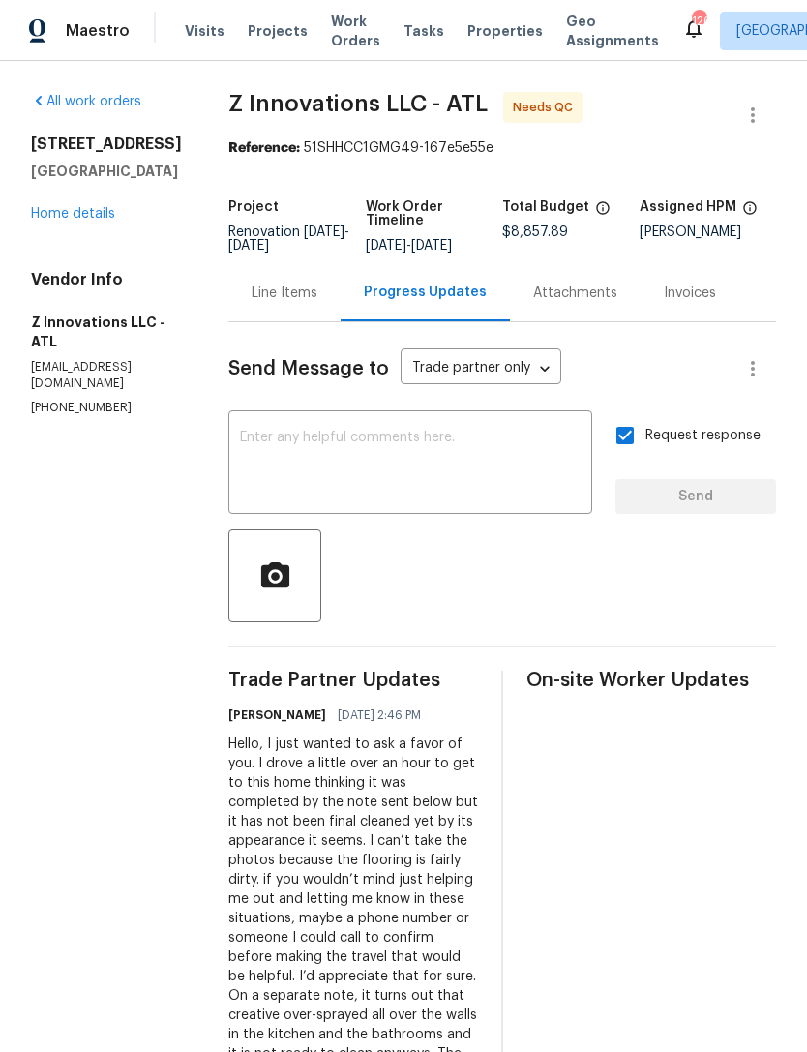
click at [465, 444] on textarea at bounding box center [410, 465] width 341 height 68
click at [265, 563] on icon "button" at bounding box center [274, 573] width 28 height 25
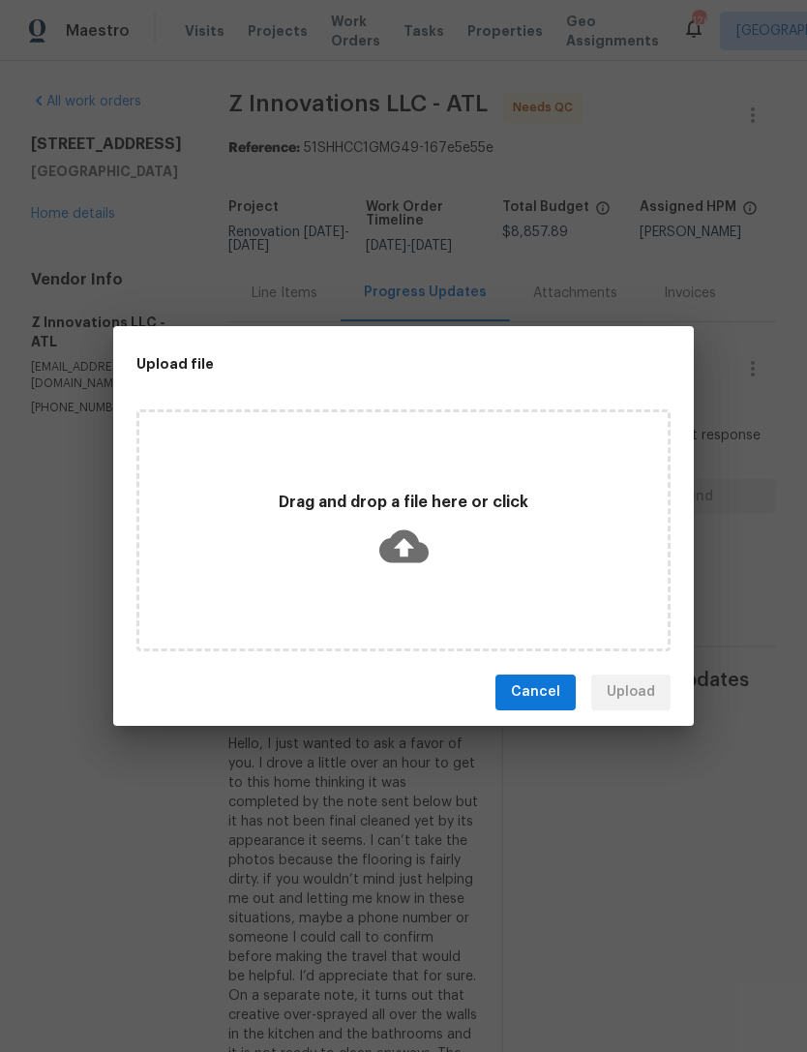
click at [593, 754] on div "Upload file Drag and drop a file here or click Cancel Upload" at bounding box center [403, 526] width 807 height 1052
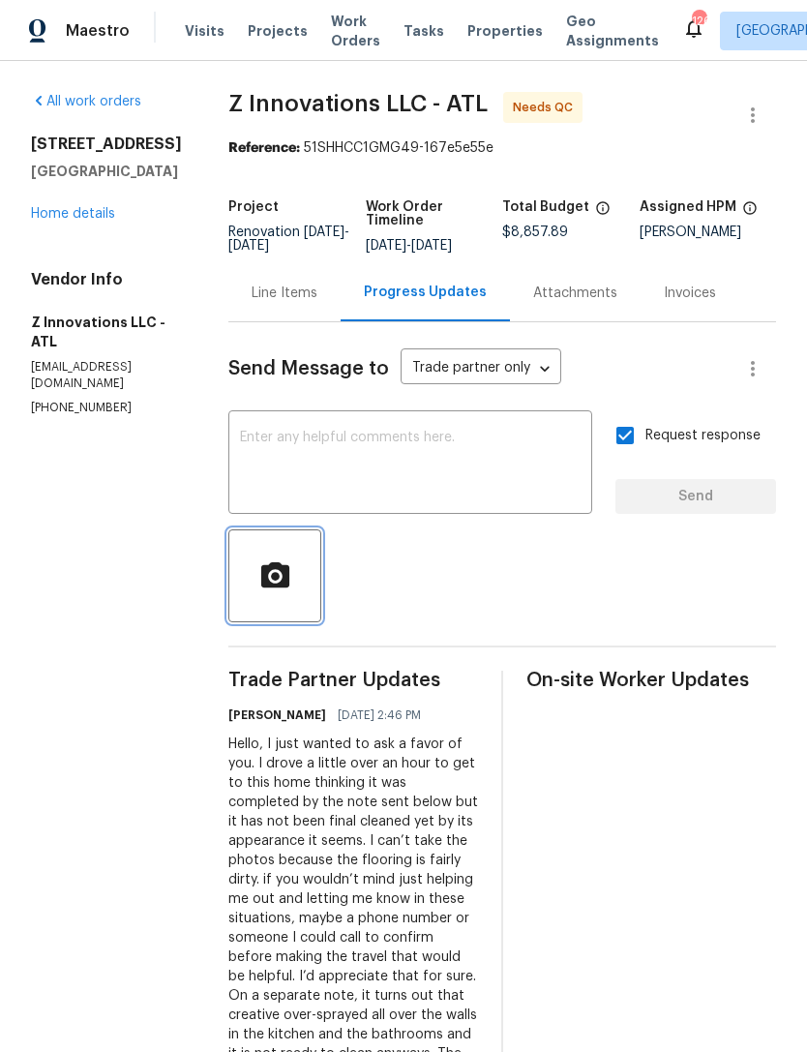
click at [88, 220] on link "Home details" at bounding box center [73, 214] width 84 height 14
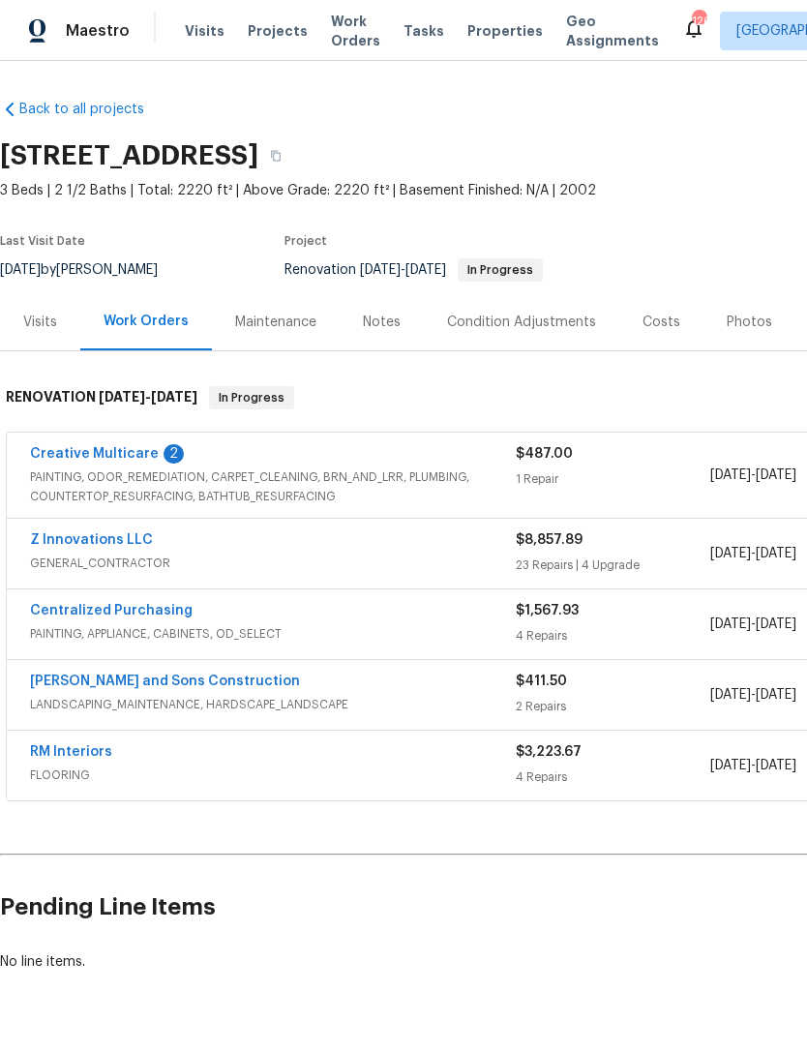
click at [78, 438] on div "Creative Multicare 2 PAINTING, ODOR_REMEDIATION, CARPET_CLEANING, BRN_AND_LRR, …" at bounding box center [547, 474] width 1080 height 85
click at [77, 437] on div "Creative Multicare 2 PAINTING, ODOR_REMEDIATION, CARPET_CLEANING, BRN_AND_LRR, …" at bounding box center [547, 474] width 1080 height 85
click at [94, 449] on link "Creative Multicare" at bounding box center [94, 454] width 129 height 14
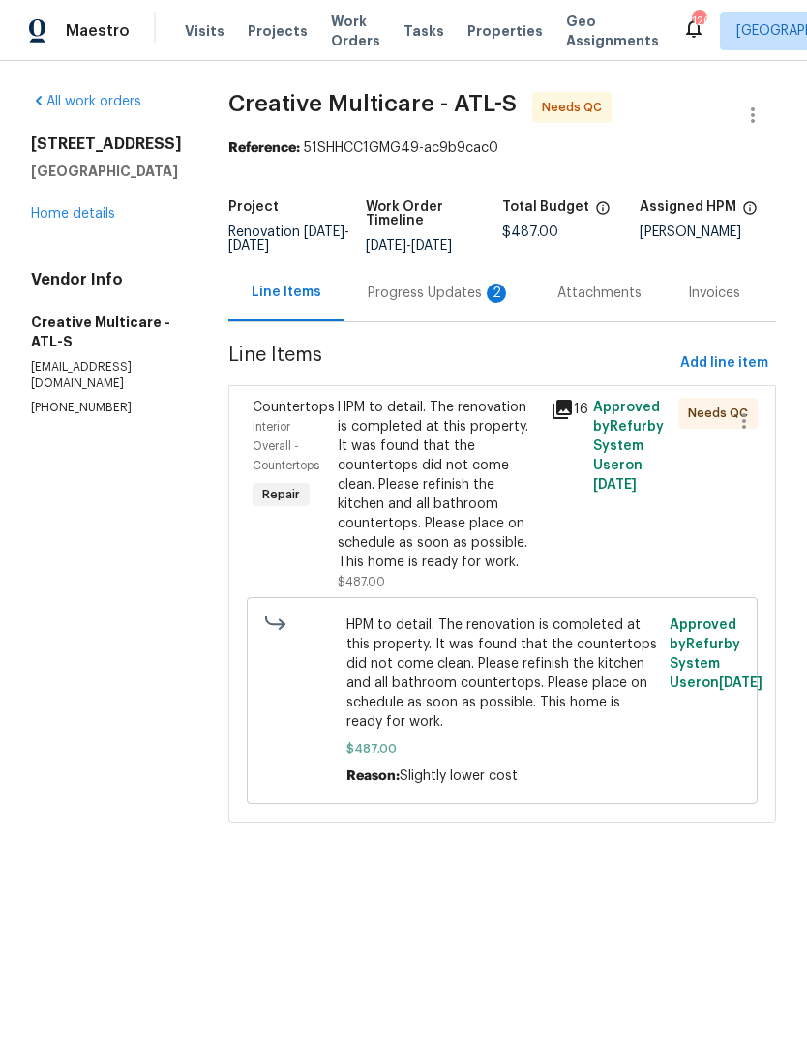
click at [454, 303] on div "Progress Updates 2" at bounding box center [439, 292] width 143 height 19
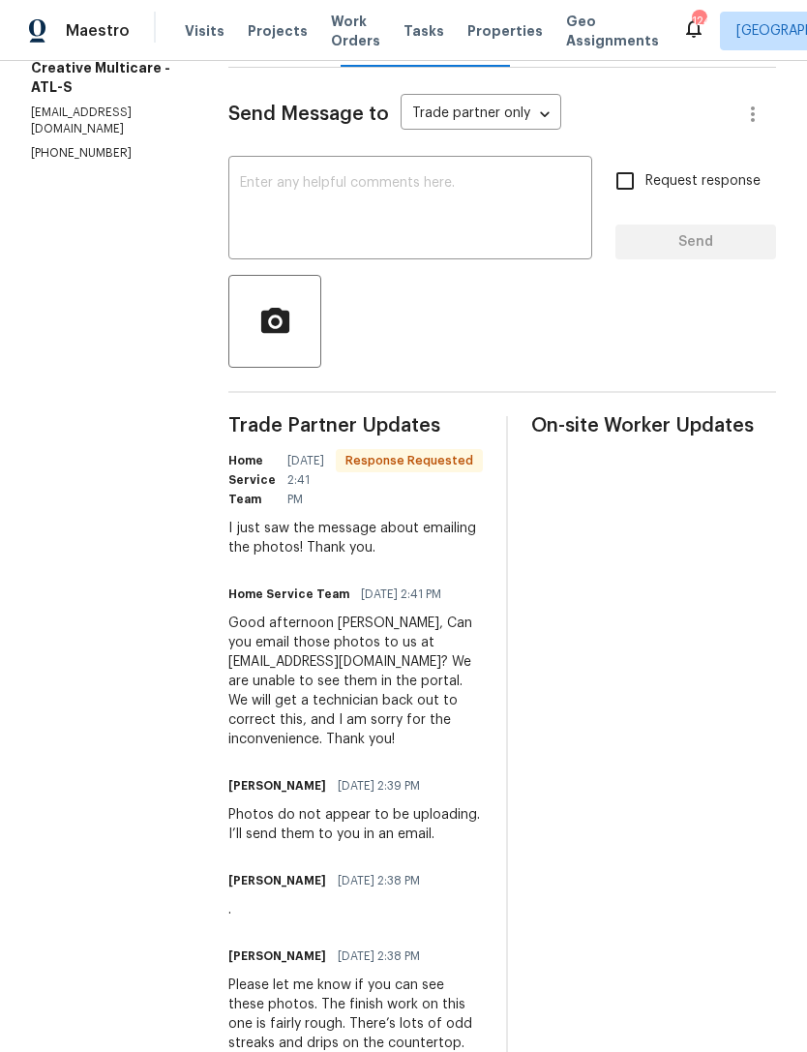
scroll to position [262, 0]
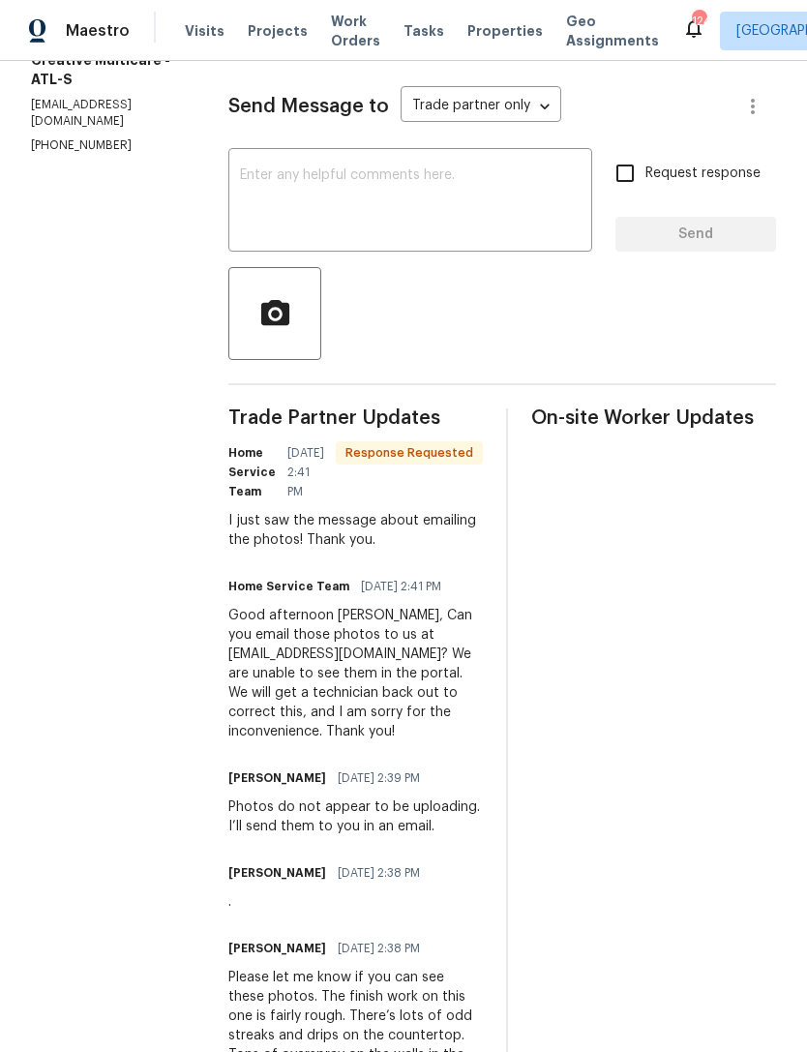
click at [436, 670] on div "Good afternoon Jaydon, Can you email those photos to us at homeservice@creative…" at bounding box center [355, 673] width 254 height 135
copy div "homeservice@creativemulticare.com"
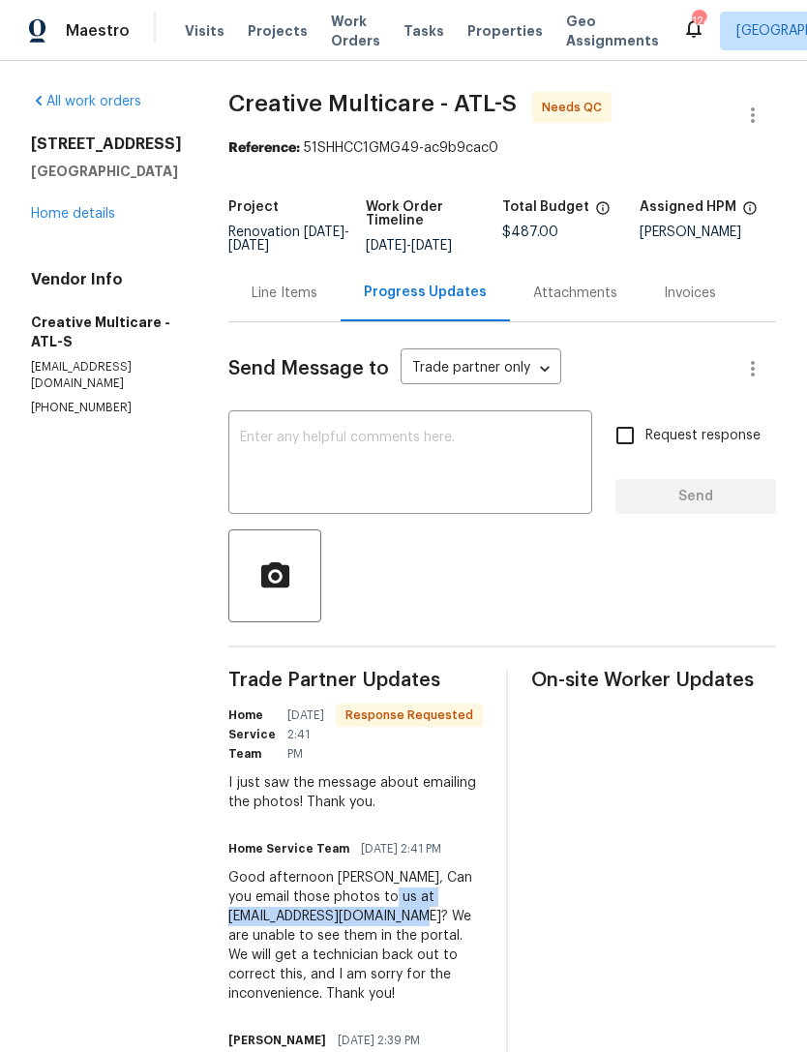
scroll to position [0, 0]
click at [463, 491] on textarea at bounding box center [410, 465] width 341 height 68
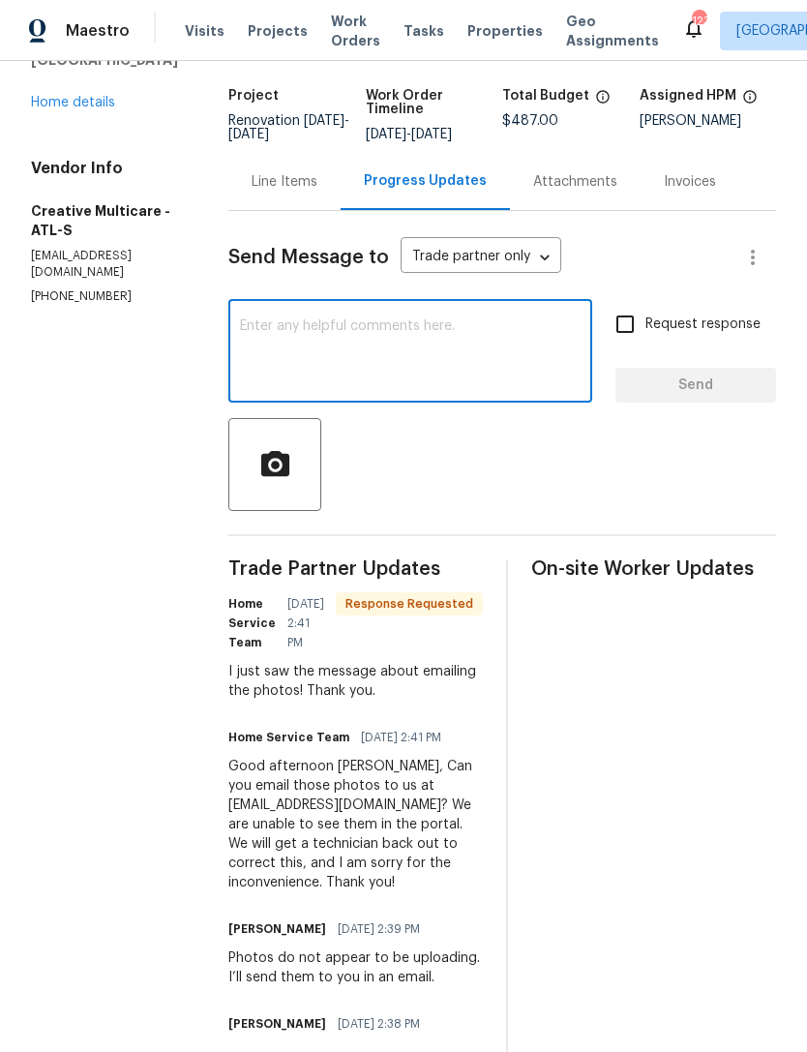
scroll to position [204, 0]
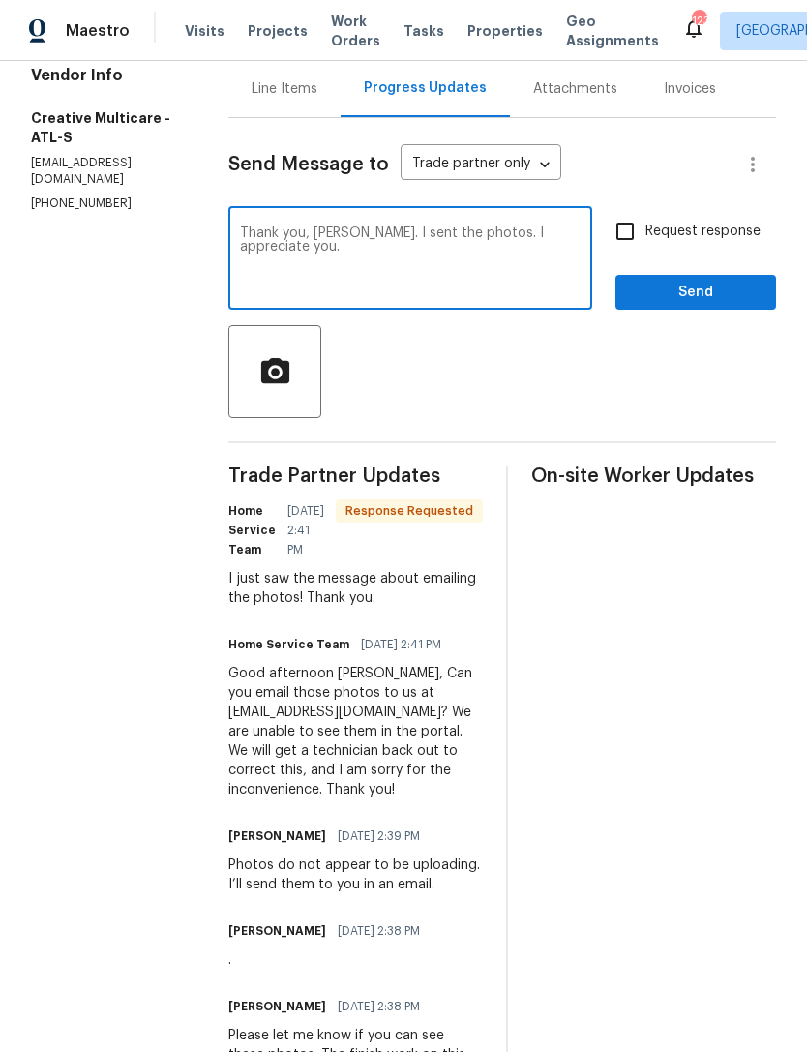
click at [388, 241] on textarea "Thank you, Peter. I sent the photos. I appreciate you." at bounding box center [410, 260] width 341 height 68
type textarea "Thank you, I sent the photos. I appreciate you."
click at [624, 245] on input "Request response" at bounding box center [625, 231] width 41 height 41
checkbox input "true"
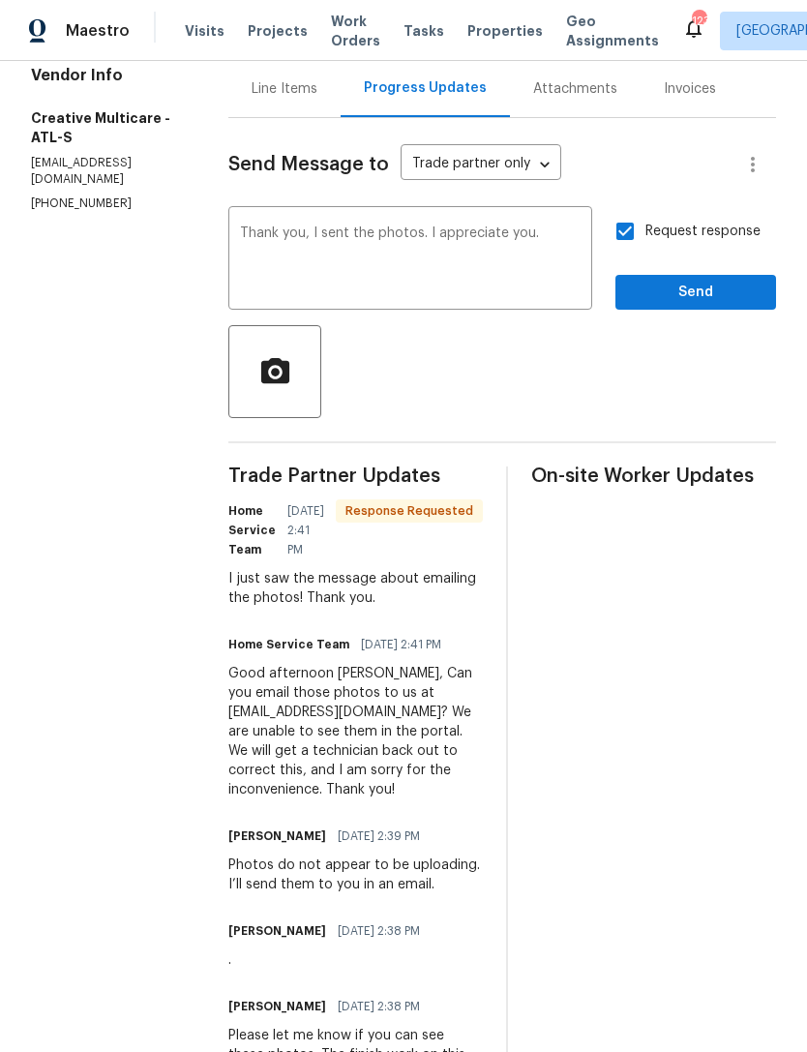
click at [692, 305] on span "Send" at bounding box center [696, 293] width 130 height 24
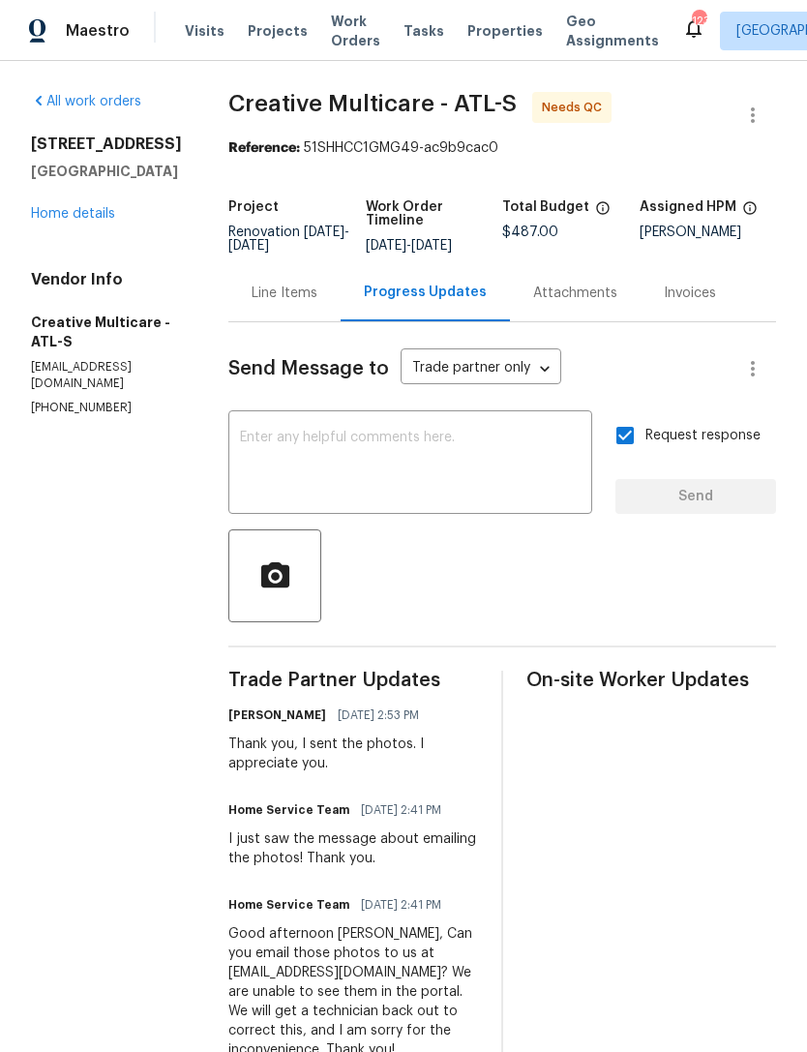
scroll to position [0, 0]
click at [85, 209] on link "Home details" at bounding box center [73, 214] width 84 height 14
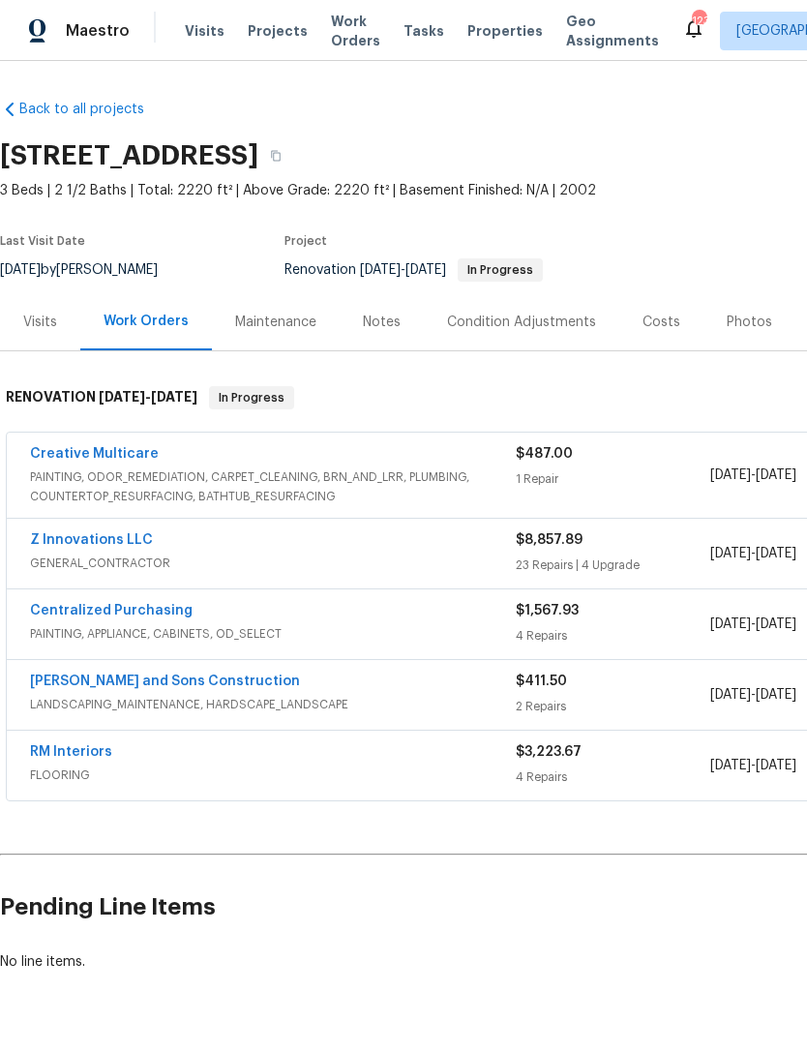
click at [396, 341] on div "Notes" at bounding box center [382, 321] width 84 height 57
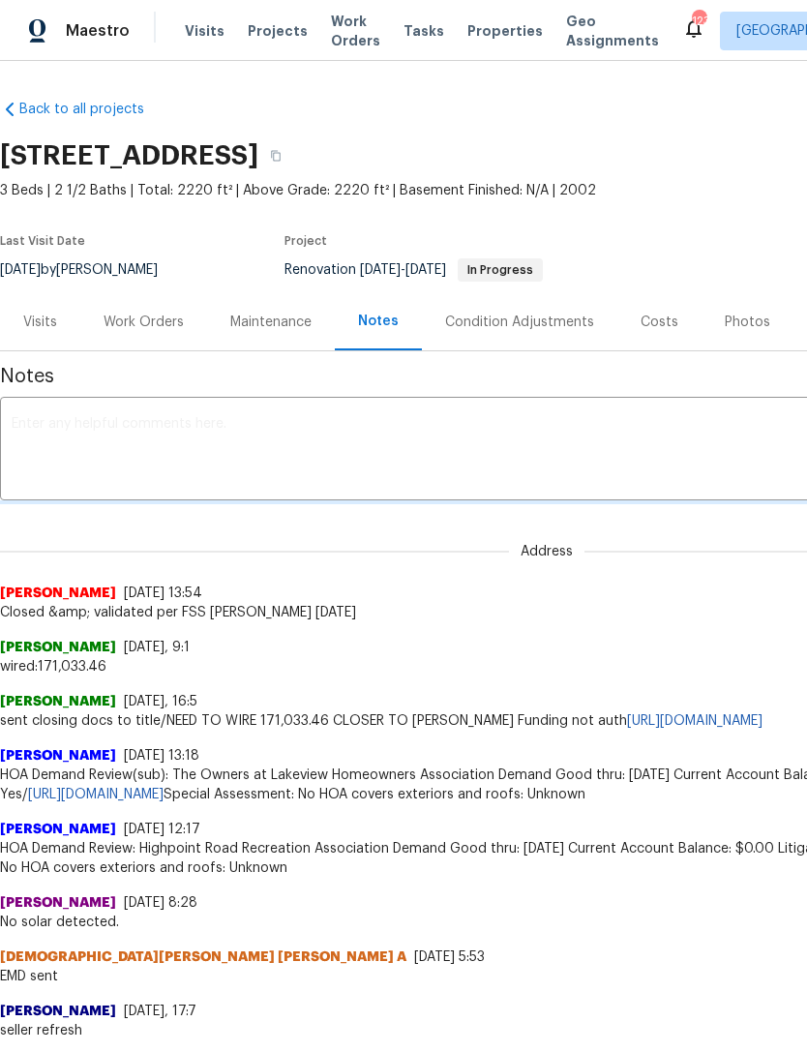
click at [438, 420] on textarea at bounding box center [547, 451] width 1070 height 68
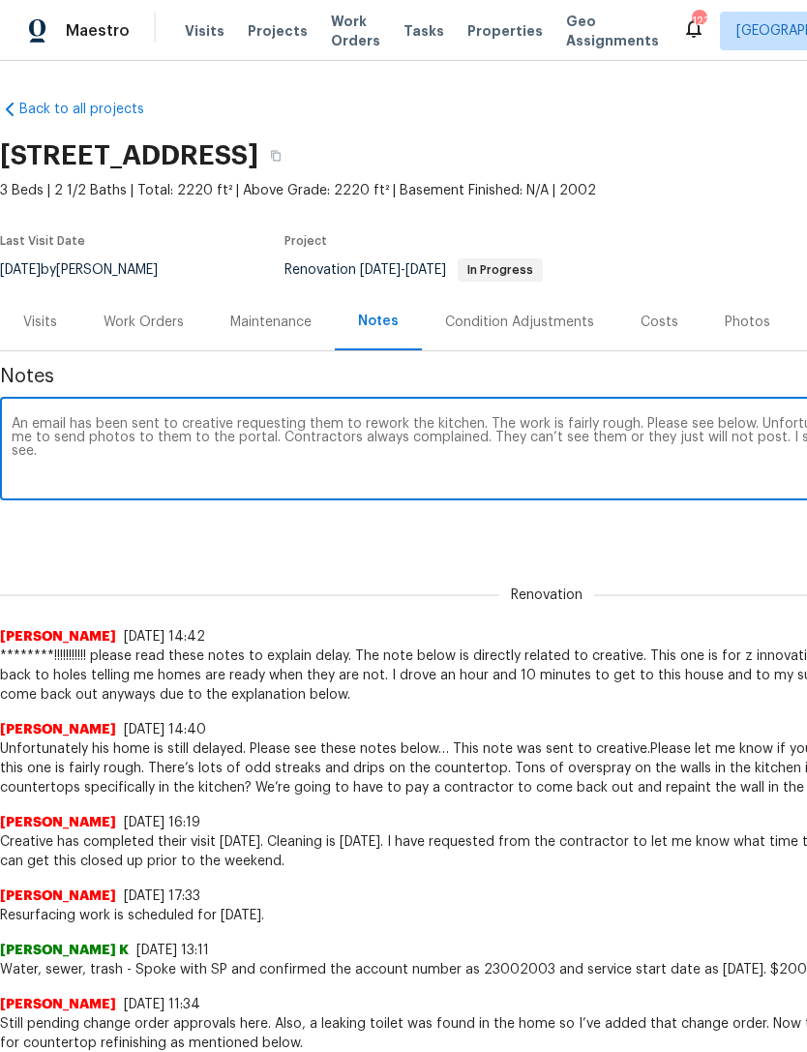
click at [485, 439] on textarea "An email has been sent to creative requesting them to rework the kitchen. The w…" at bounding box center [547, 451] width 1070 height 68
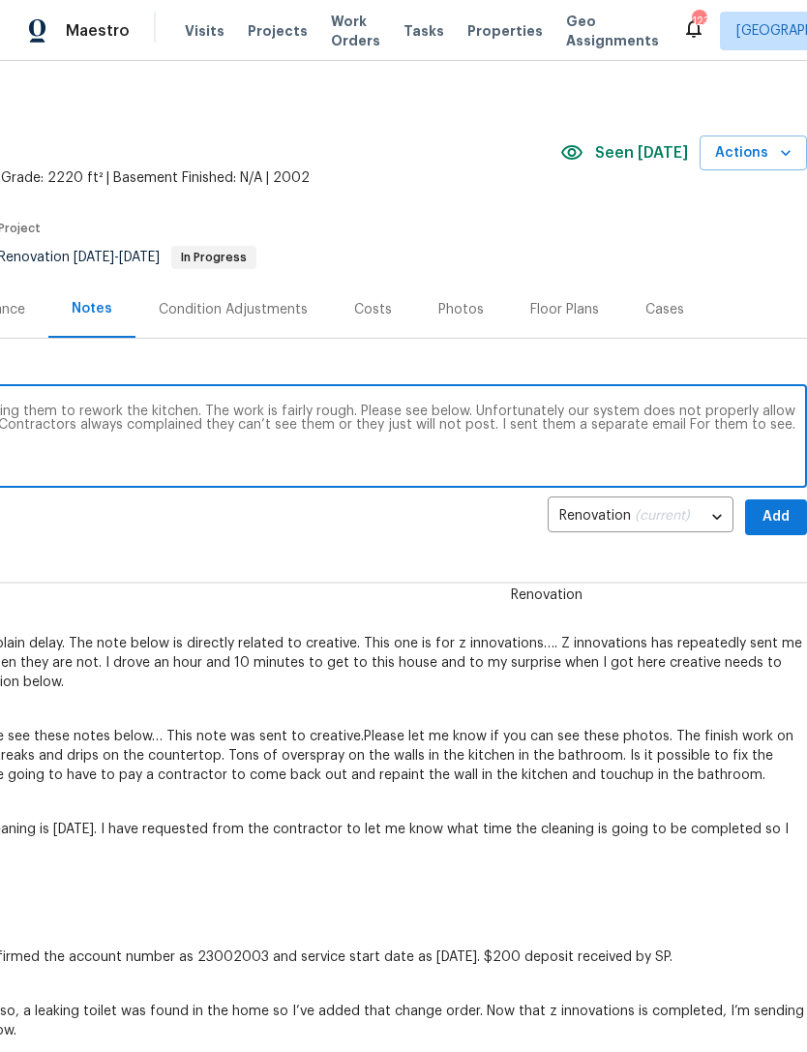
scroll to position [14, 286]
type textarea "An email has been sent to creative requesting them to rework the kitchen. The w…"
click at [791, 504] on button "Add" at bounding box center [776, 516] width 62 height 36
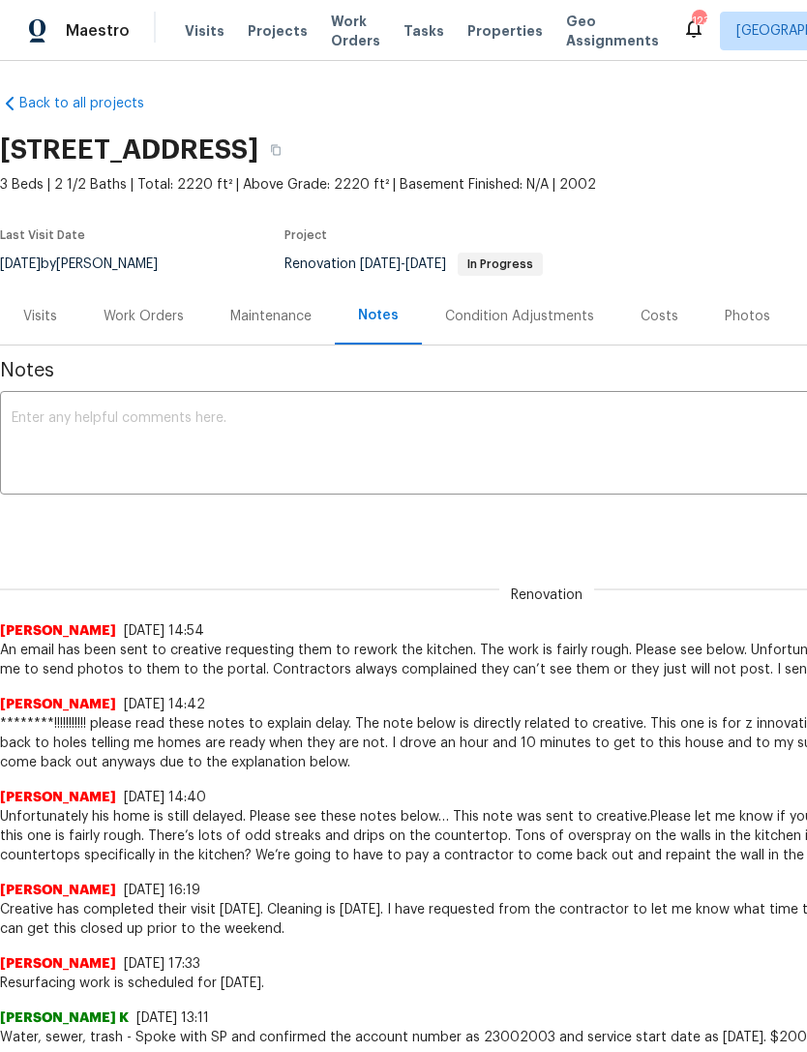
scroll to position [5, 0]
click at [129, 308] on div "Work Orders" at bounding box center [144, 317] width 80 height 19
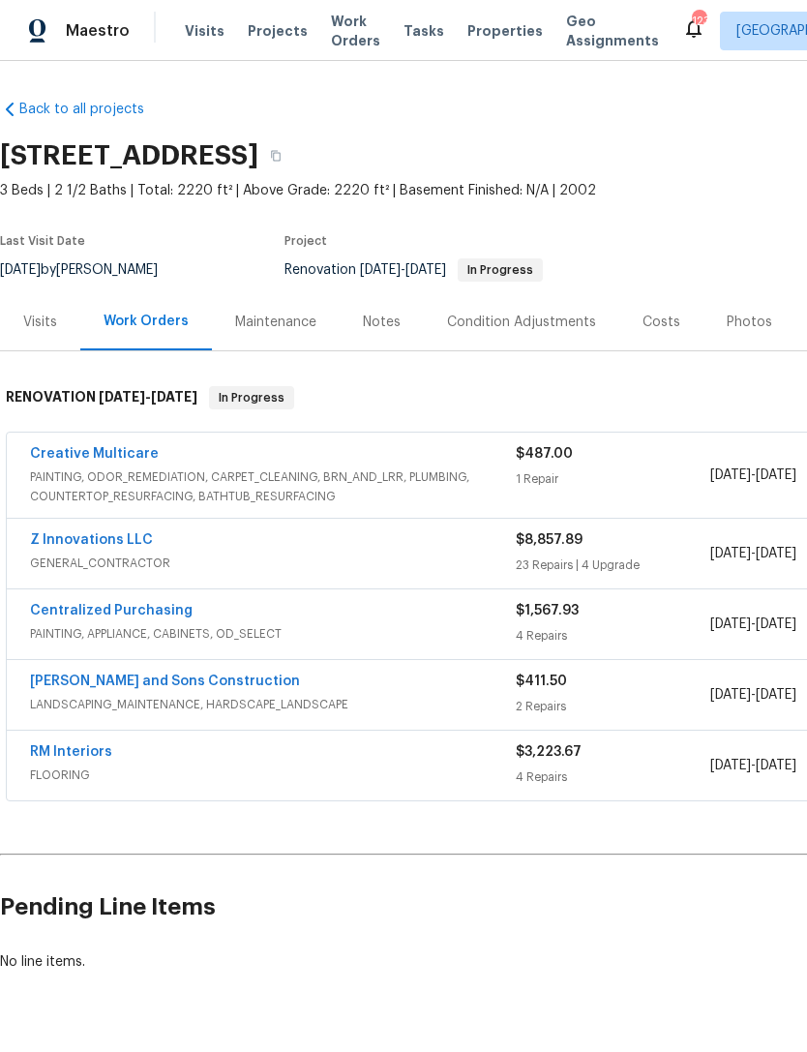
click at [98, 545] on link "Z Innovations LLC" at bounding box center [91, 540] width 123 height 14
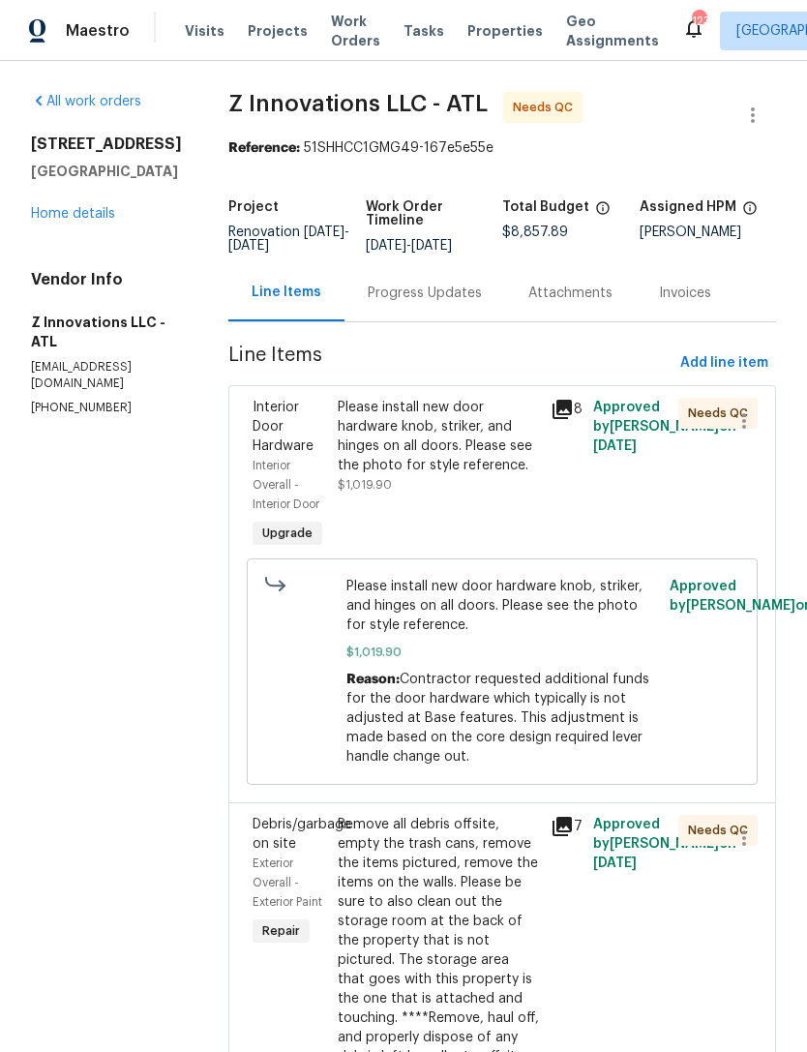
click at [77, 219] on link "Home details" at bounding box center [73, 214] width 84 height 14
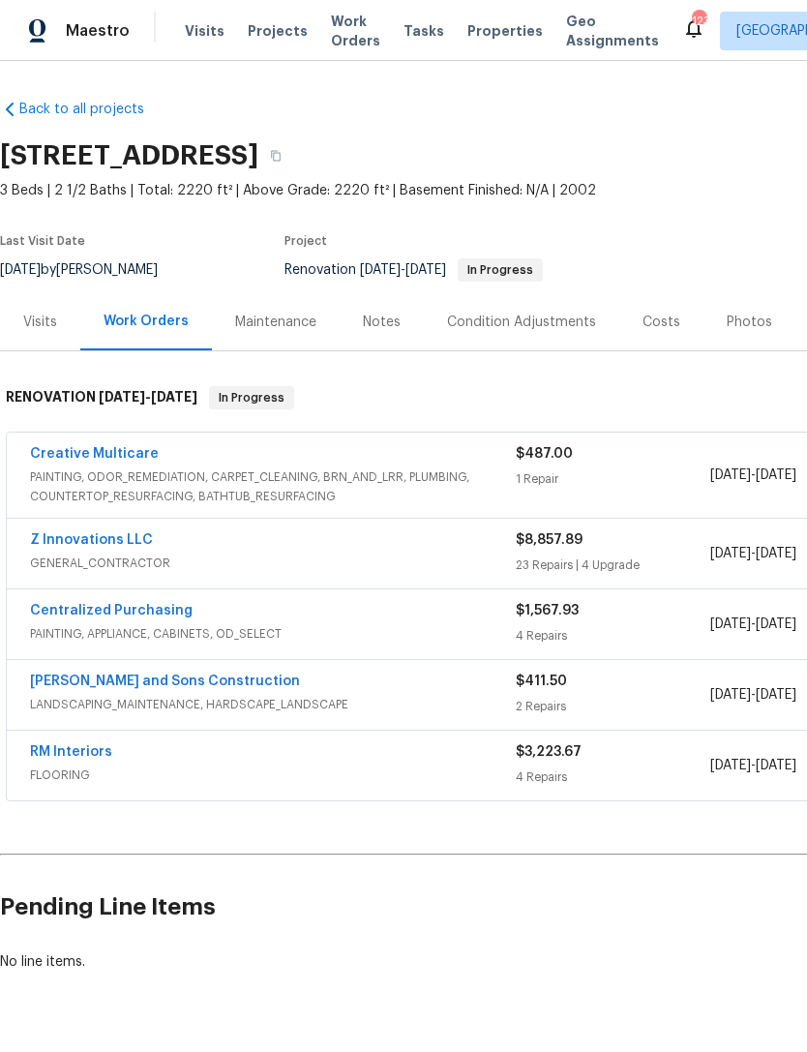
click at [105, 540] on link "Z Innovations LLC" at bounding box center [91, 540] width 123 height 14
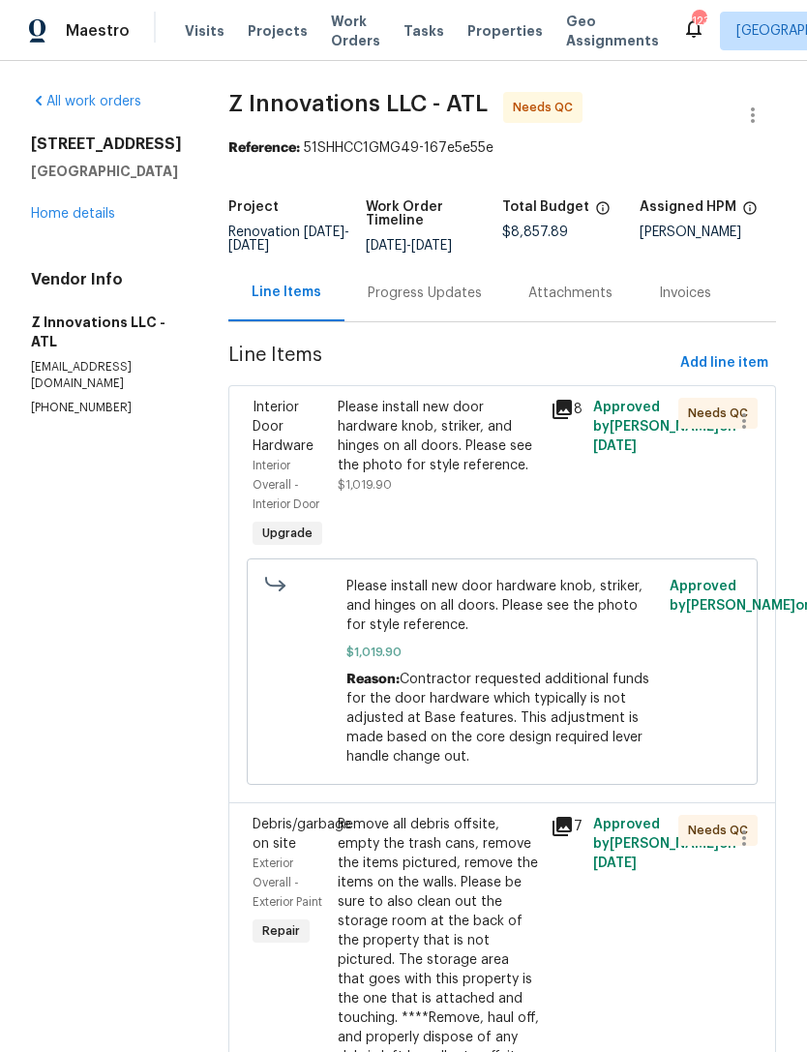
click at [435, 312] on div "Progress Updates" at bounding box center [424, 292] width 161 height 57
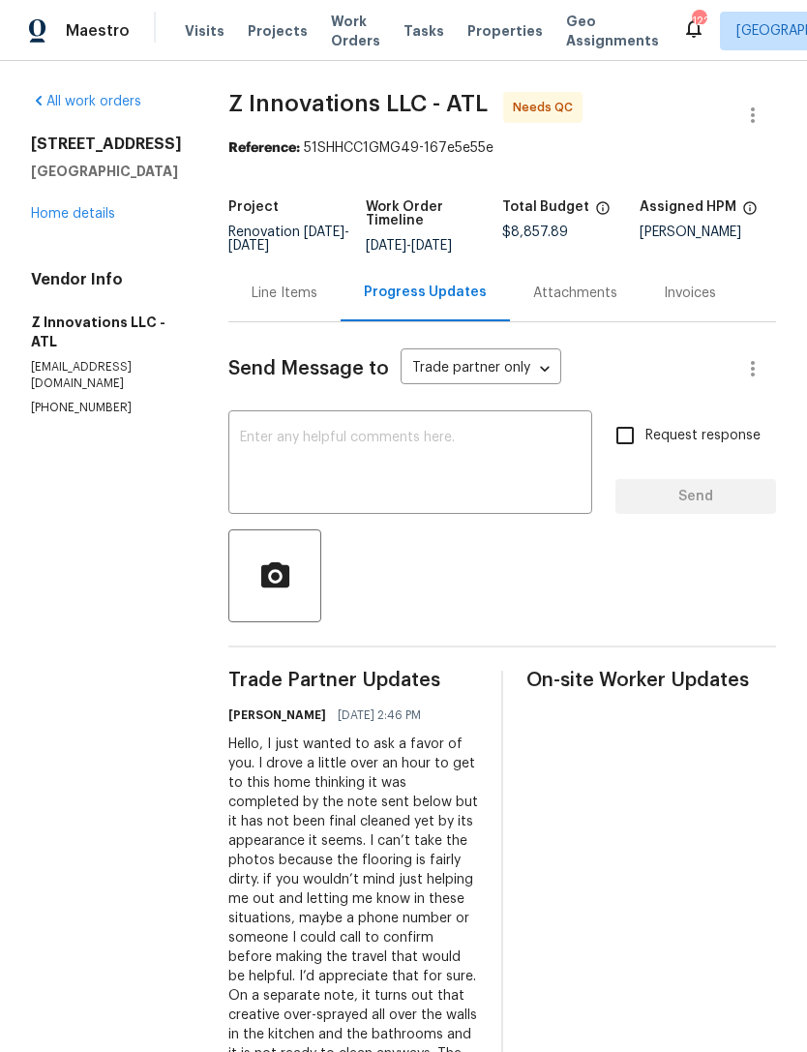
click at [77, 201] on div "9562 Lakeview Cir Union City, GA 30291 Home details" at bounding box center [106, 178] width 151 height 89
click at [430, 448] on textarea at bounding box center [410, 465] width 341 height 68
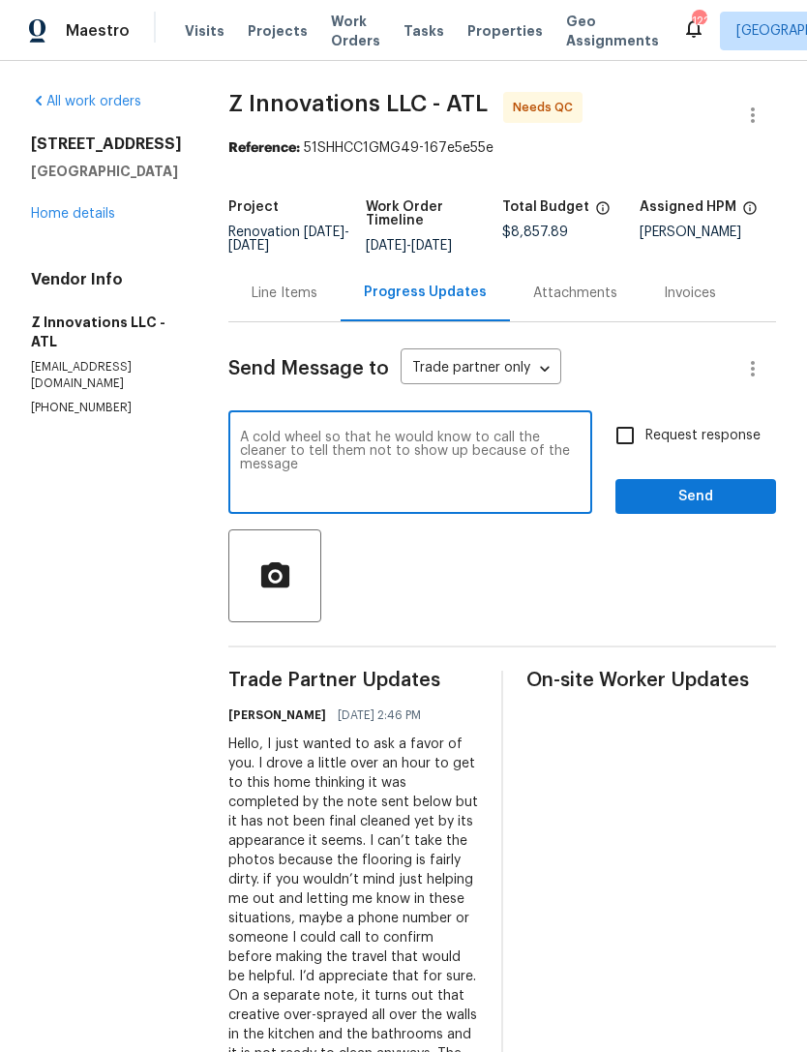
click at [310, 431] on textarea "A cold wheel so that he would know to call the cleaner to tell them not to show…" at bounding box center [410, 465] width 341 height 68
click at [458, 490] on textarea "A called will so that he would know to call the cleaner to tell them not to sho…" at bounding box center [410, 465] width 341 height 68
type textarea "A called will so that he would know to call the cleaner to tell them not to sho…"
click at [666, 505] on span "Send" at bounding box center [696, 497] width 130 height 24
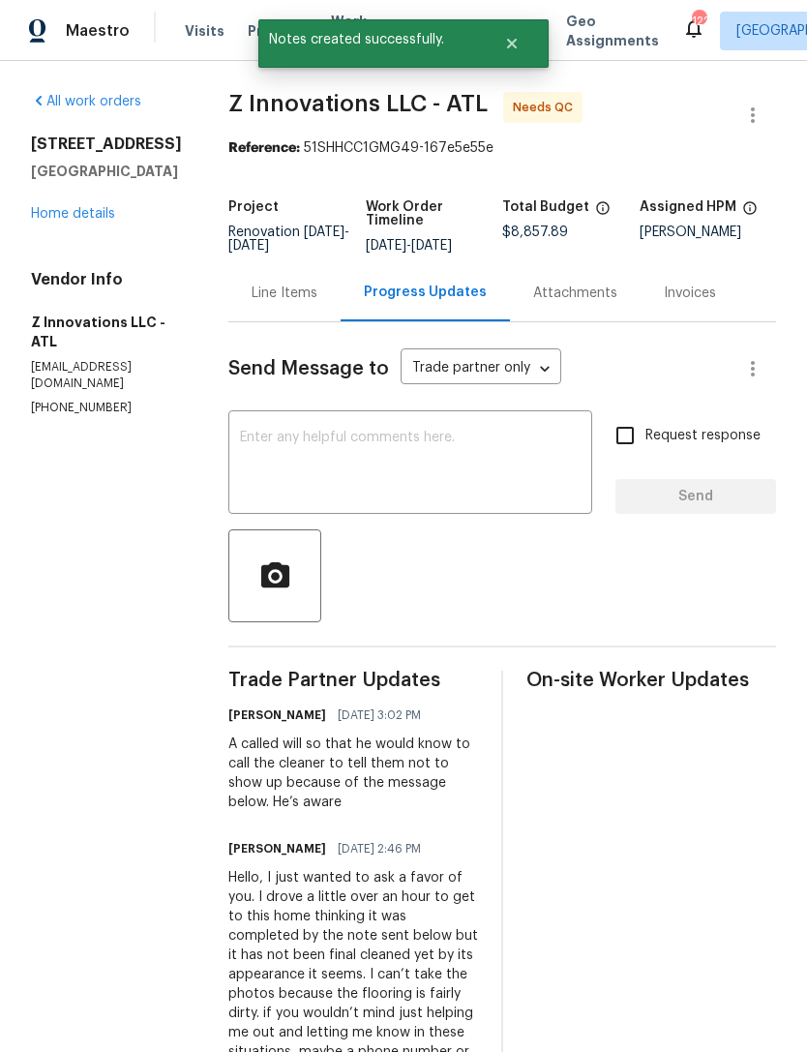
click at [83, 208] on link "Home details" at bounding box center [73, 214] width 84 height 14
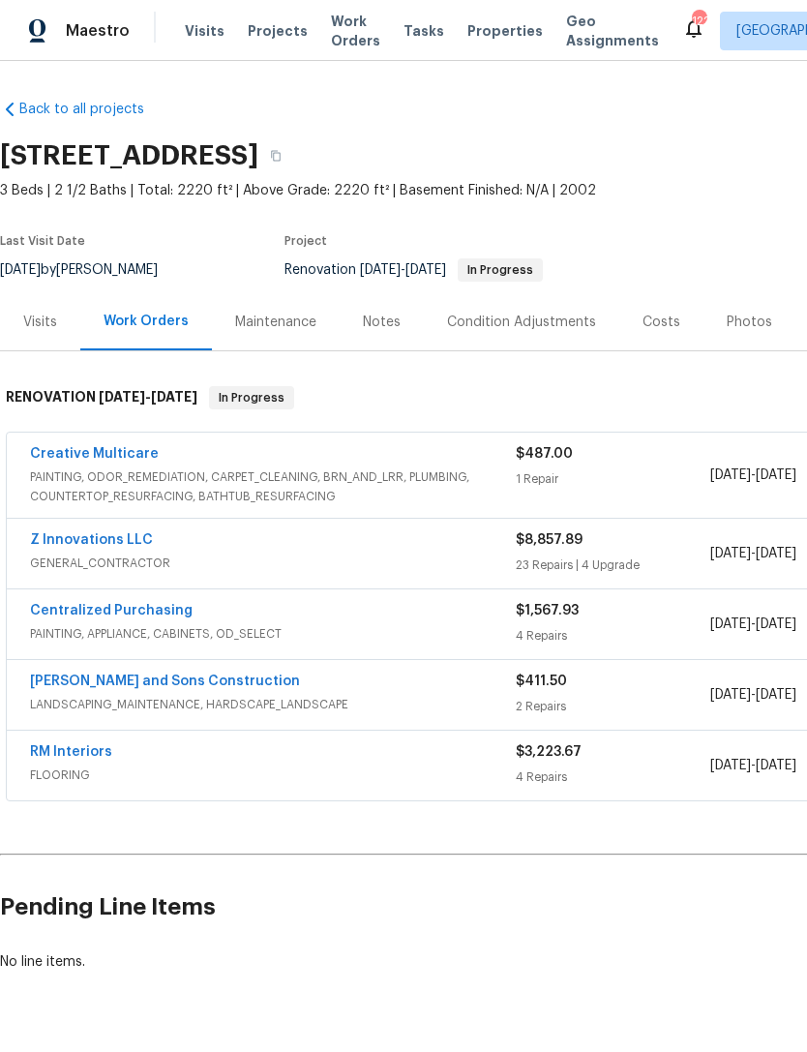
click at [106, 543] on link "Z Innovations LLC" at bounding box center [91, 540] width 123 height 14
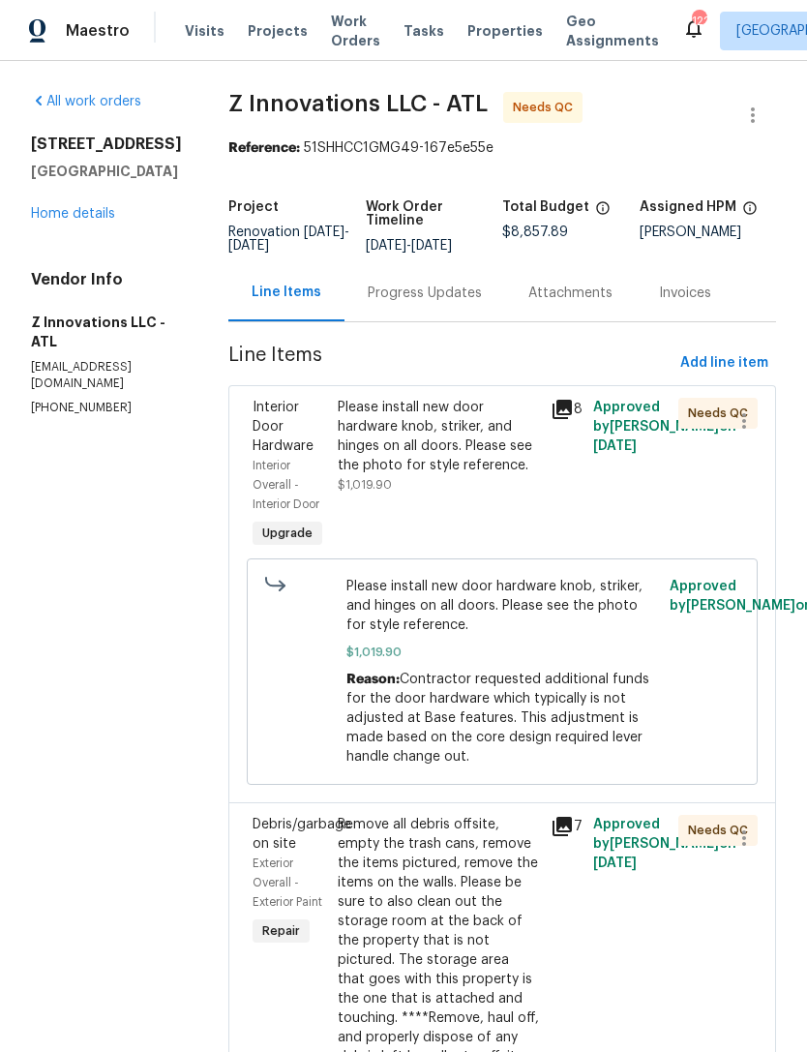
click at [431, 301] on div "Progress Updates" at bounding box center [425, 292] width 114 height 19
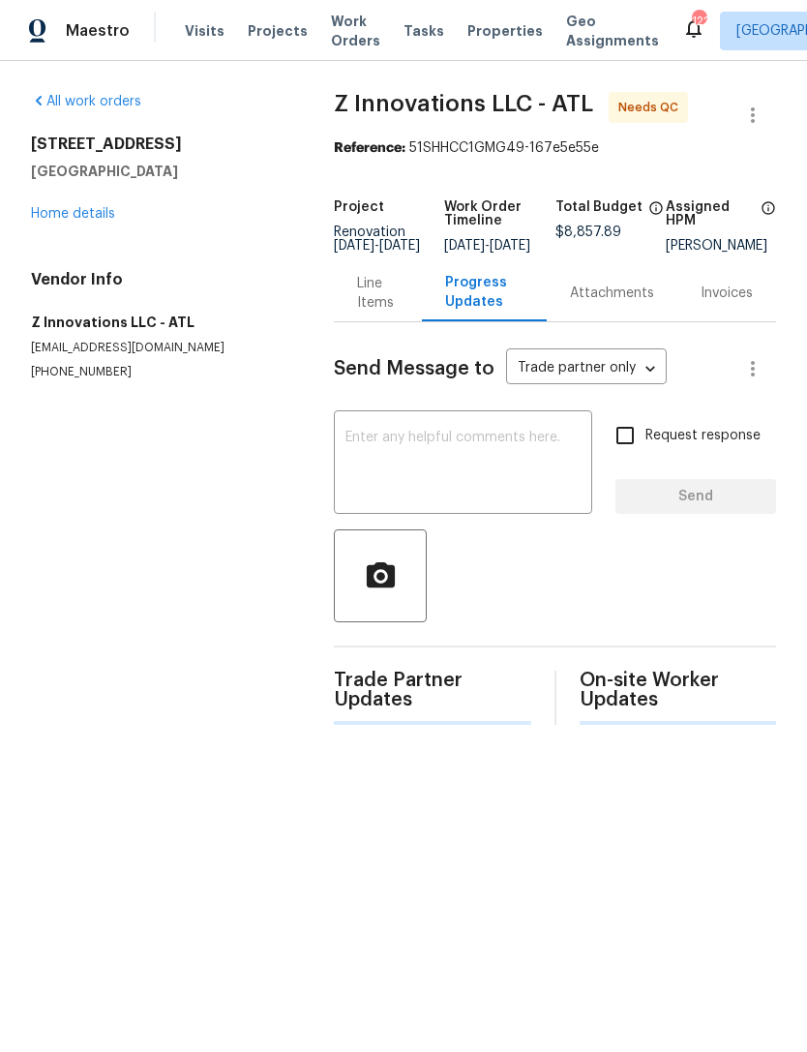
click at [498, 463] on textarea at bounding box center [462, 465] width 235 height 68
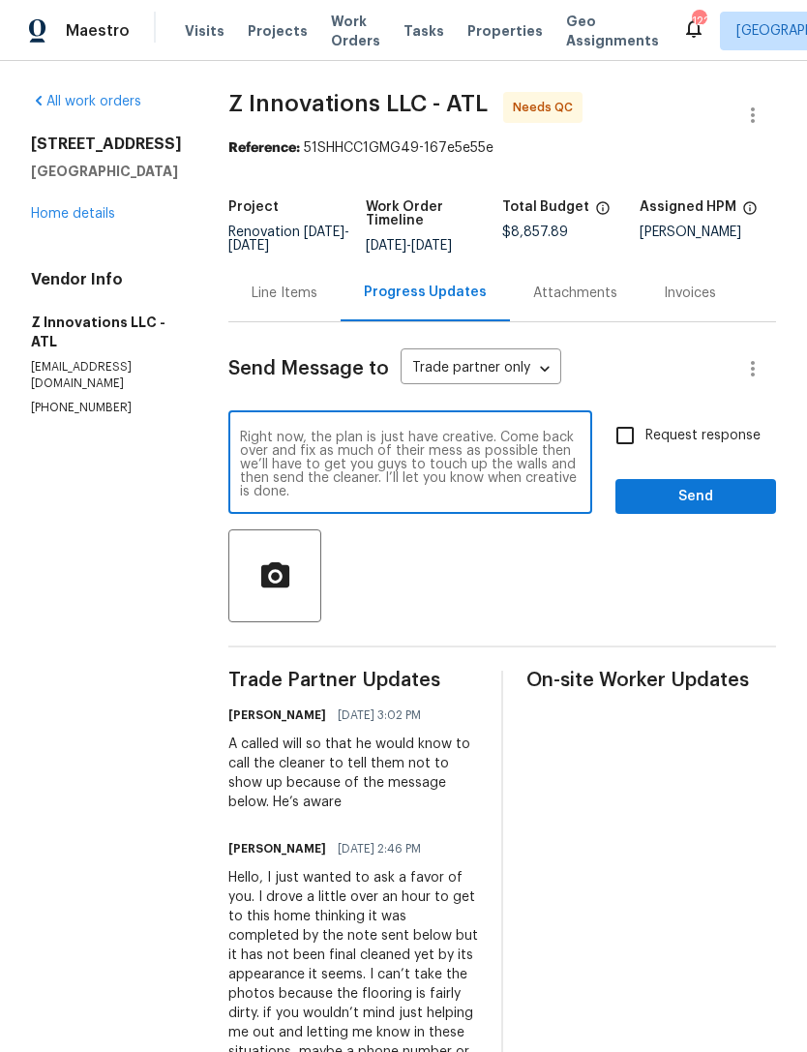
click at [492, 435] on textarea "Right now, the plan is just have creative. Come back over and fix as much of th…" at bounding box center [410, 465] width 341 height 68
click at [394, 438] on textarea "Right now, the plan is just have creative. Come back over and fix as much of th…" at bounding box center [410, 465] width 341 height 68
click at [572, 432] on textarea "Right now, the plan is just have creative. Hello Come back over and fix as much…" at bounding box center [410, 465] width 341 height 68
click at [417, 486] on textarea "Right now, the plan is just have creative come back over and fix as much of the…" at bounding box center [410, 465] width 341 height 68
type textarea "Right now, the plan is just have creative come back over and fix as much of the…"
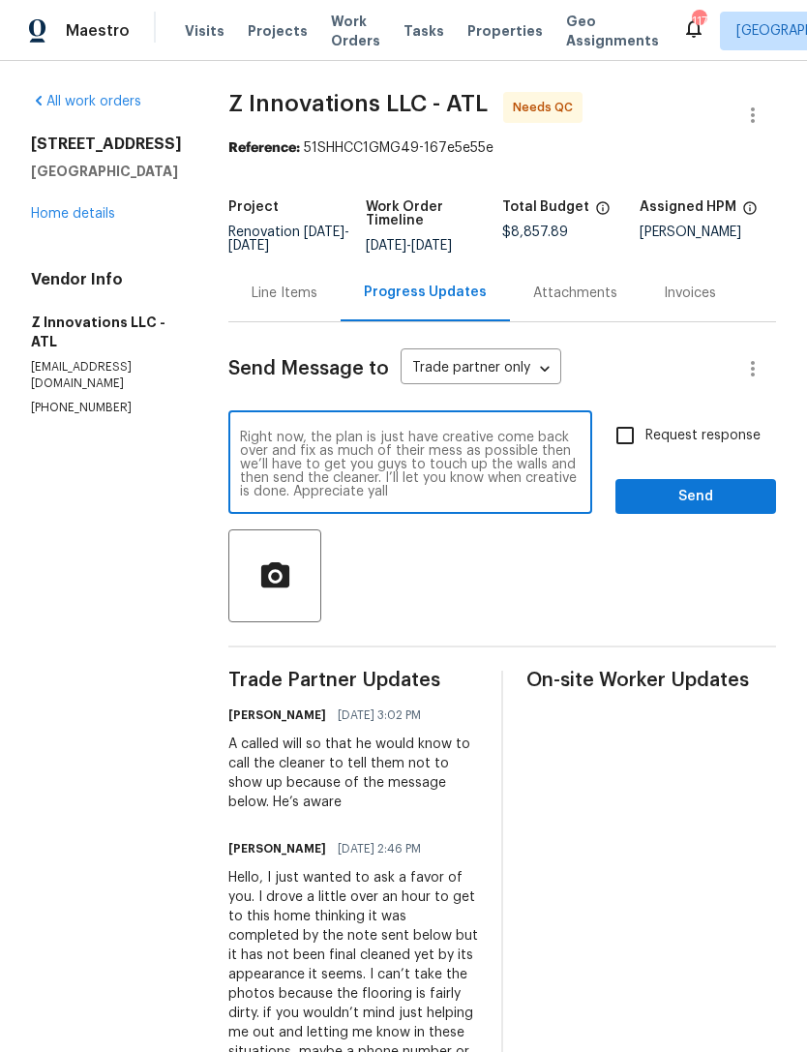
click at [673, 482] on button "Send" at bounding box center [695, 497] width 161 height 36
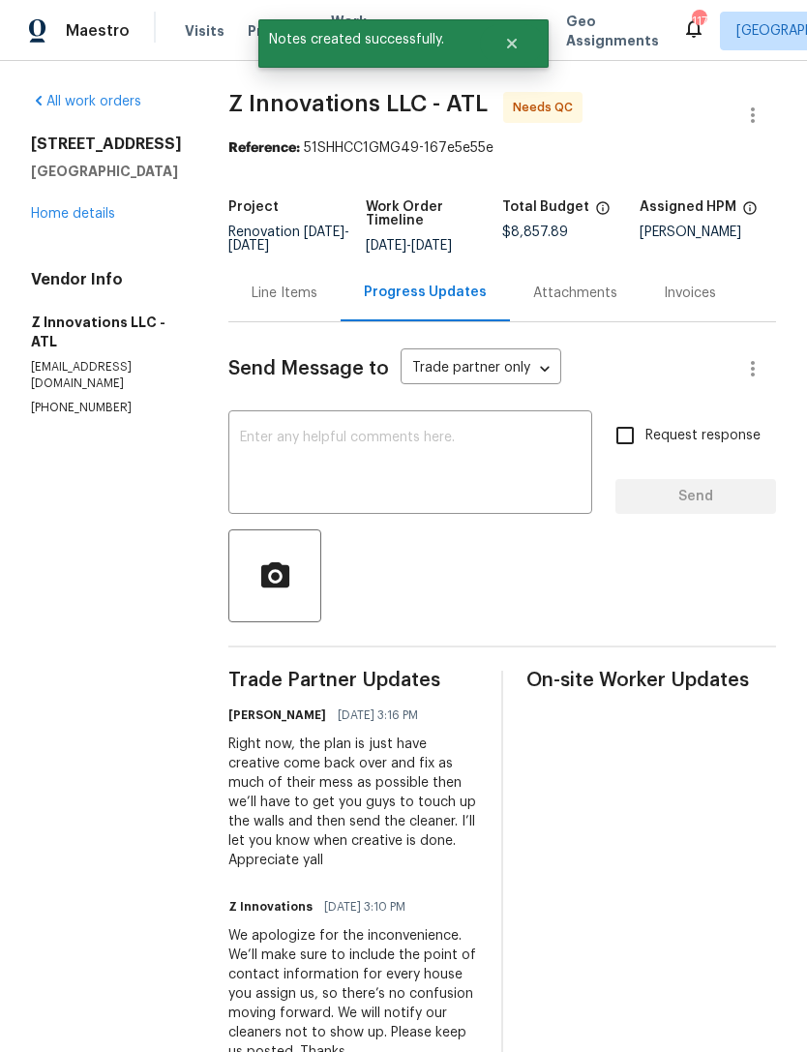
click at [92, 198] on div "9562 Lakeview Cir Union City, GA 30291 Home details" at bounding box center [106, 178] width 151 height 89
click at [78, 218] on link "Home details" at bounding box center [73, 214] width 84 height 14
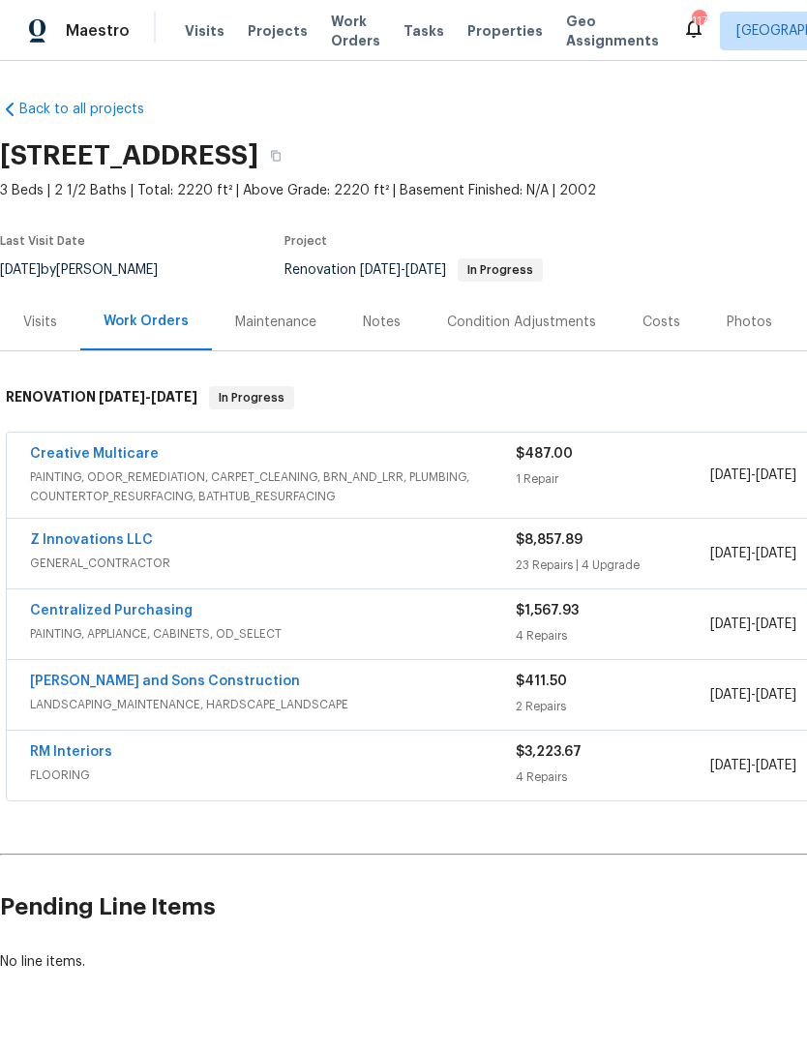
click at [377, 323] on div "Notes" at bounding box center [382, 321] width 38 height 19
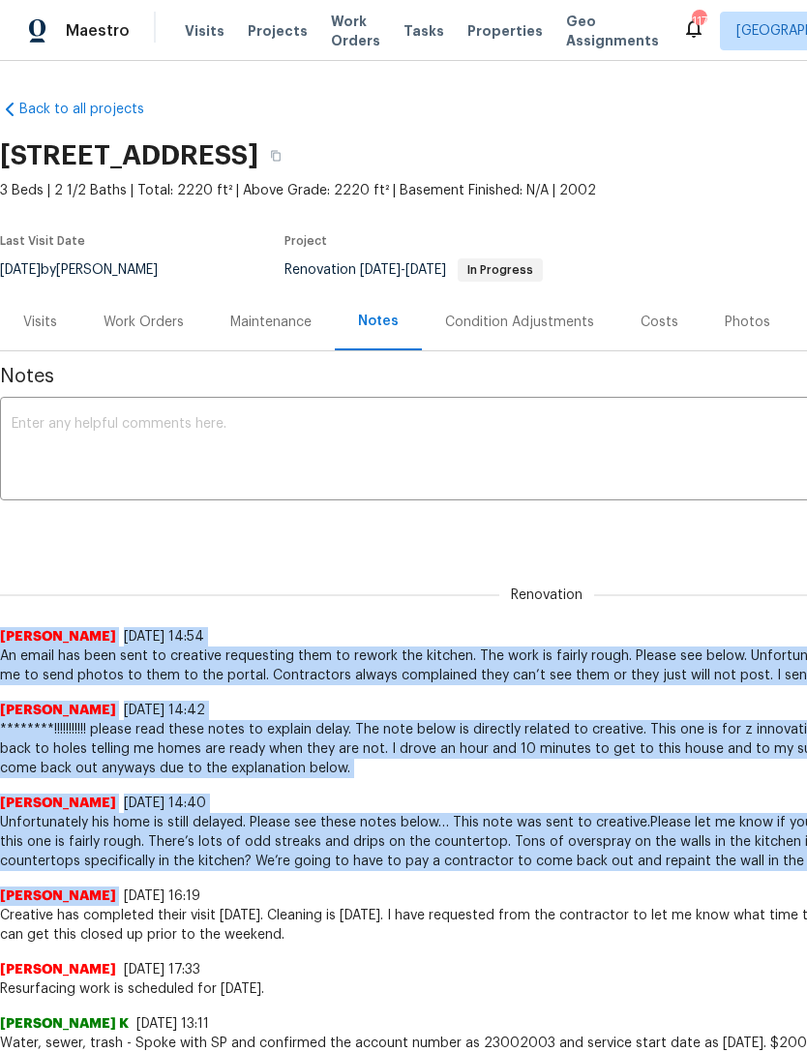
copy div "Jaydon Entrekin 9/5/25, 14:54 An email has been sent to creative requesting the…"
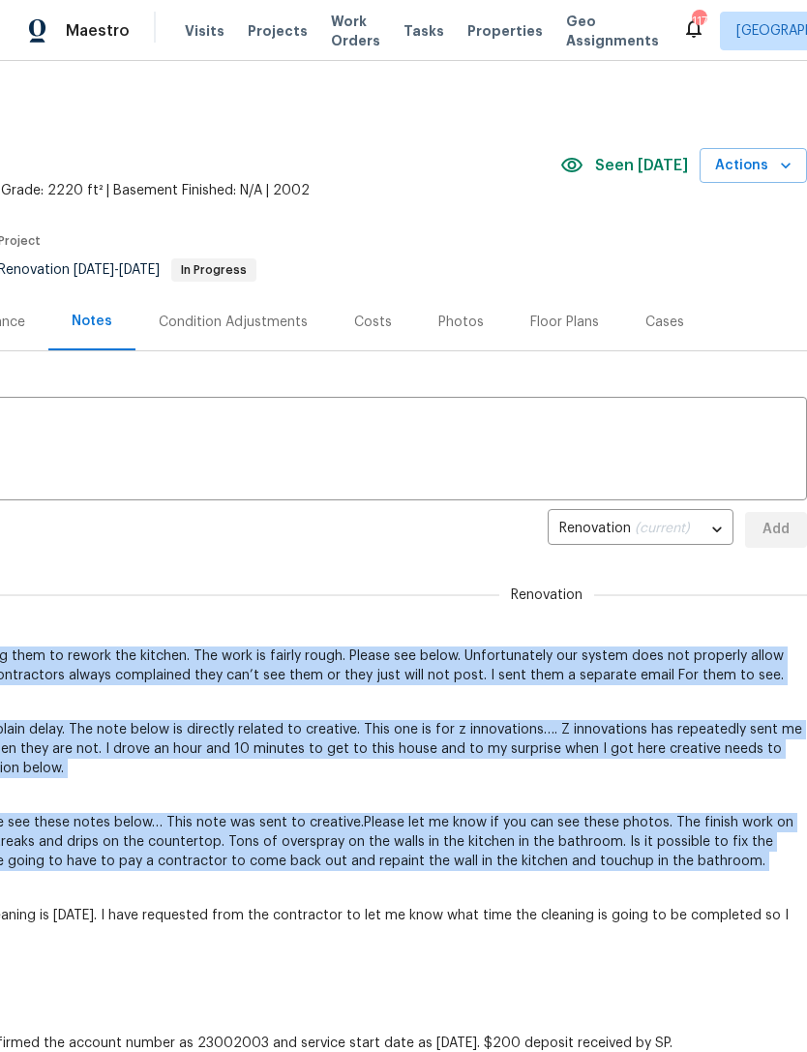
scroll to position [-3, 287]
click at [763, 155] on button "Actions" at bounding box center [752, 166] width 107 height 36
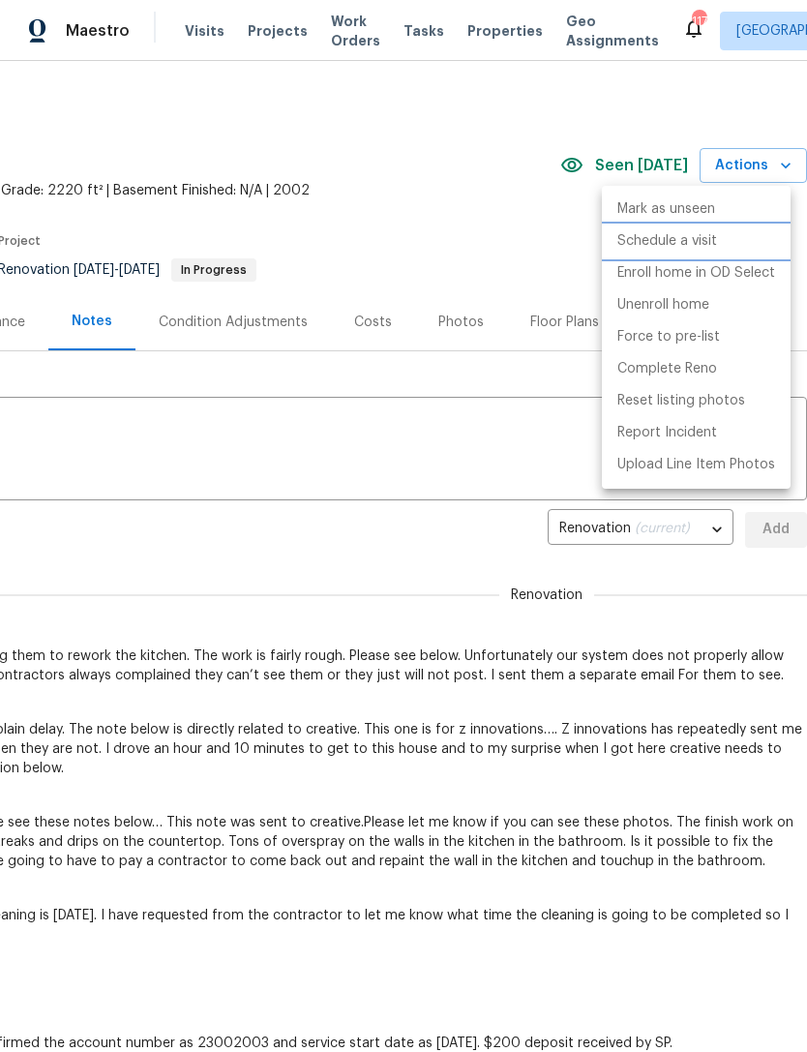
click at [718, 243] on li "Schedule a visit" at bounding box center [696, 241] width 189 height 32
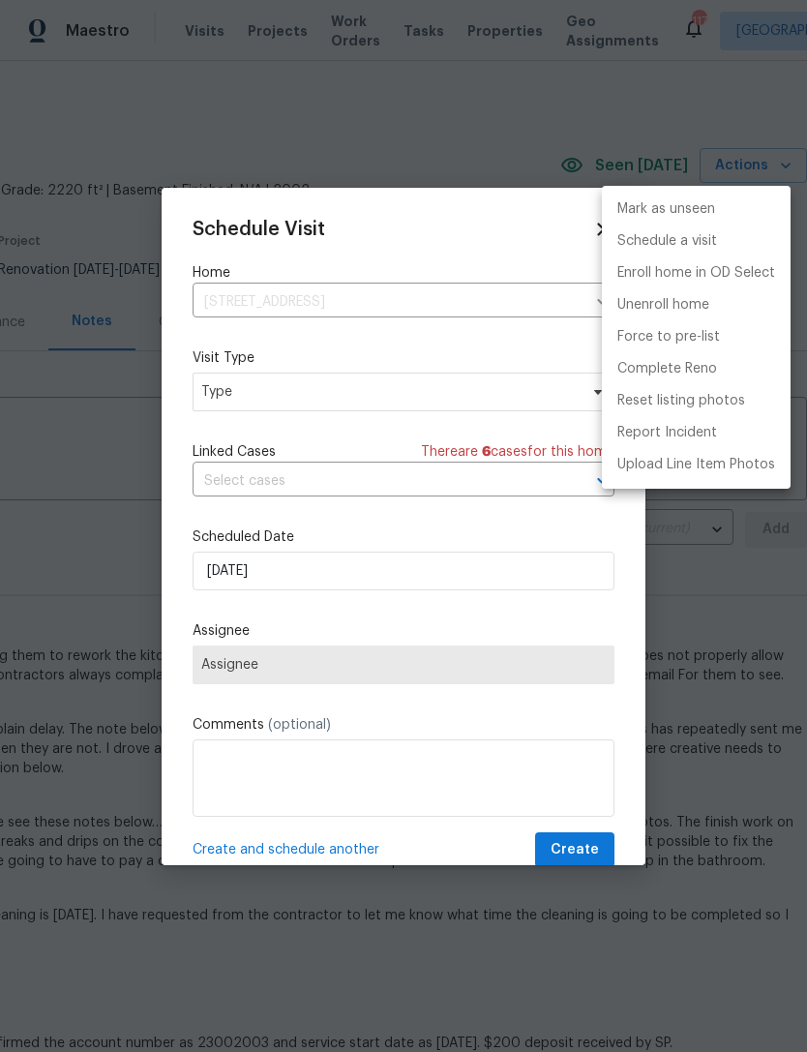
click at [379, 403] on div at bounding box center [403, 526] width 807 height 1052
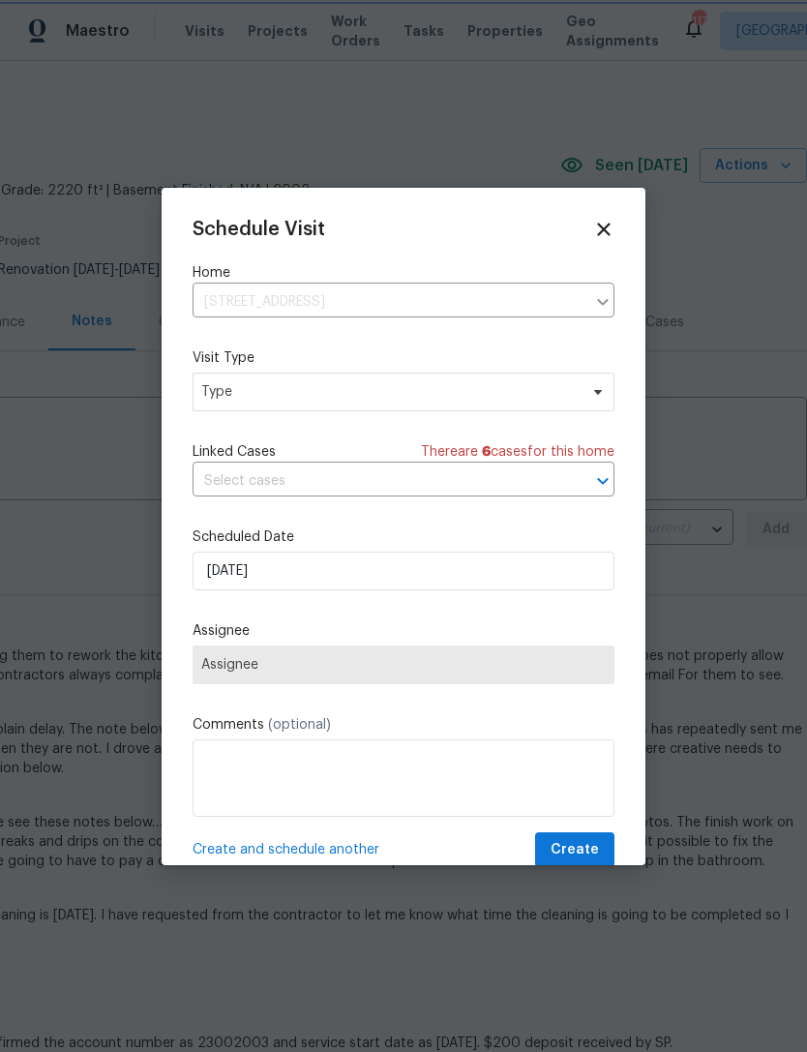
click at [583, 390] on span "Type" at bounding box center [404, 391] width 422 height 39
type input "Pro"
click at [255, 515] on div "Progress" at bounding box center [232, 511] width 56 height 19
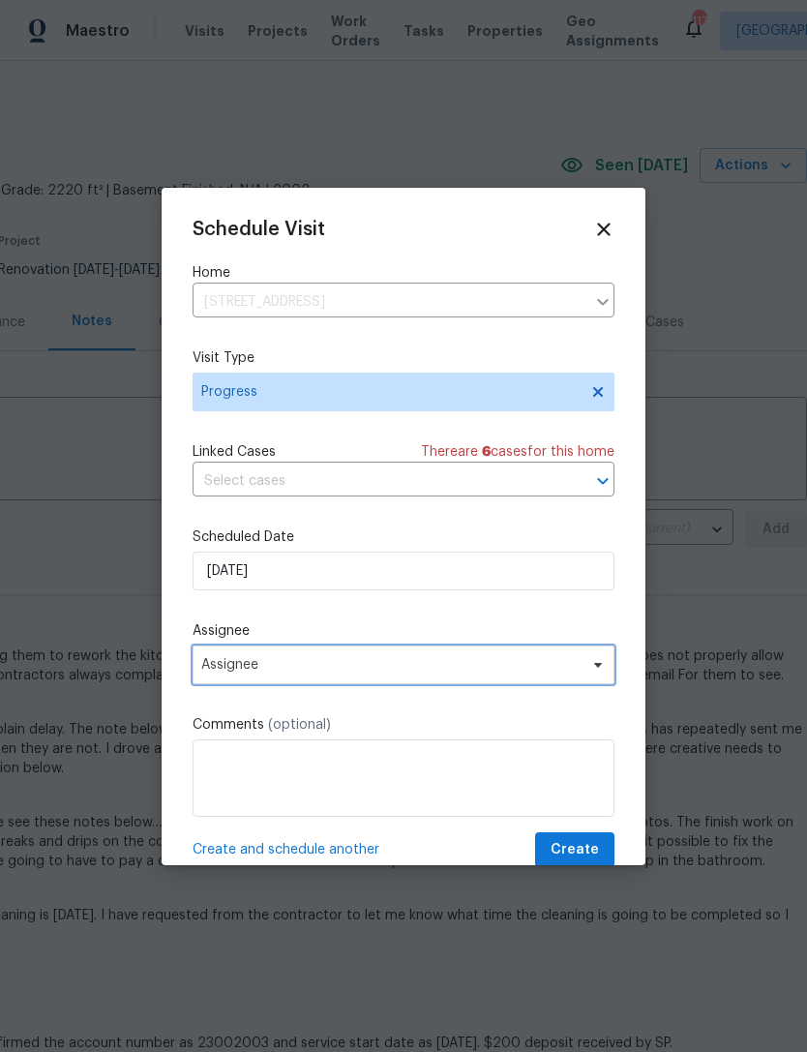
click at [407, 669] on span "Assignee" at bounding box center [390, 664] width 379 height 15
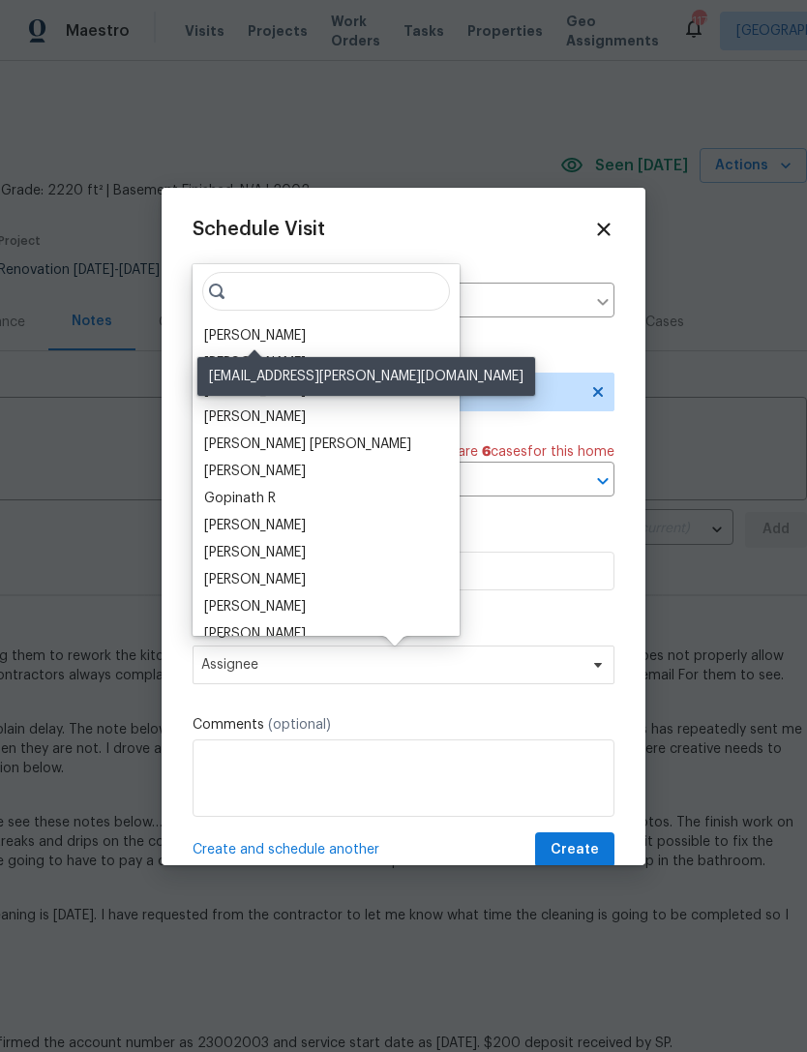
click at [302, 335] on div "[PERSON_NAME]" at bounding box center [255, 335] width 102 height 19
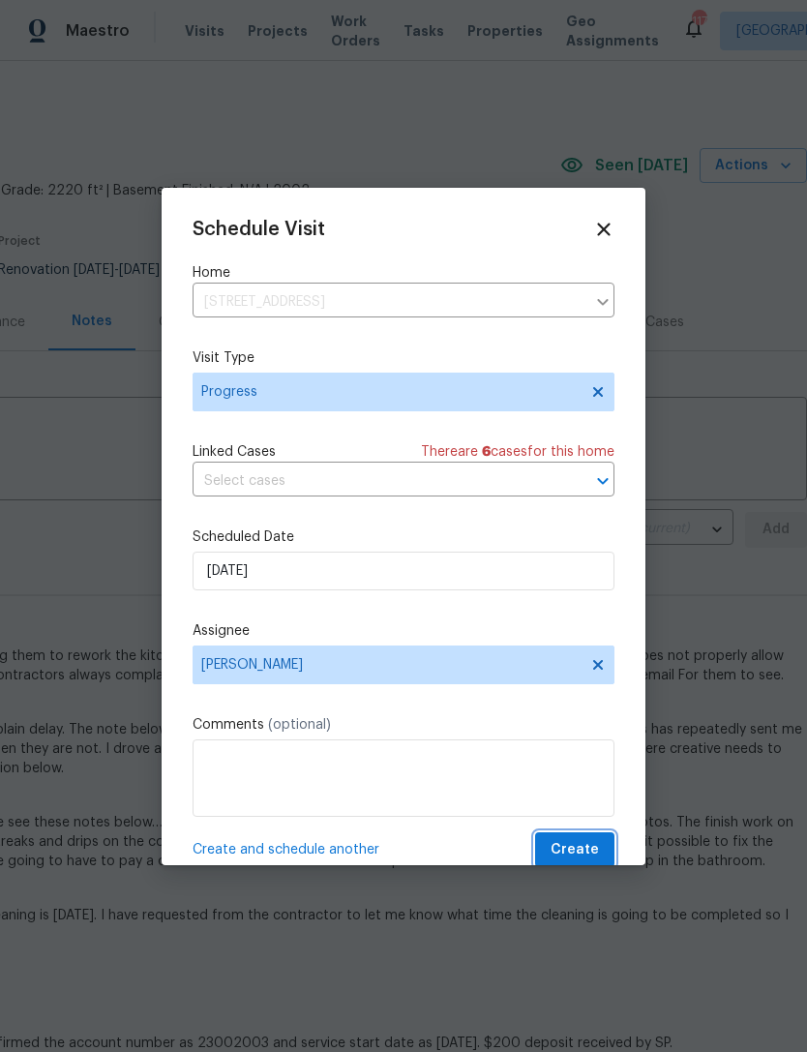
click at [579, 848] on span "Create" at bounding box center [574, 850] width 48 height 24
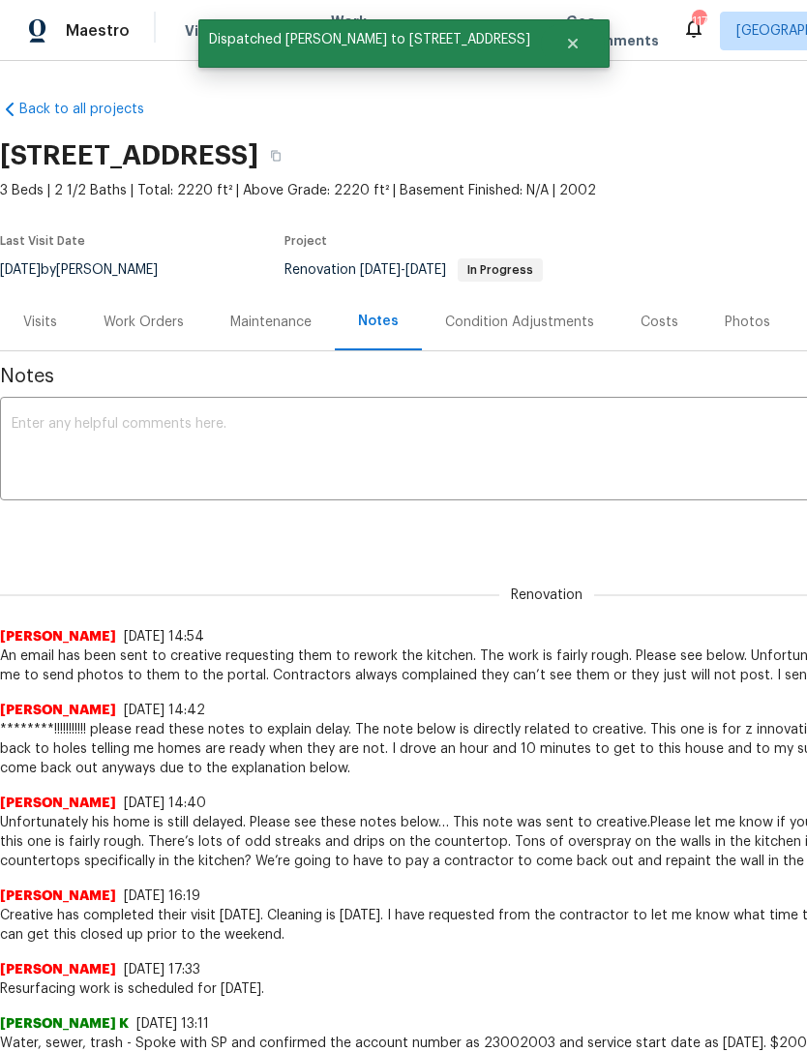
scroll to position [0, 0]
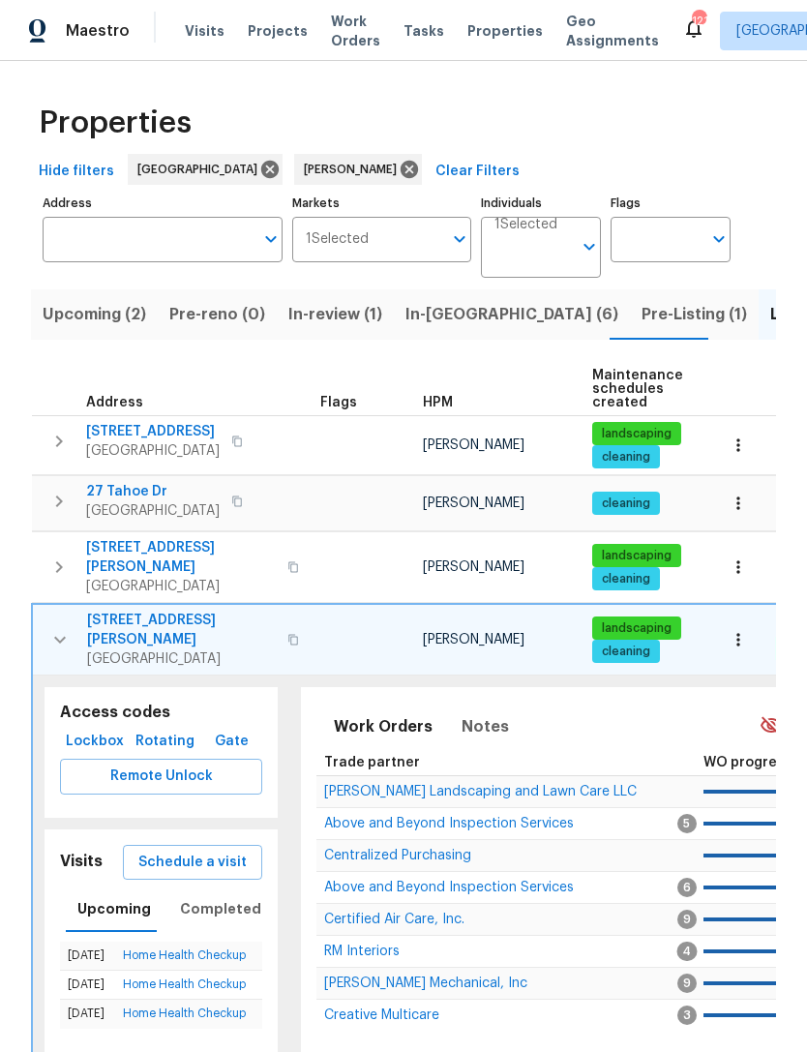
click at [53, 628] on icon "button" at bounding box center [59, 639] width 23 height 23
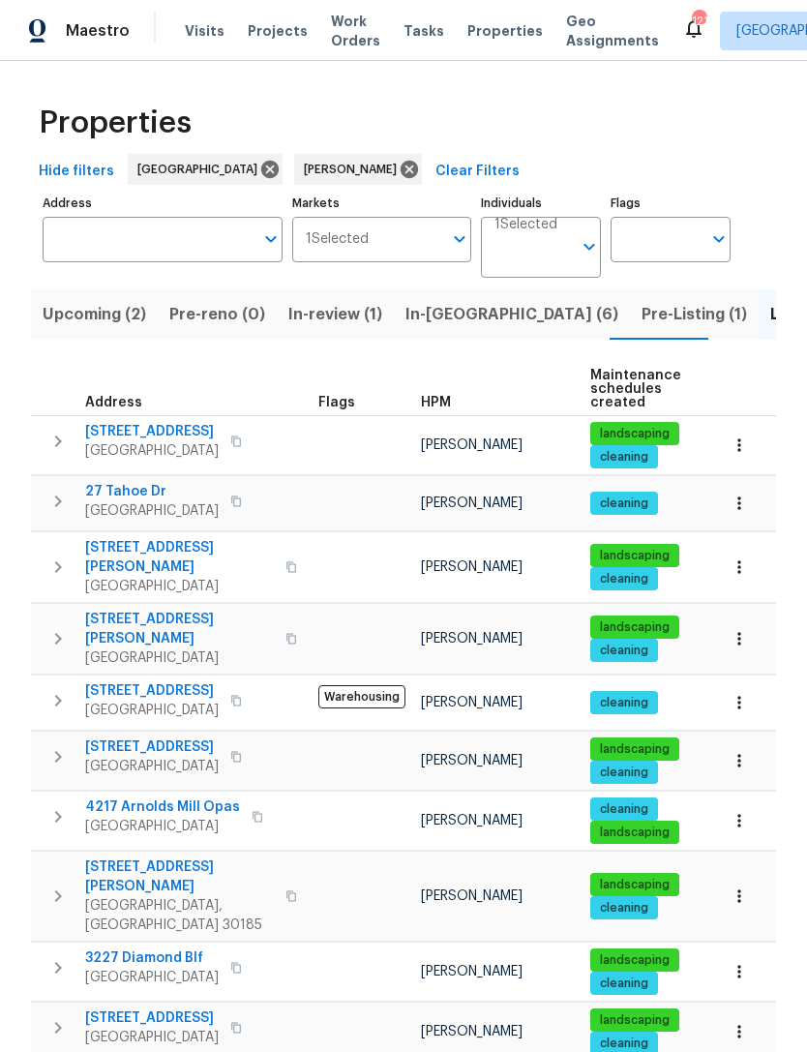
click at [59, 441] on icon "button" at bounding box center [58, 441] width 7 height 12
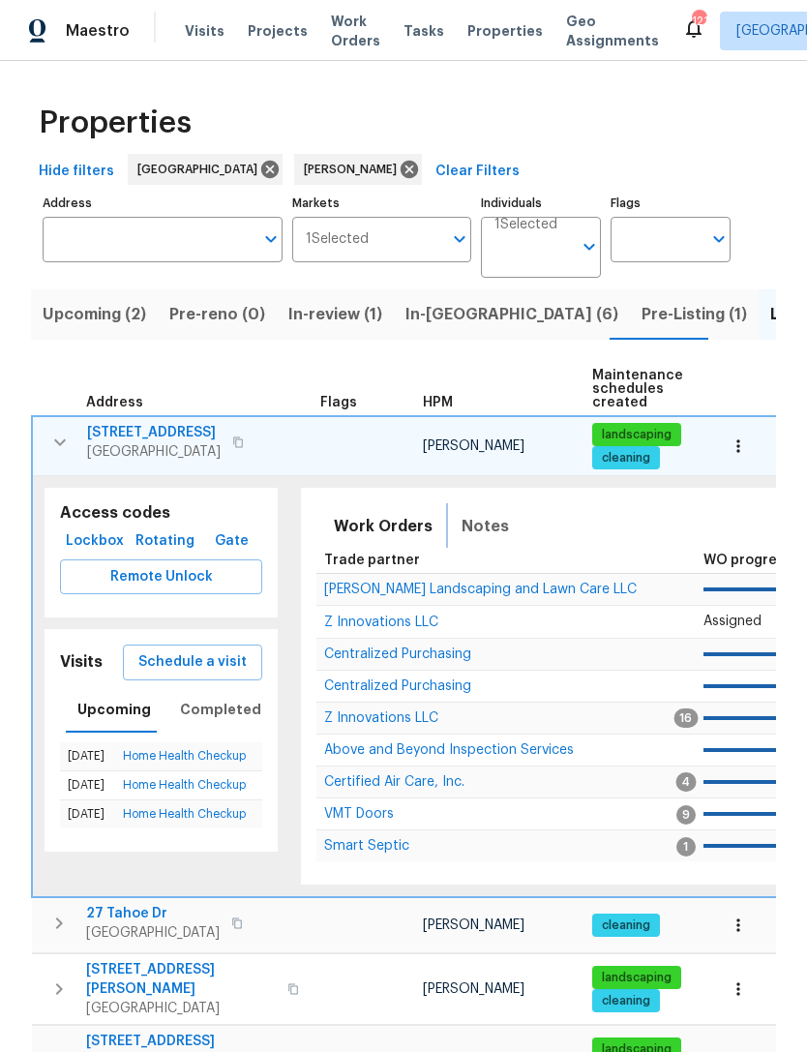
click at [481, 536] on span "Notes" at bounding box center [484, 526] width 47 height 27
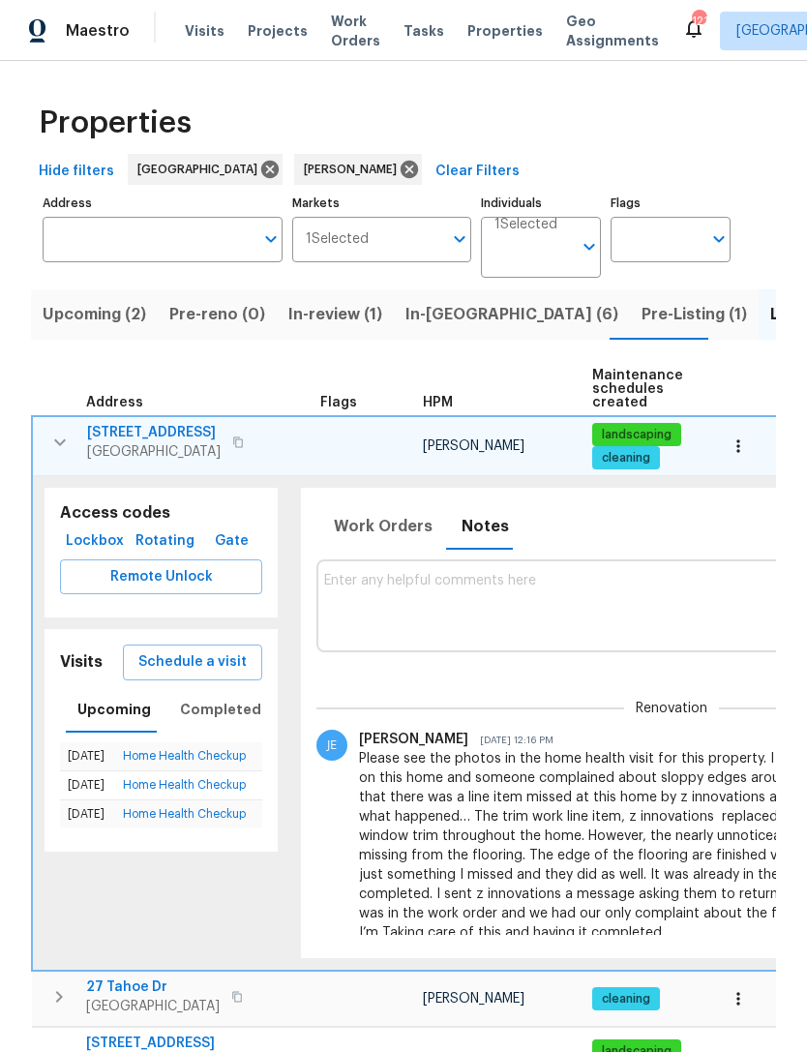
click at [537, 582] on textarea at bounding box center [671, 605] width 695 height 65
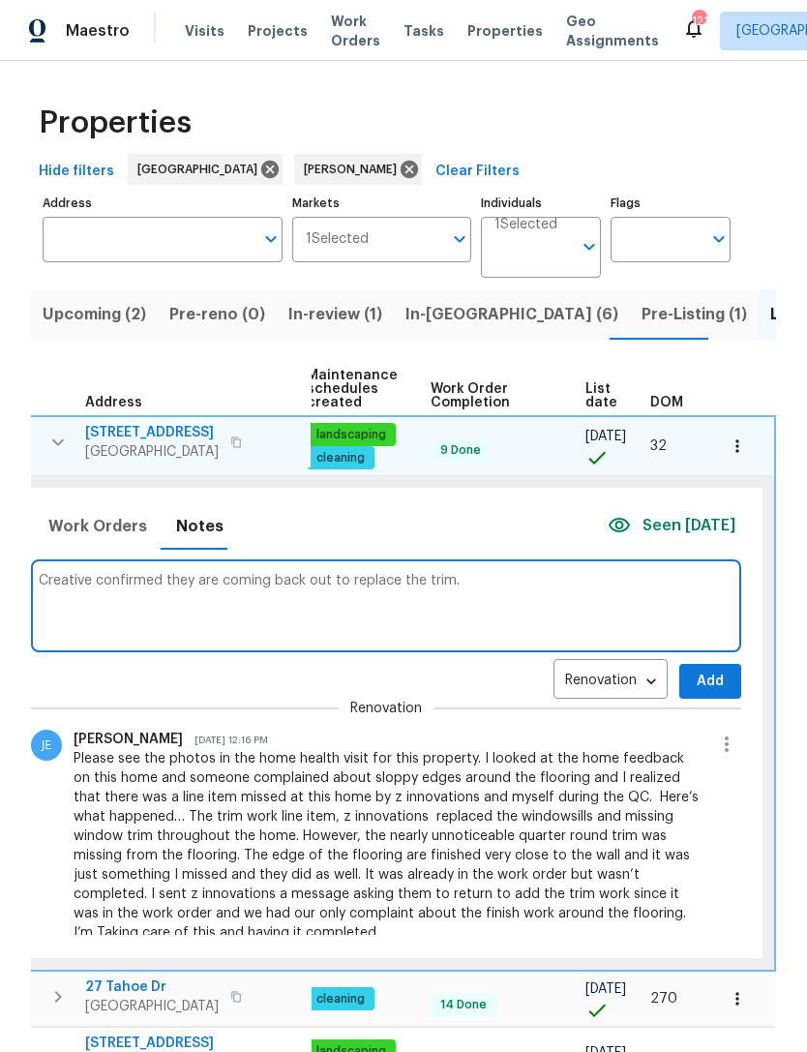
type textarea "Creative confirmed they are coming back out to replace the trim."
click at [709, 677] on span "Add" at bounding box center [710, 681] width 31 height 24
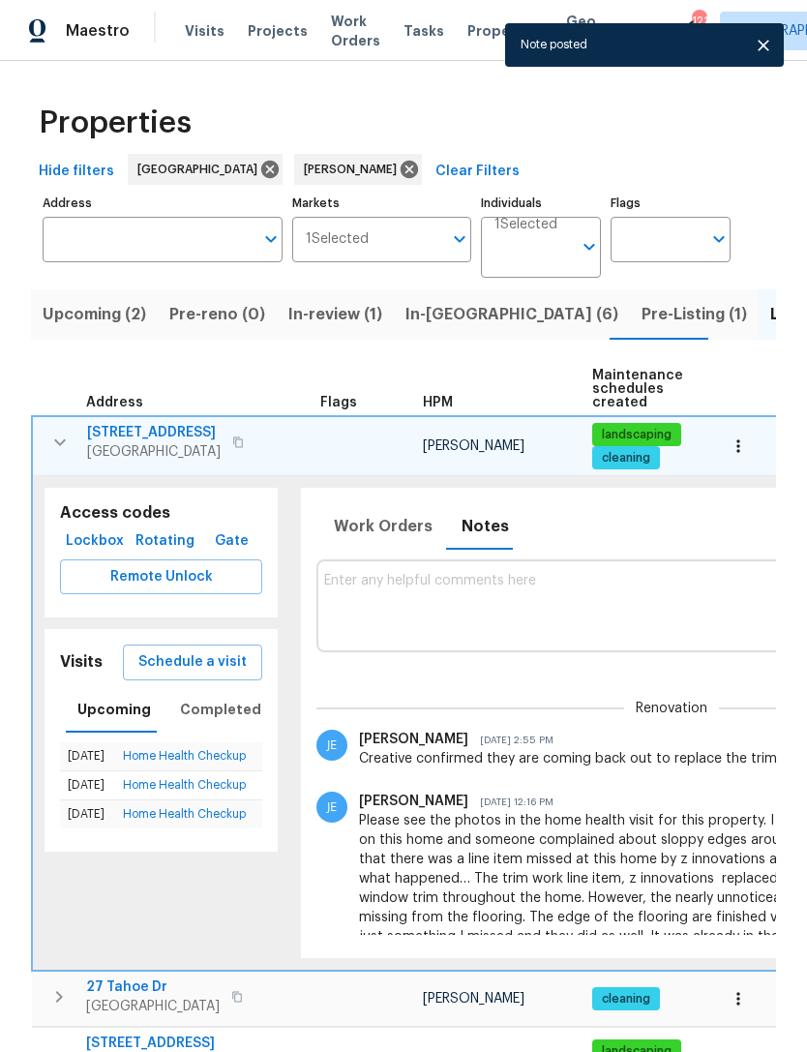
click at [49, 434] on icon "button" at bounding box center [59, 442] width 23 height 23
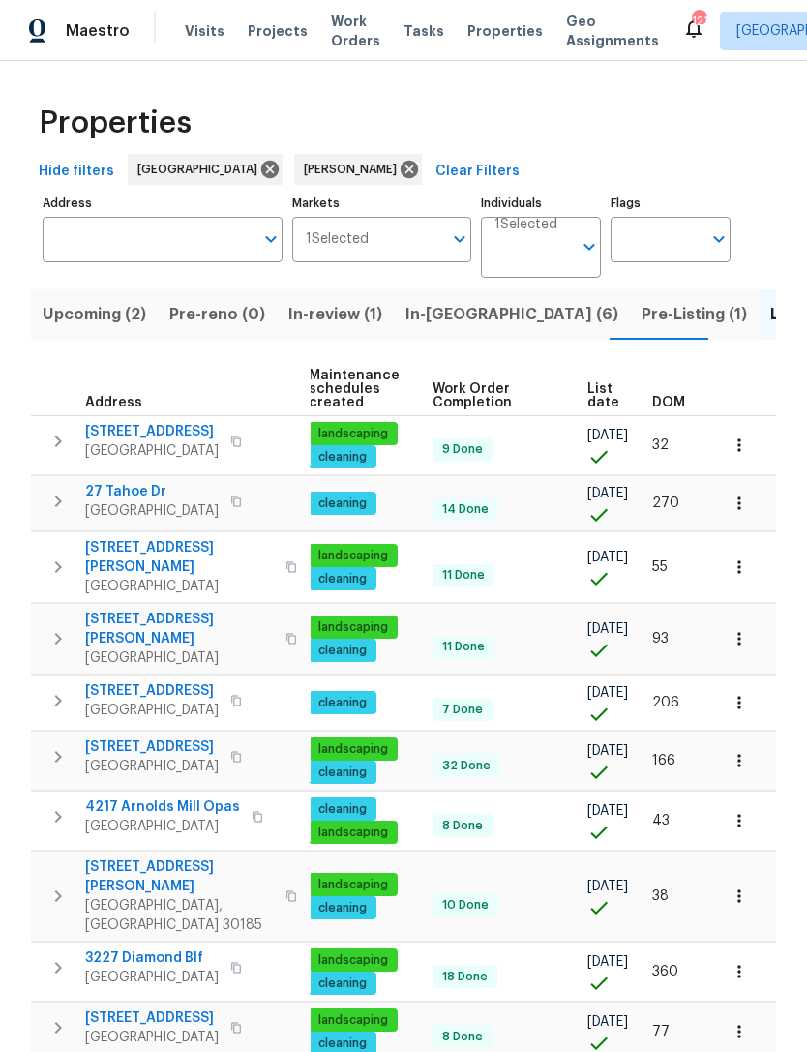
scroll to position [0, 282]
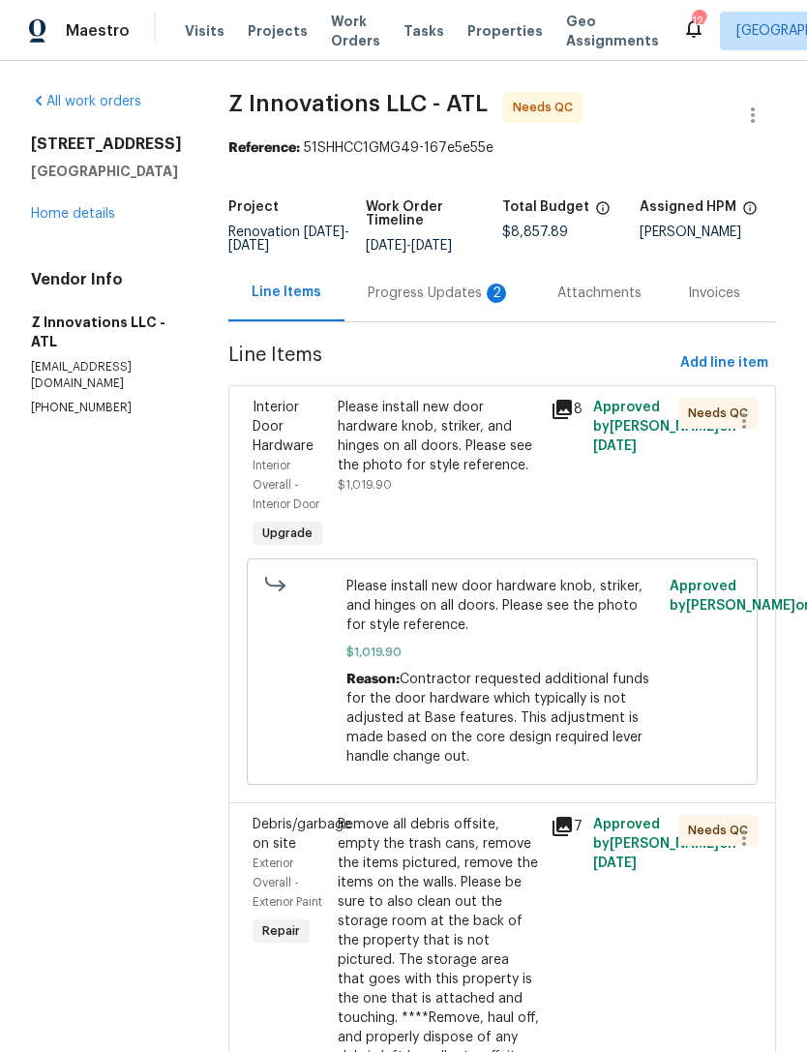
scroll to position [88, 0]
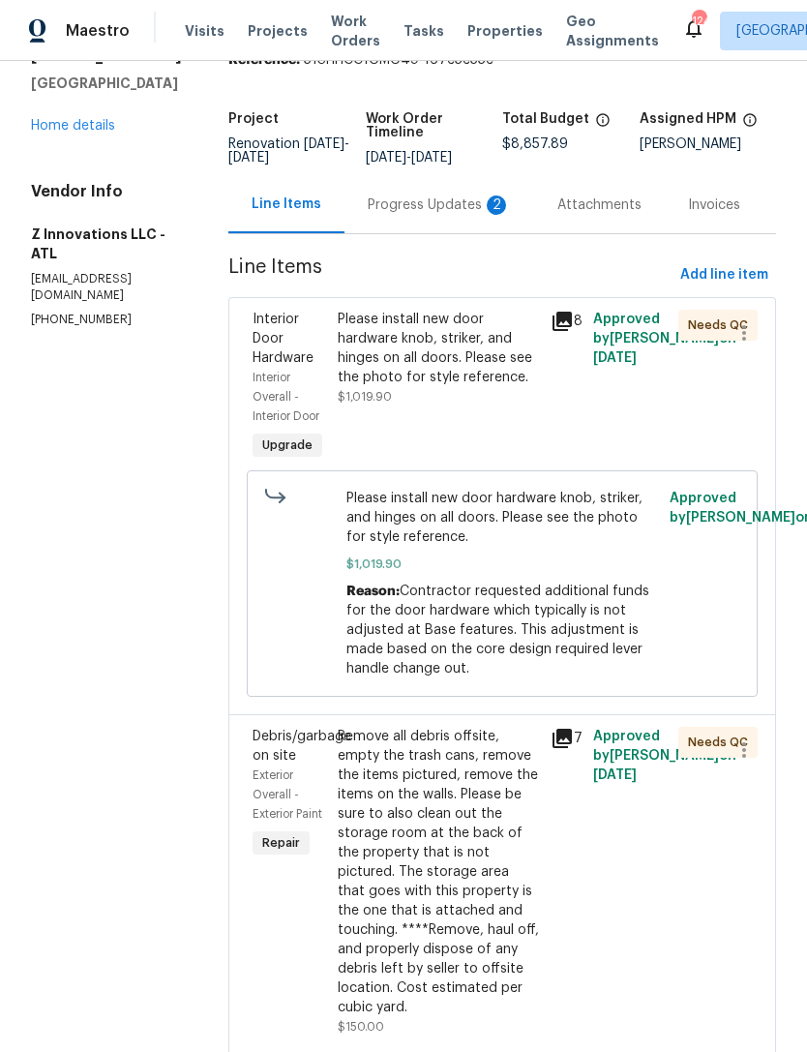
click at [420, 196] on div "Progress Updates 2" at bounding box center [439, 204] width 143 height 19
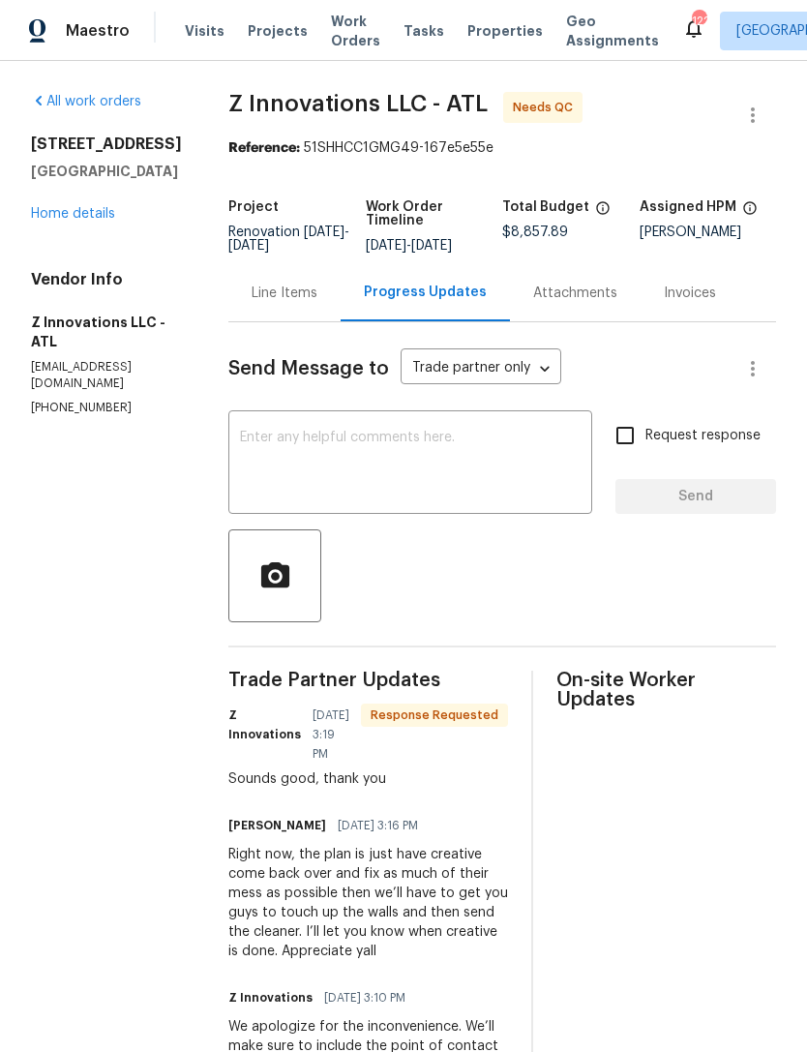
click at [79, 216] on link "Home details" at bounding box center [73, 214] width 84 height 14
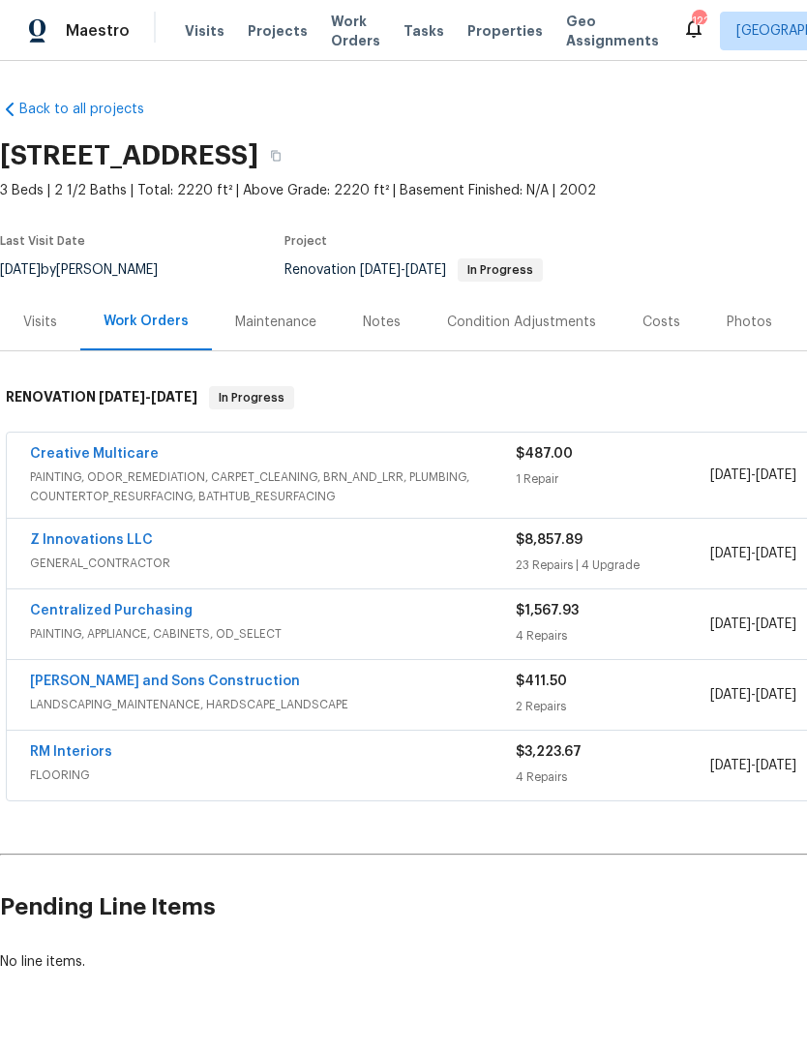
click at [115, 545] on link "Z Innovations LLC" at bounding box center [91, 540] width 123 height 14
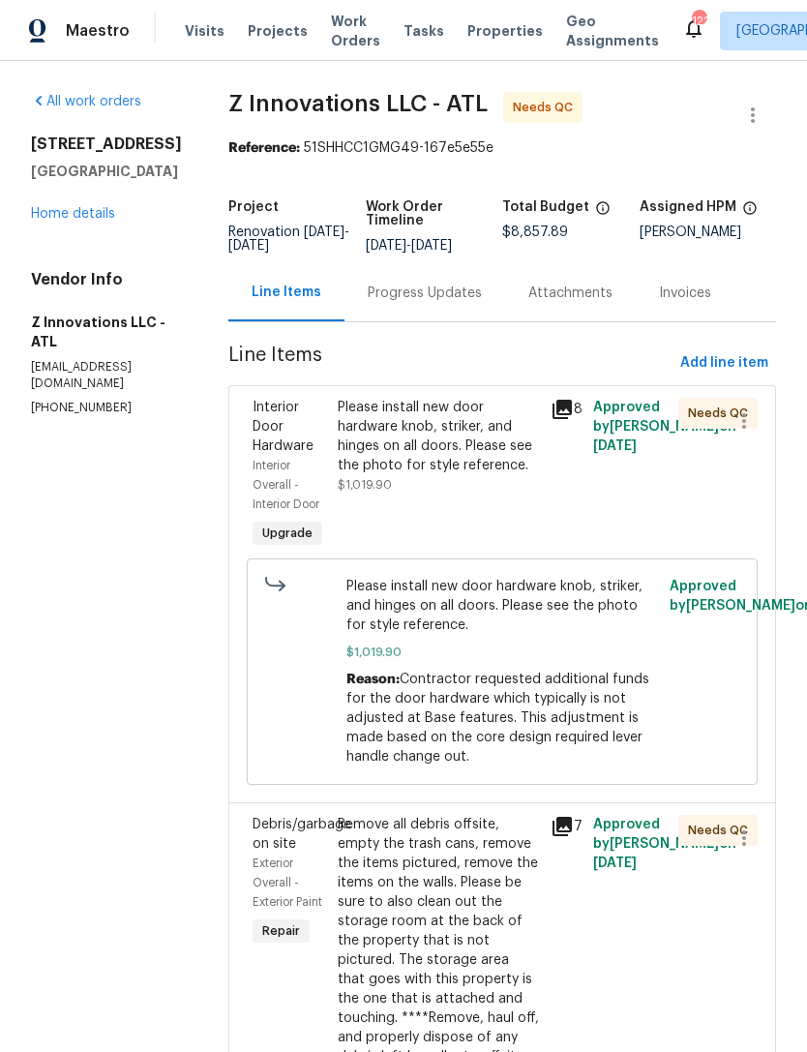
click at [103, 211] on link "Home details" at bounding box center [73, 214] width 84 height 14
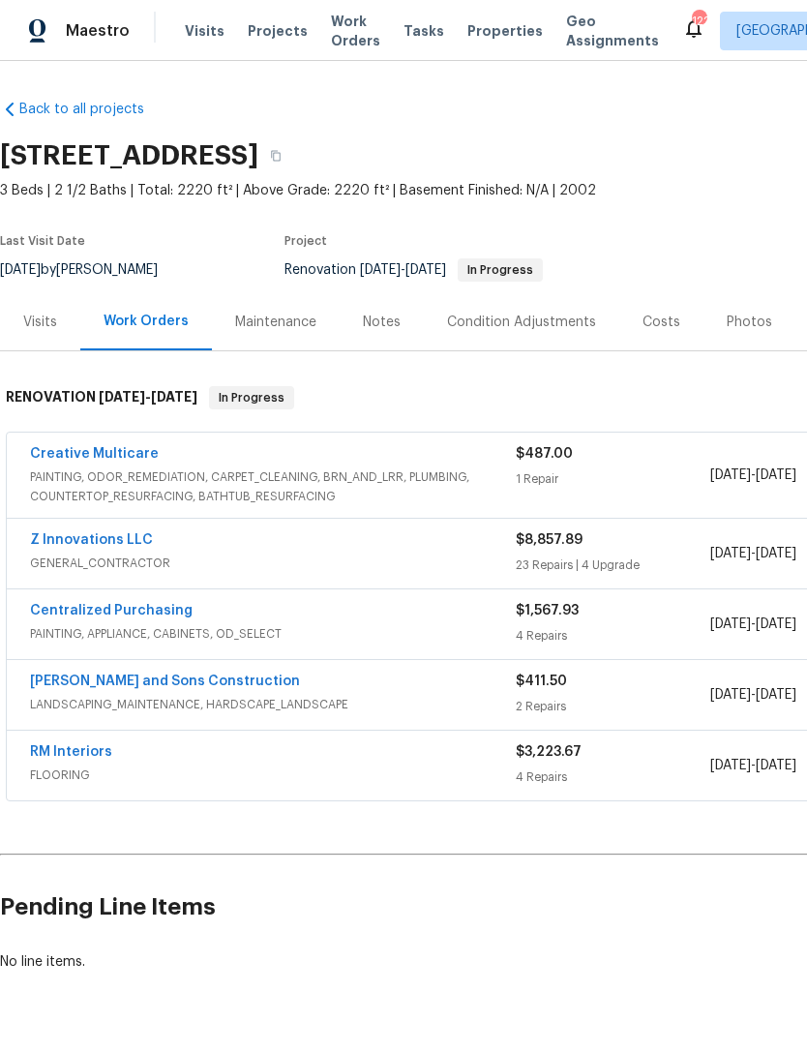
click at [101, 450] on link "Creative Multicare" at bounding box center [94, 454] width 129 height 14
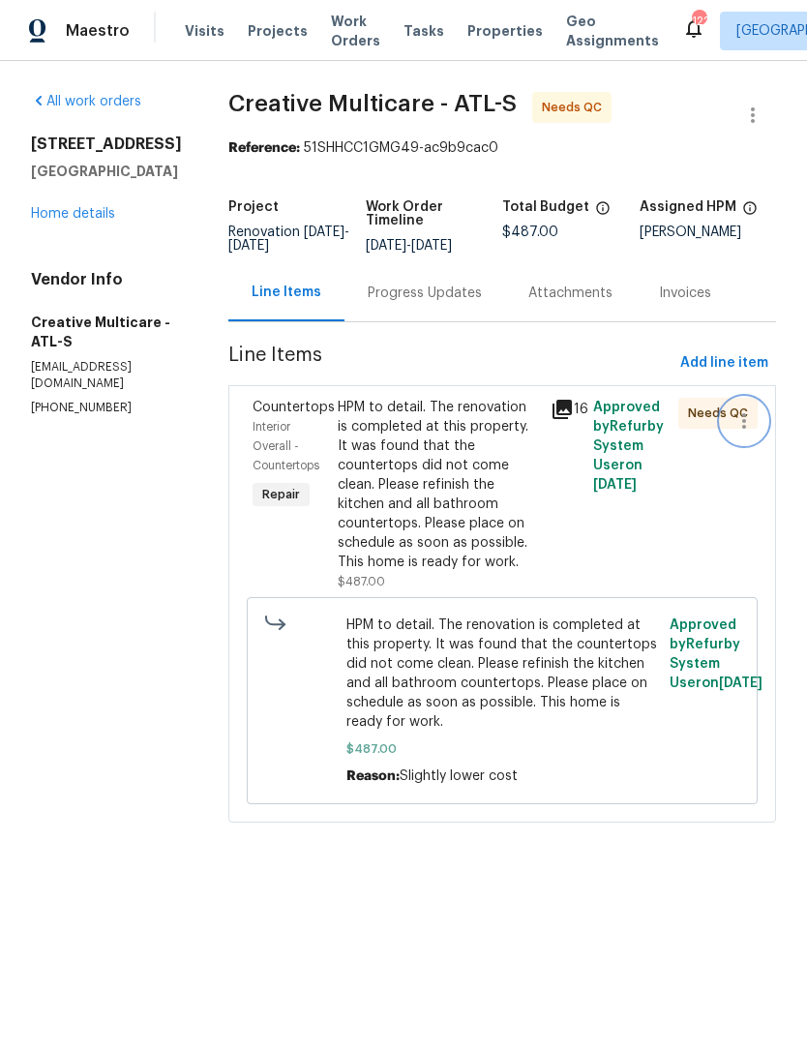
click at [746, 429] on icon "button" at bounding box center [744, 420] width 4 height 15
click at [575, 588] on div at bounding box center [403, 526] width 807 height 1052
click at [473, 537] on div "HPM to detail. The renovation is completed at this property. It was found that …" at bounding box center [438, 485] width 201 height 174
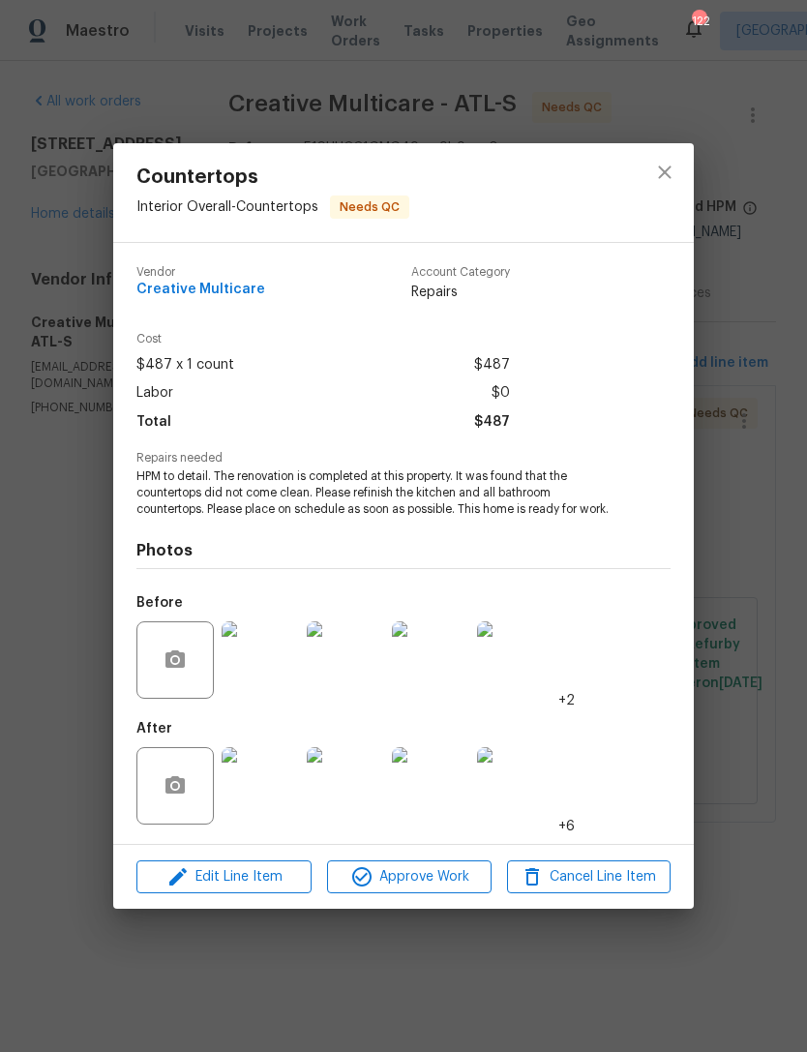
click at [534, 973] on div "Countertops Interior Overall - Countertops Needs QC Vendor Creative Multicare A…" at bounding box center [403, 526] width 807 height 1052
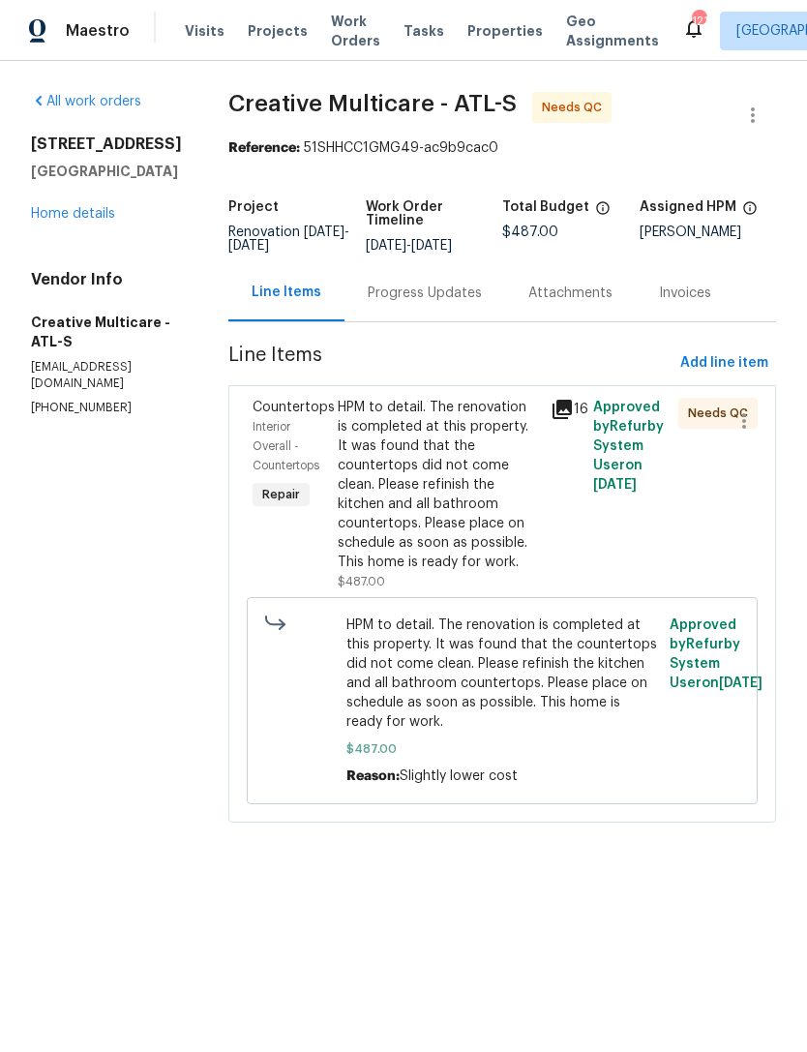
click at [92, 219] on link "Home details" at bounding box center [73, 214] width 84 height 14
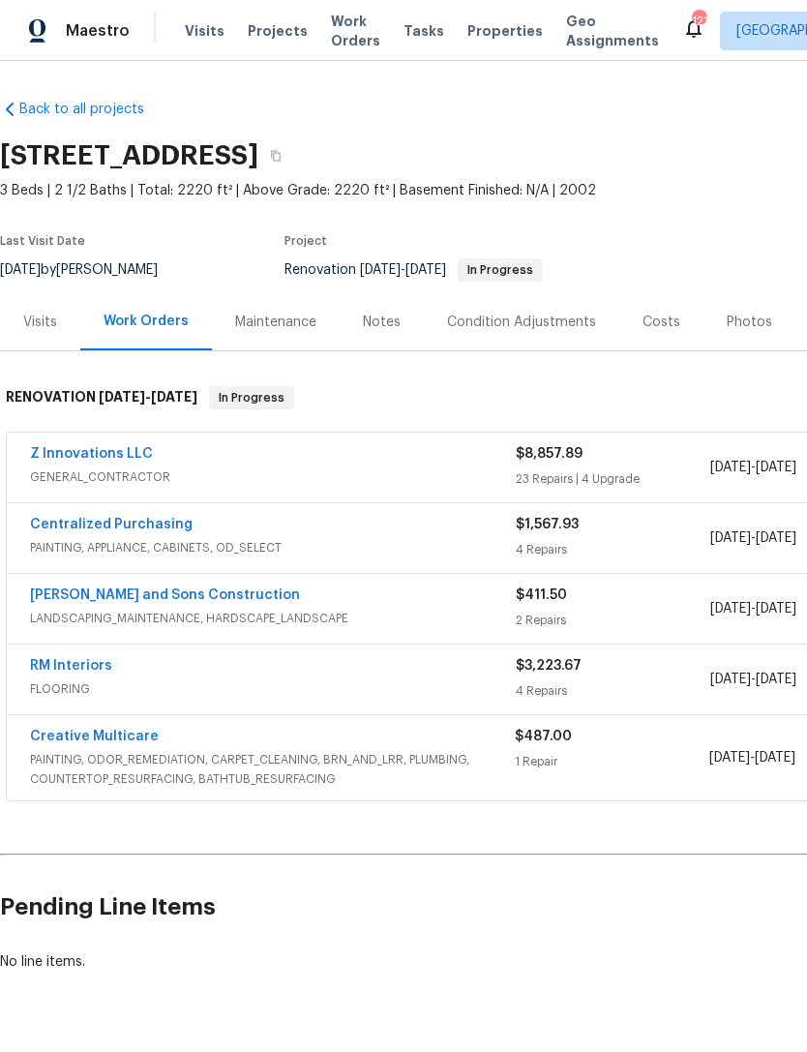
click at [284, 336] on div "Maintenance" at bounding box center [276, 321] width 128 height 57
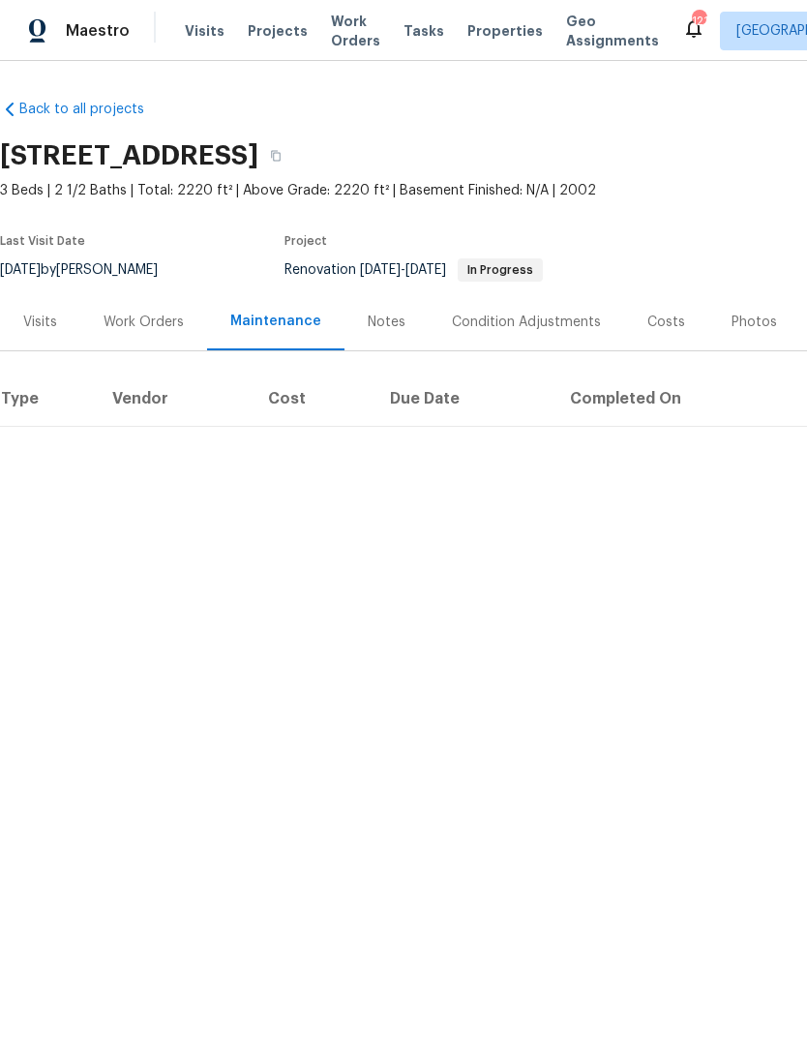
click at [382, 331] on div "Notes" at bounding box center [387, 321] width 38 height 19
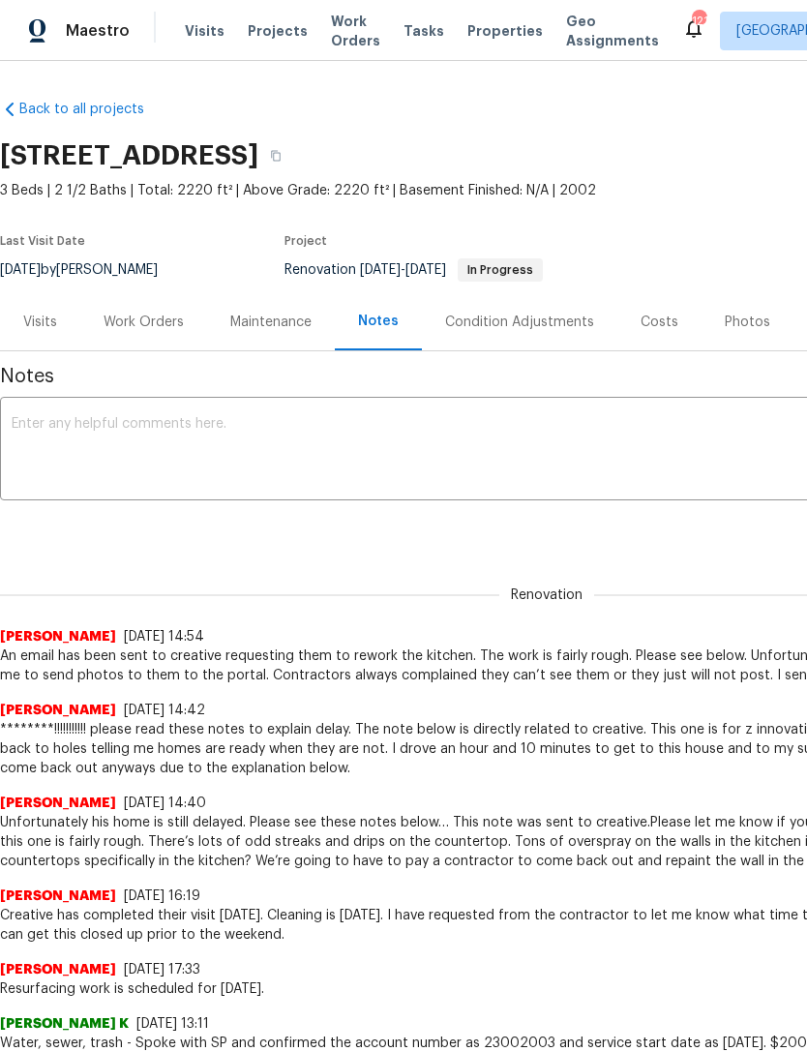
click at [251, 426] on textarea at bounding box center [547, 451] width 1070 height 68
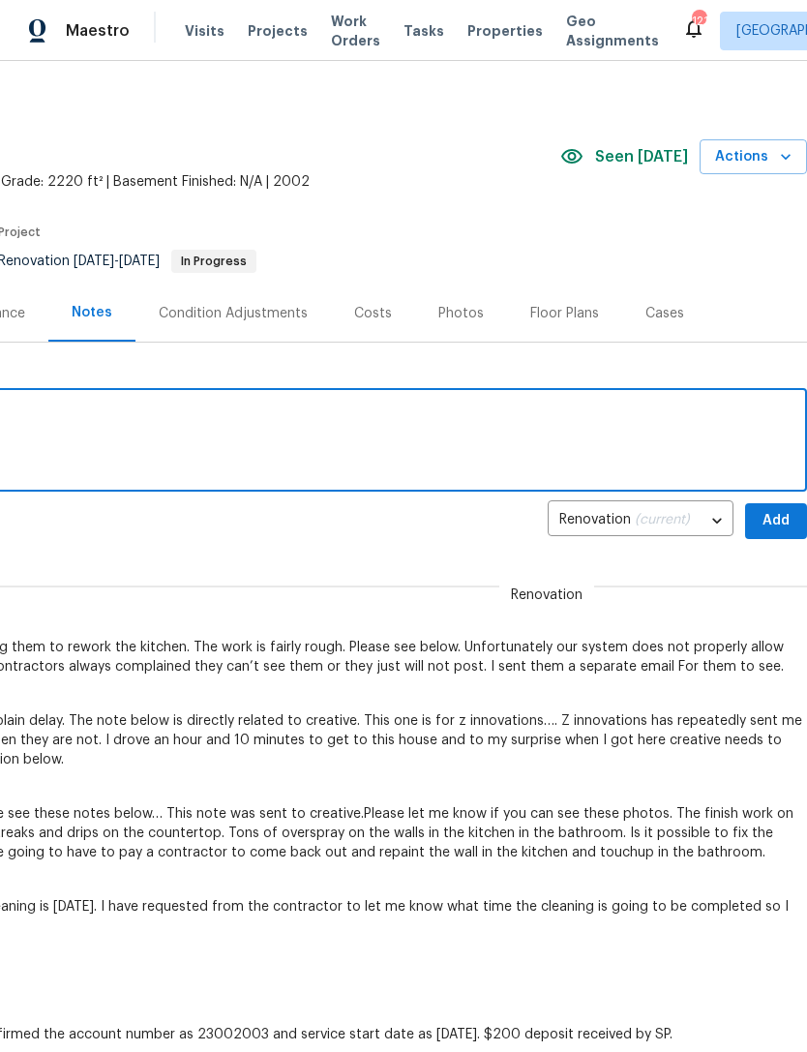
scroll to position [9, 286]
type textarea "Rework request sent to creative"
click at [779, 515] on span "Add" at bounding box center [775, 521] width 31 height 24
